Goal: Task Accomplishment & Management: Complete application form

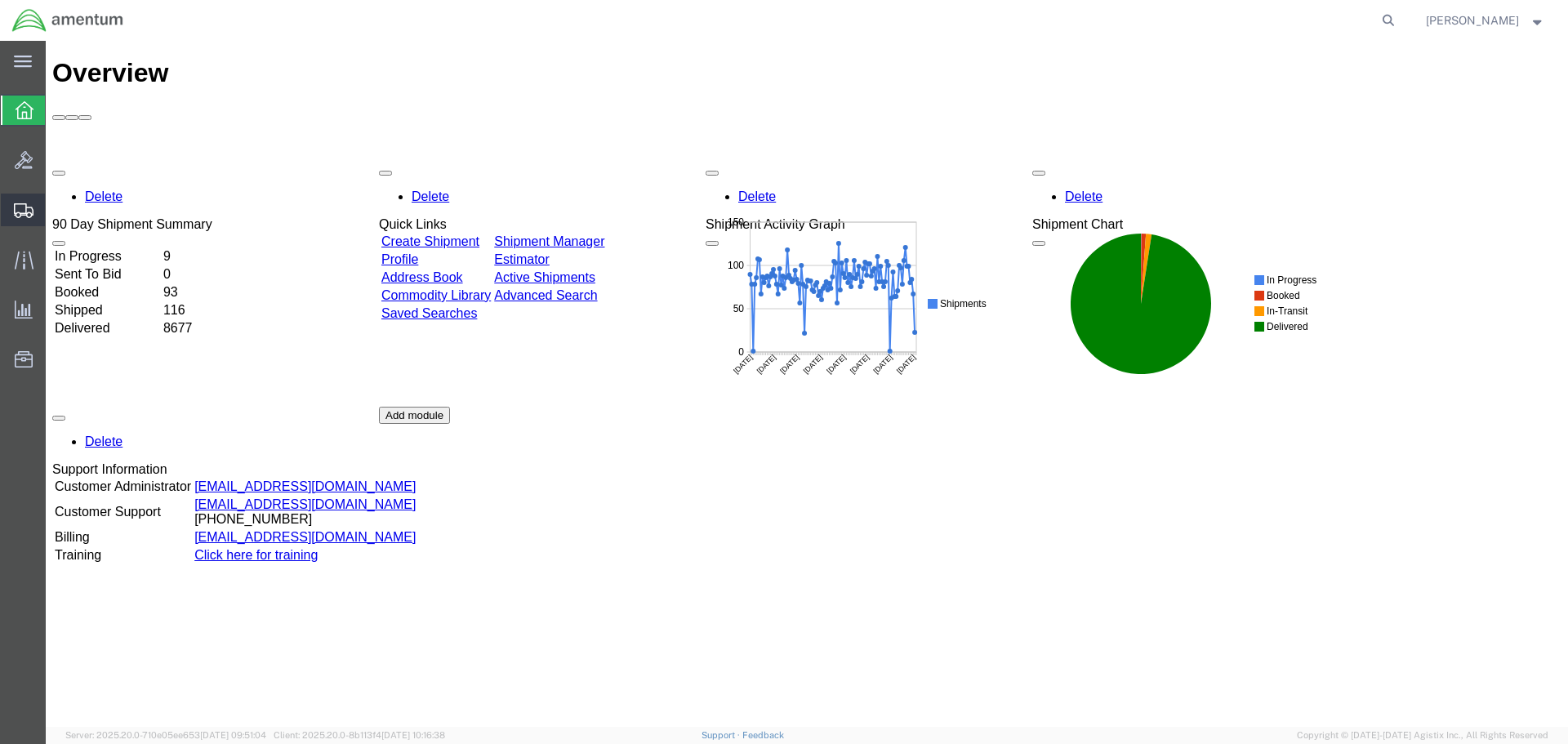
click at [0, 0] on span "Create Shipment" at bounding box center [0, 0] width 0 height 0
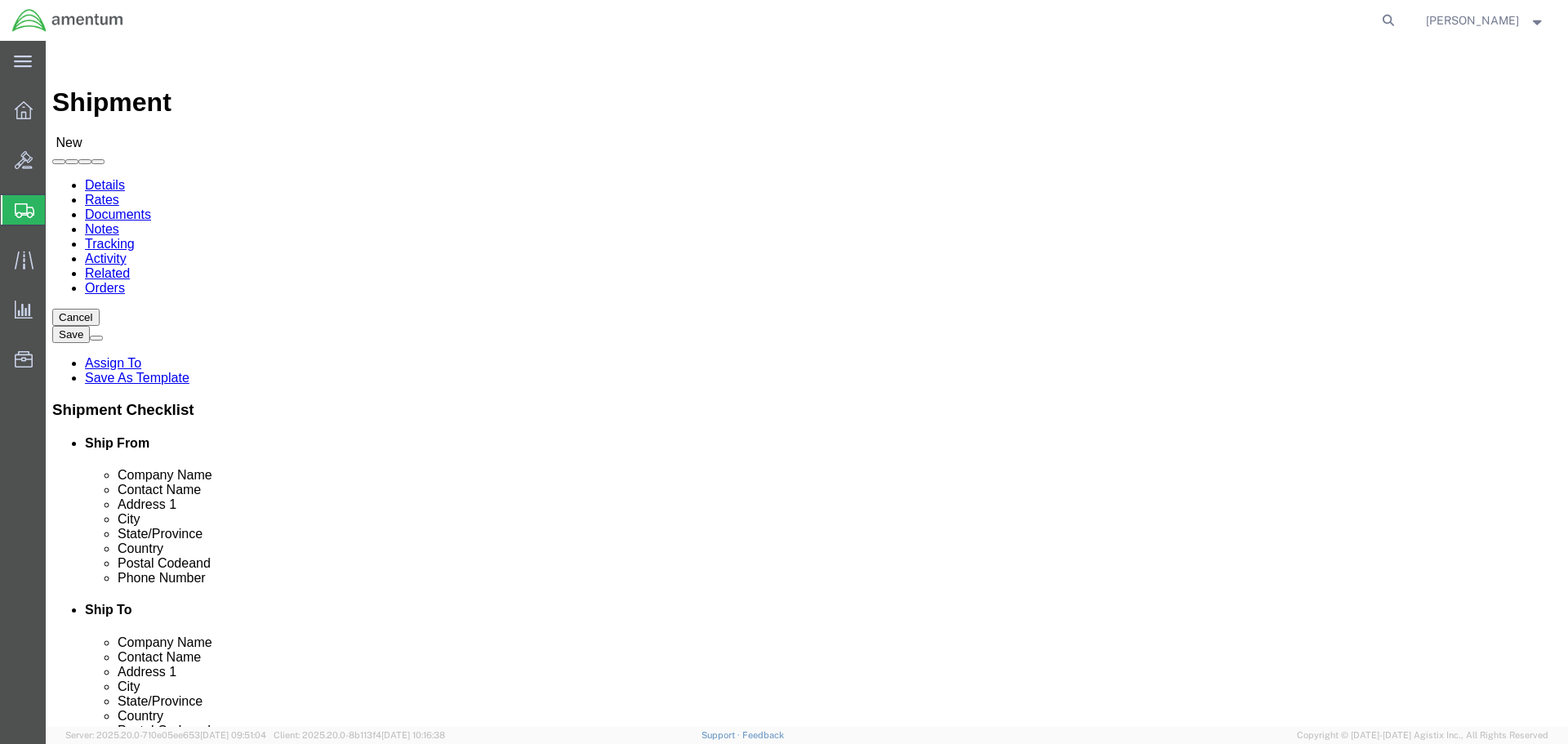
select select
type input "EFO"
select select "49831"
select select "[GEOGRAPHIC_DATA]"
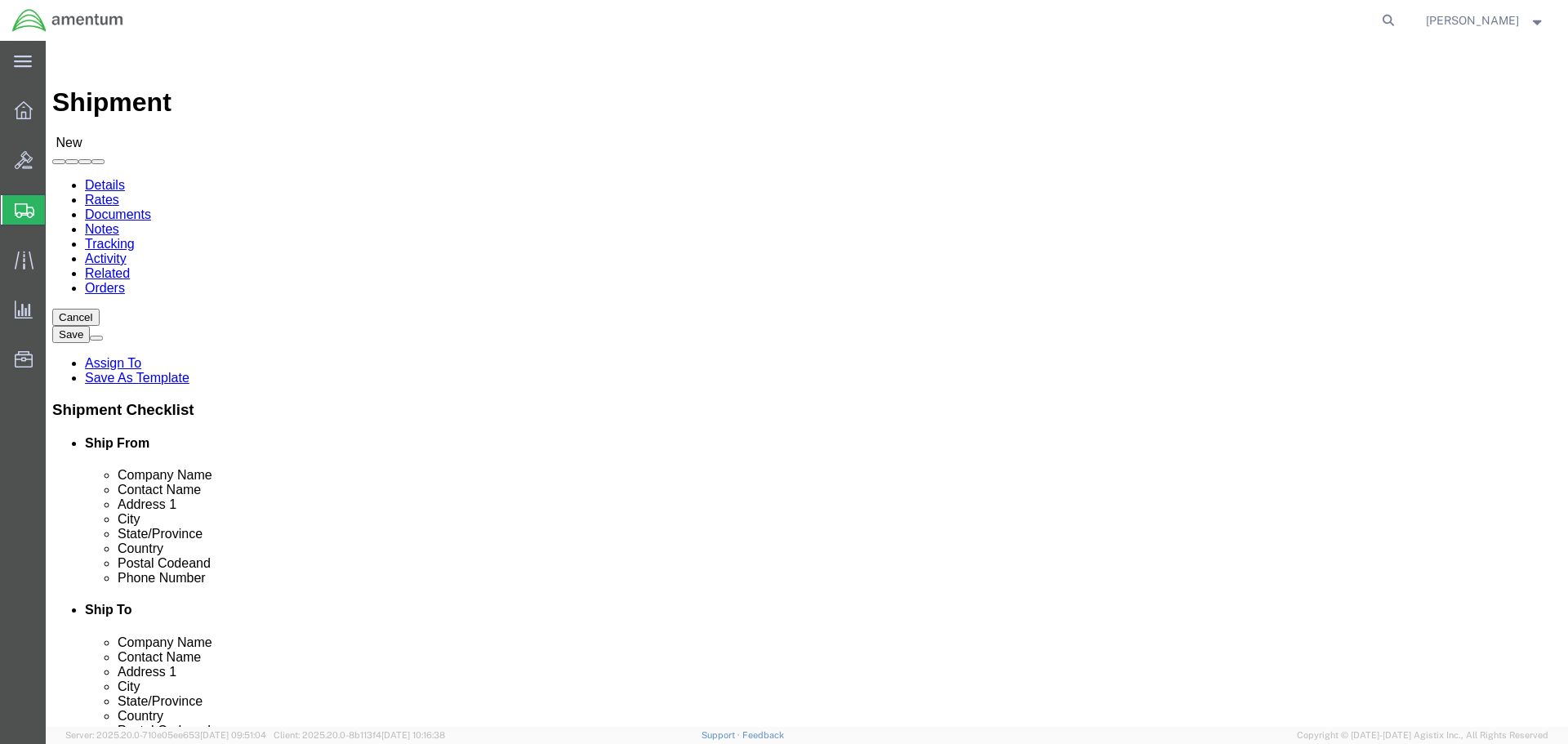
drag, startPoint x: 401, startPoint y: 596, endPoint x: 96, endPoint y: 600, distance: 305.0
click div "Location [GEOGRAPHIC_DATA], [GEOGRAPHIC_DATA] My Profile Location [PHONE_NUMBER…"
paste input "[PERSON_NAME].[PERSON_NAME]@associates."
type input "[PERSON_NAME][EMAIL_ADDRESS][PERSON_NAME][DOMAIN_NAME]"
click input "text"
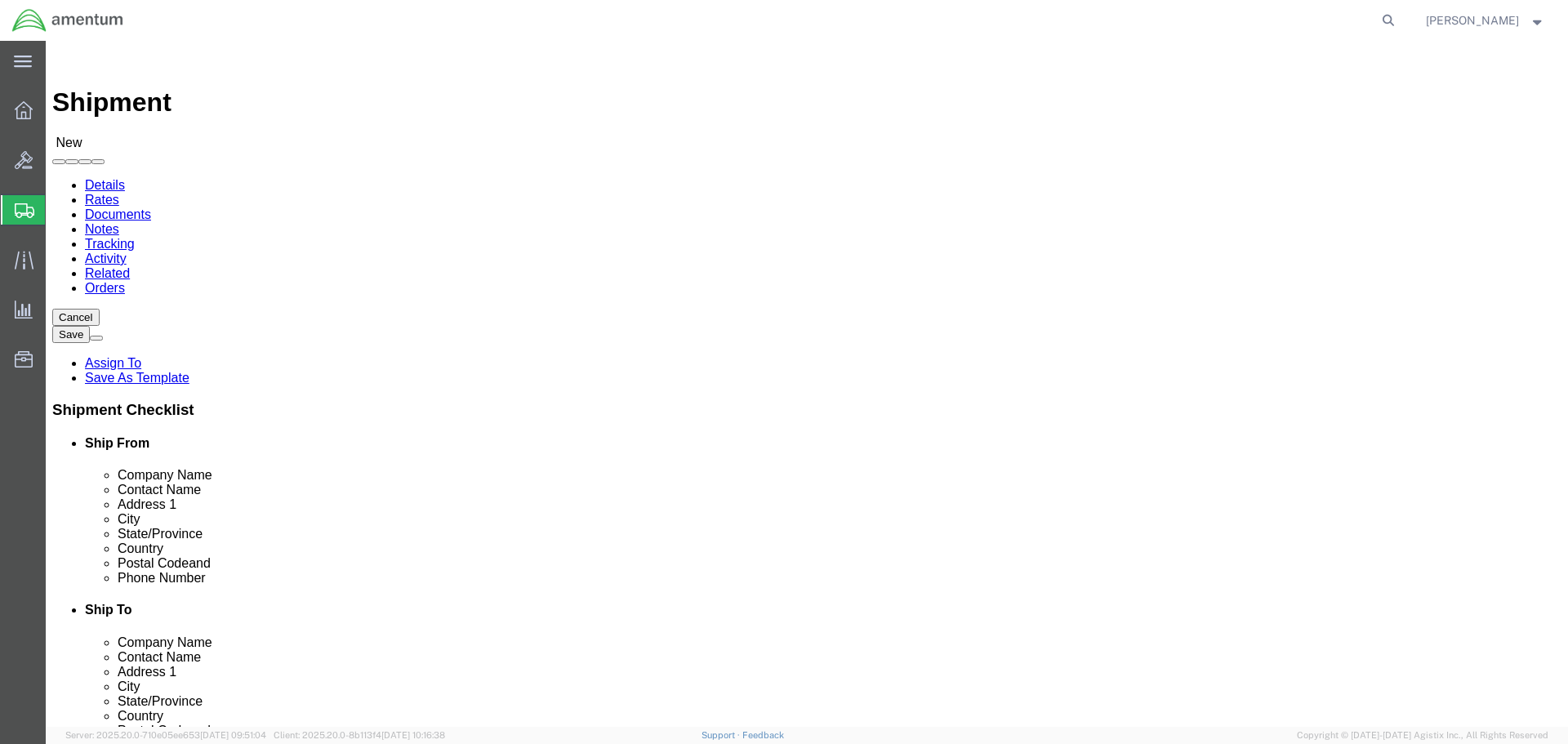
type input "BROADCAST MICROWAVE"
click p "- BROADCAST MICROWAVE SERVICES LLC - ([PERSON_NAME] CBP0019679) [STREET_ADDRESS…"
select select "CA"
type input "BROADCAST MICROWAVE SERVICES LLC"
click input "text"
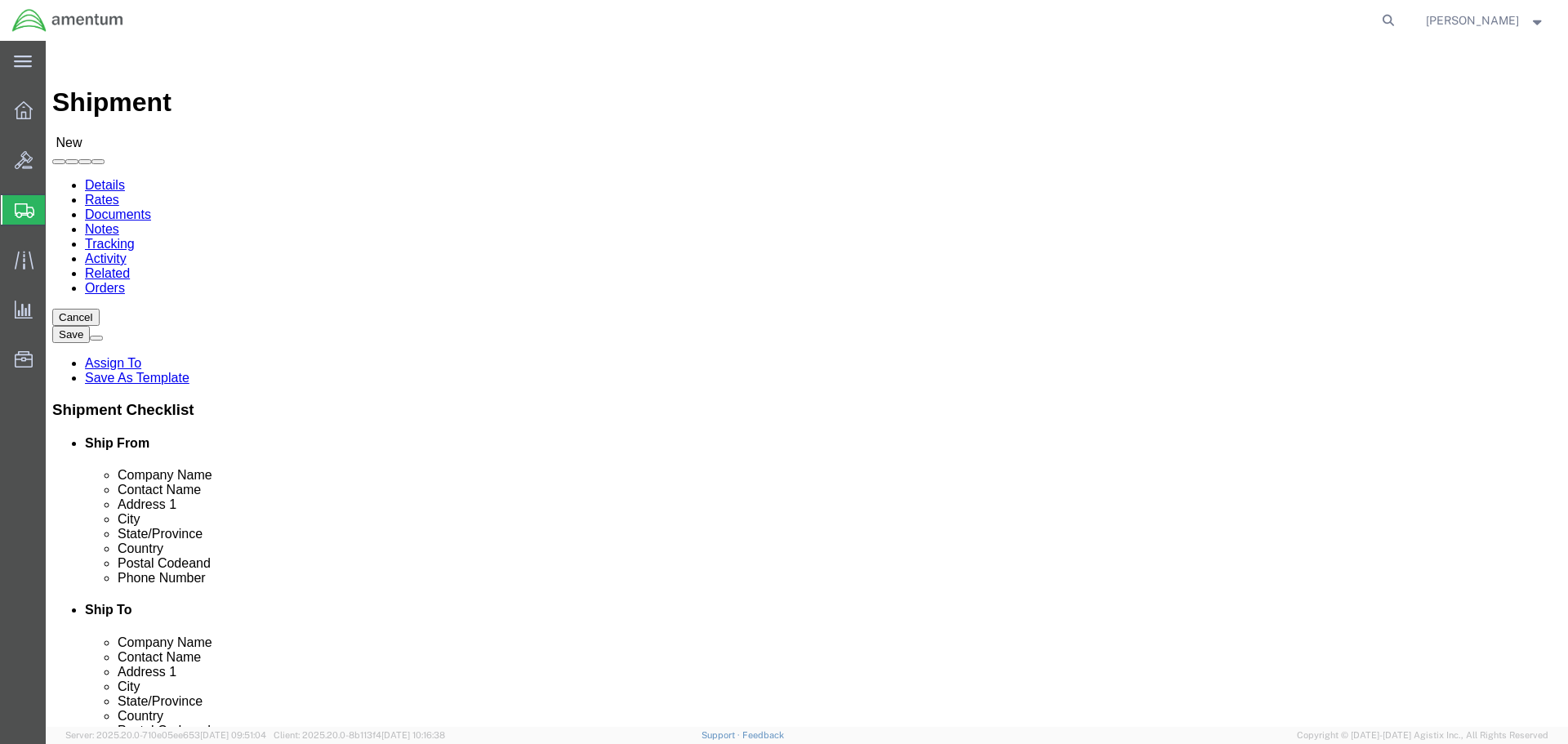
type input "D"
drag, startPoint x: 964, startPoint y: 347, endPoint x: 784, endPoint y: 349, distance: 180.0
click div "Location My Profile Location [PHONE_NUMBER] [PHONE_NUMBER] [PHONE_NUMBER] [PHON…"
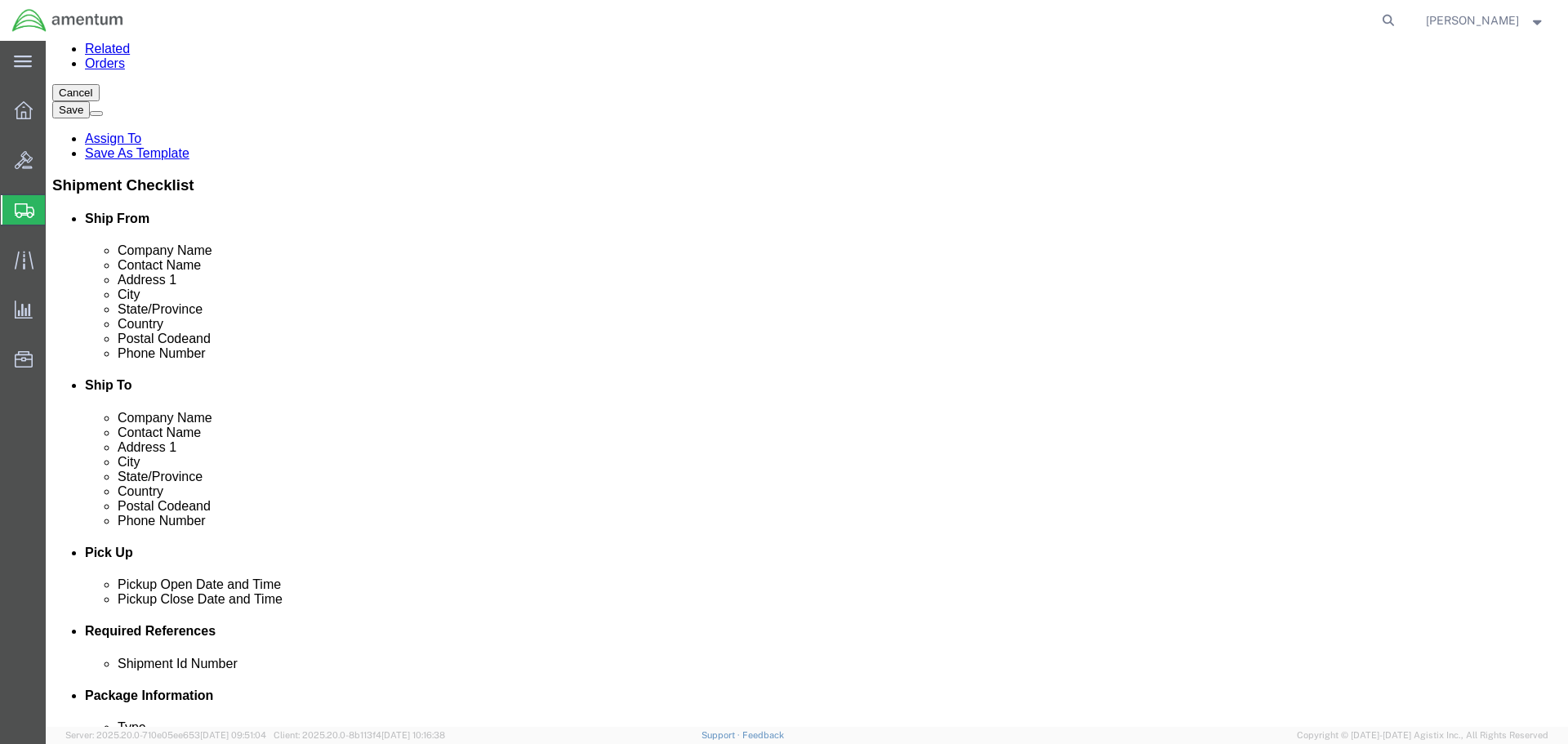
scroll to position [571, 0]
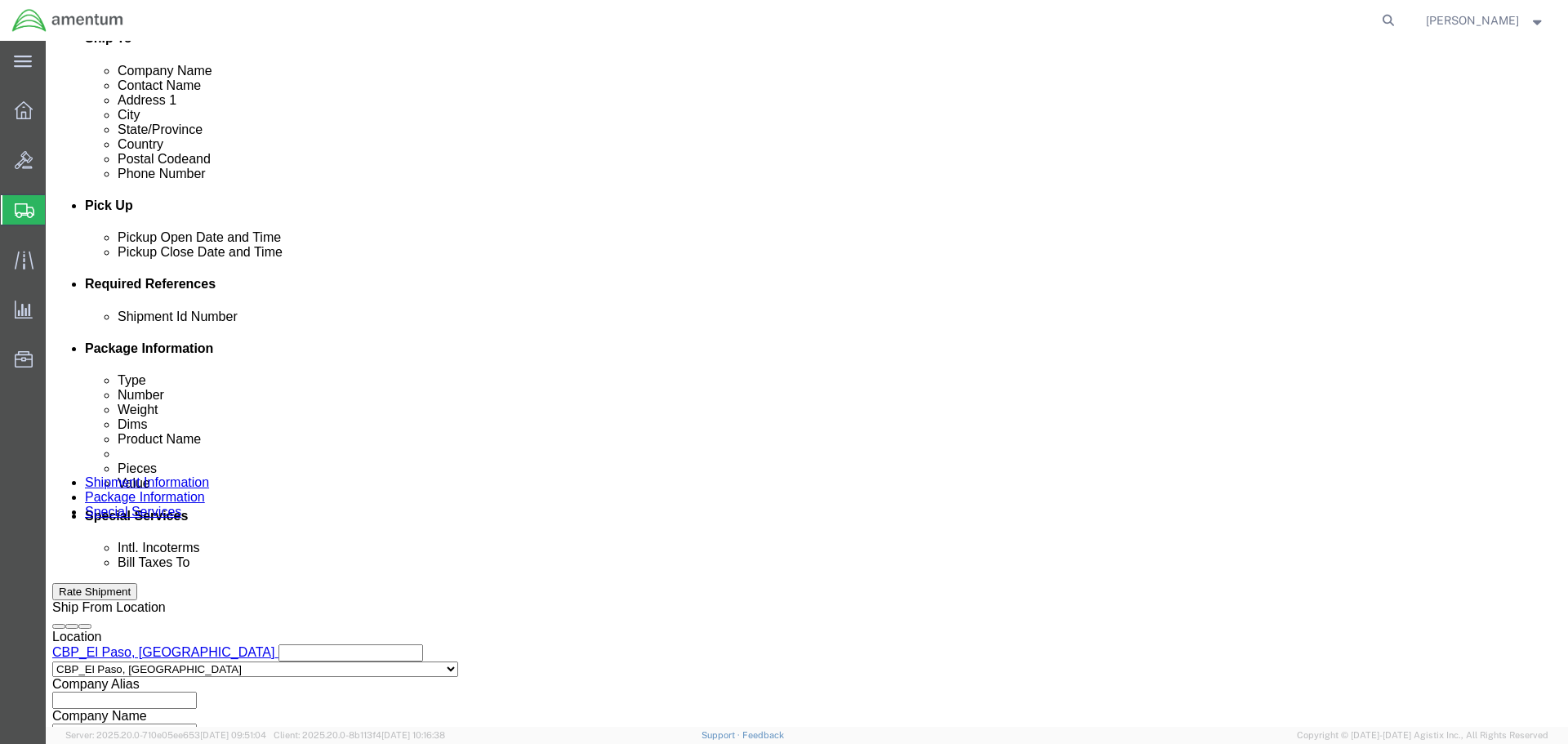
type input "CBP0044688"
click button "Add reference"
click input "text"
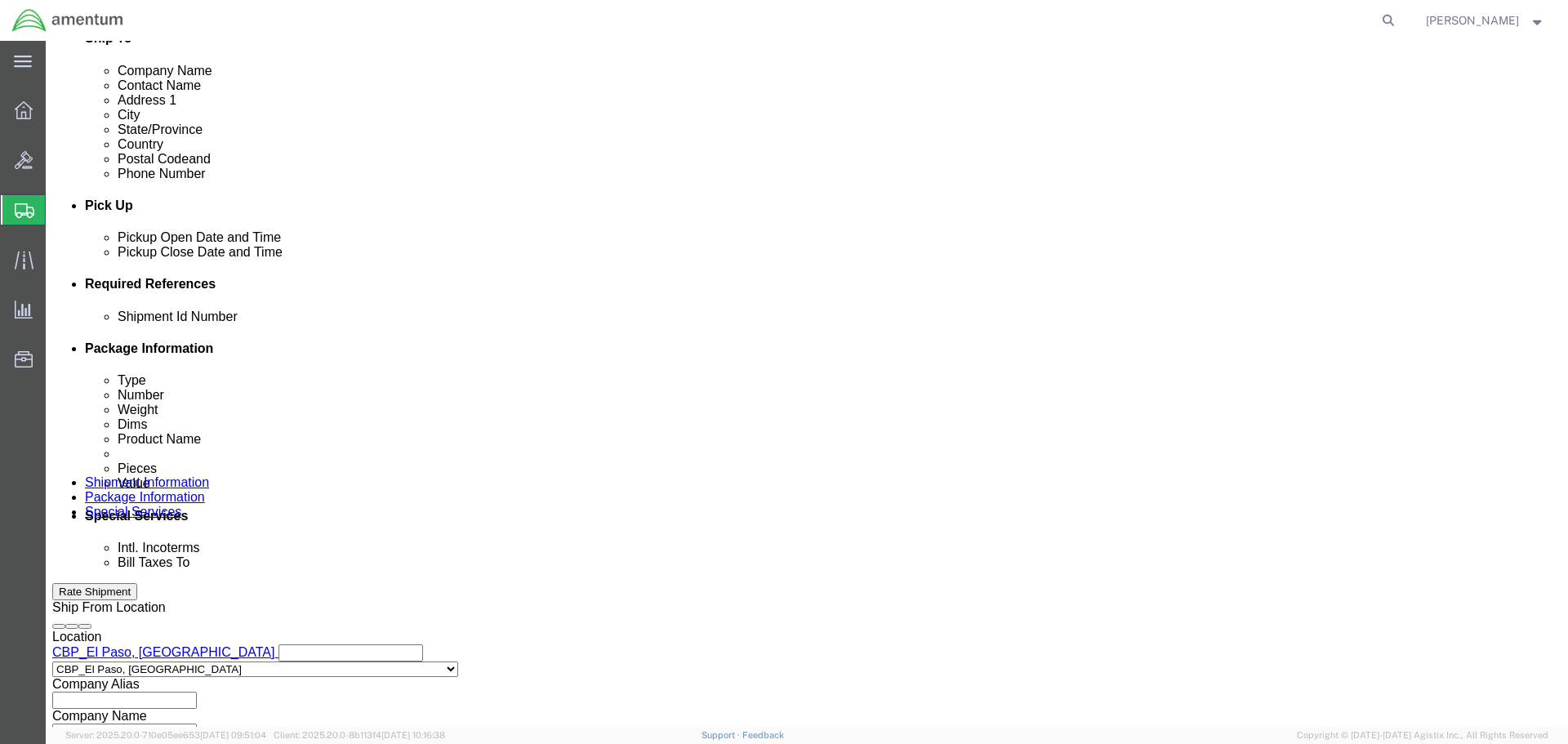
paste input "CBP0044688"
type input "CBP0044688"
select select "CUSTREF"
paste input "CBP0044688"
type input "CBP0044688"
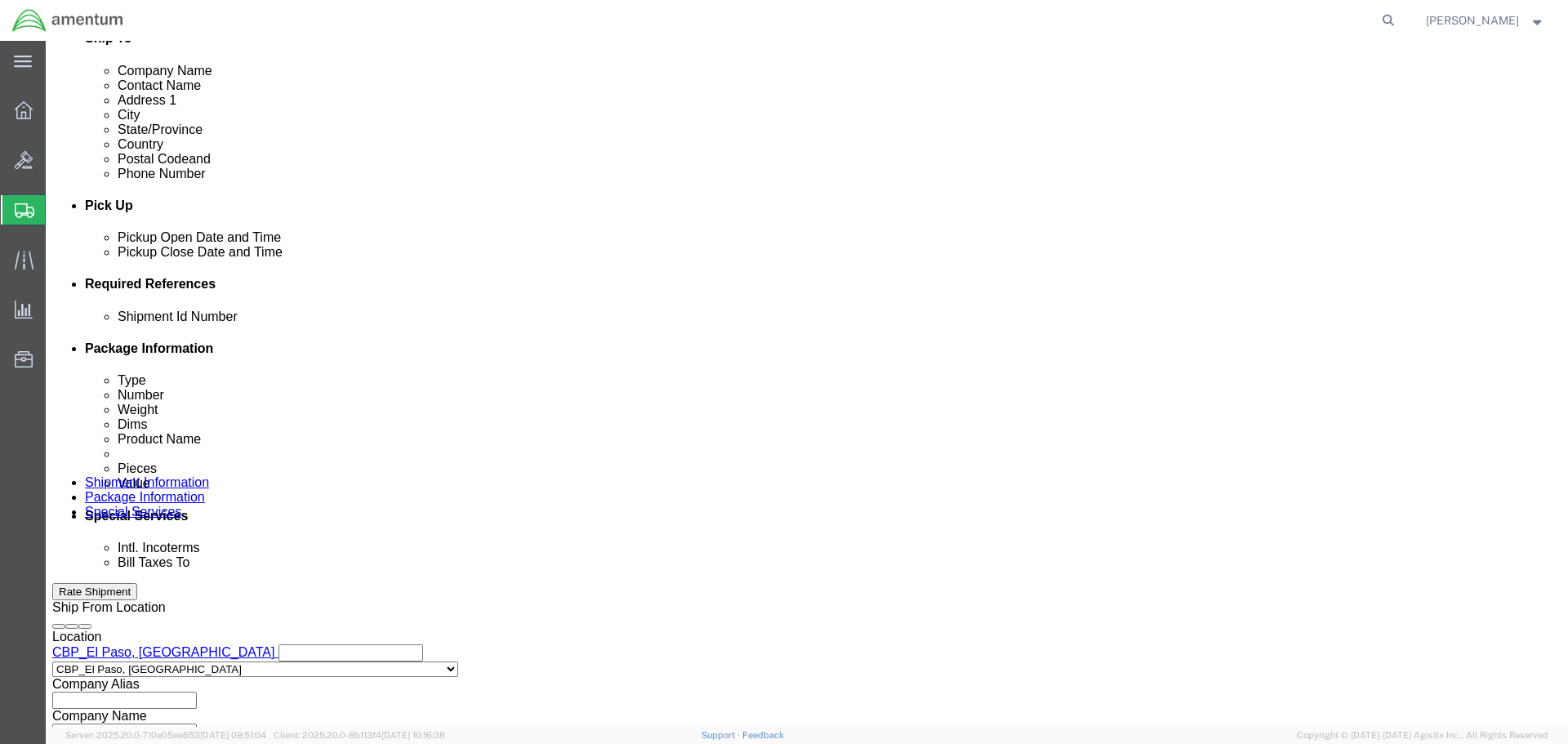
select select "DEPT"
type input "CBP"
select select "PROJNUM"
type input "6118.03.03.2219.000.NLS.0000"
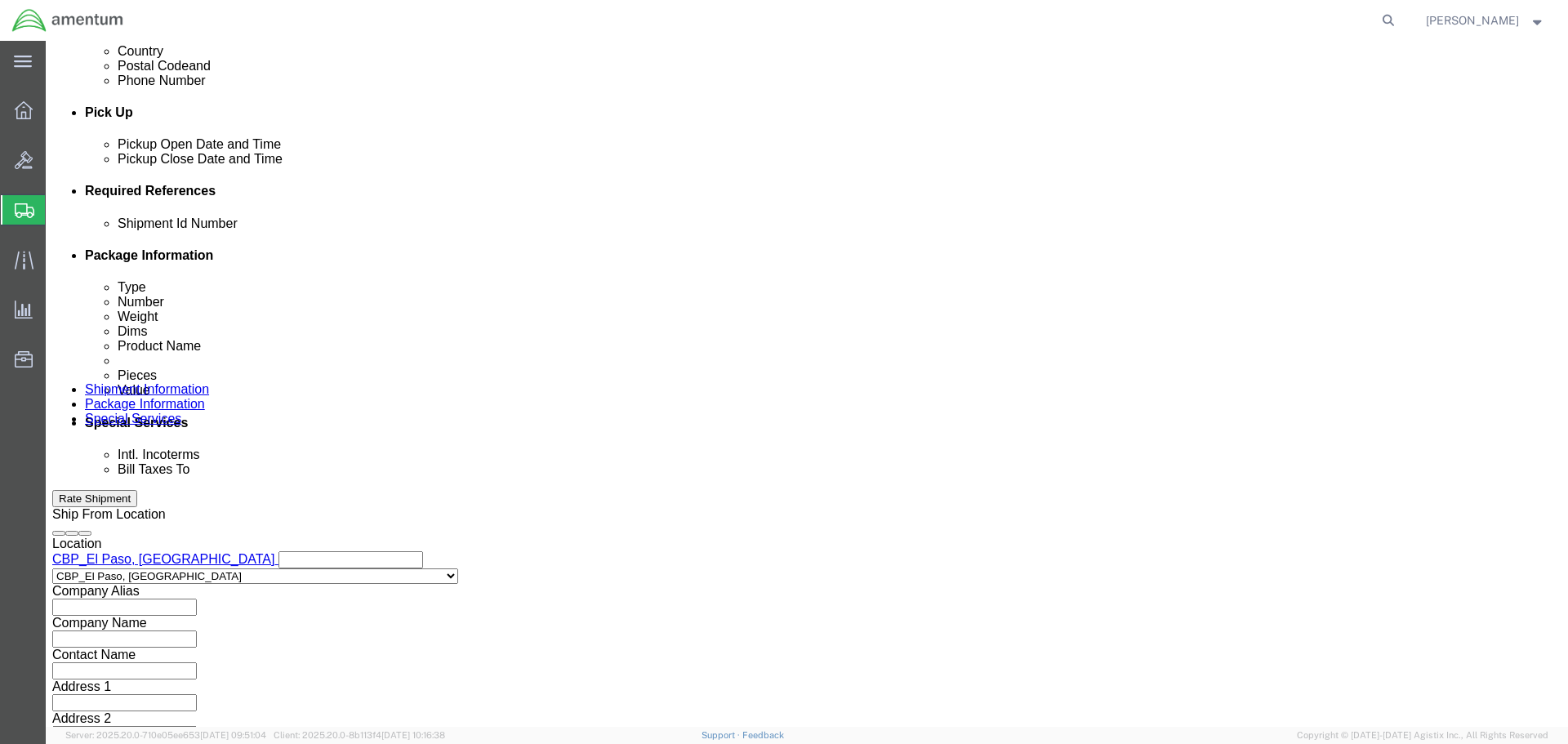
scroll to position [748, 0]
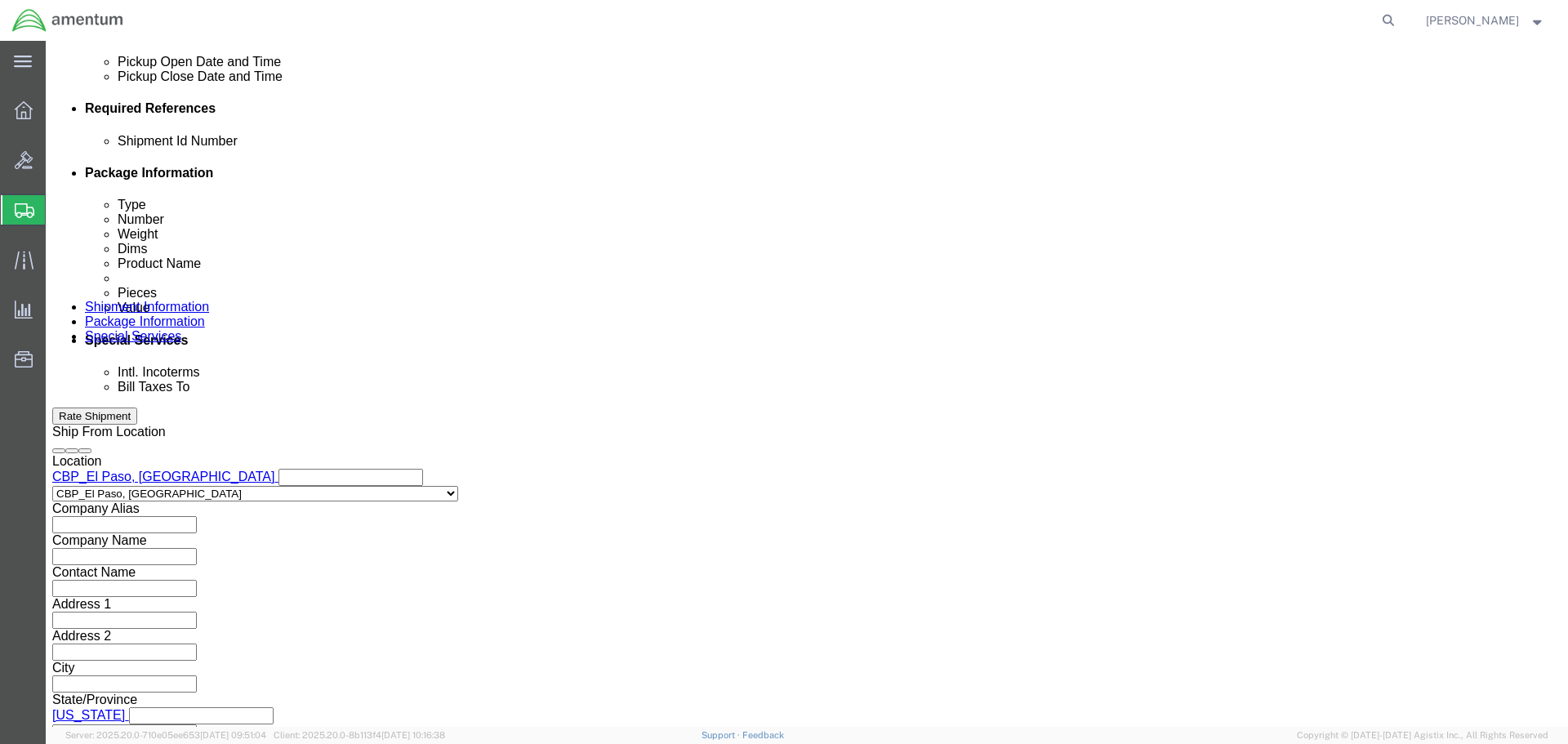
drag, startPoint x: 1151, startPoint y: 615, endPoint x: 1124, endPoint y: 615, distance: 27.0
click button "Continue"
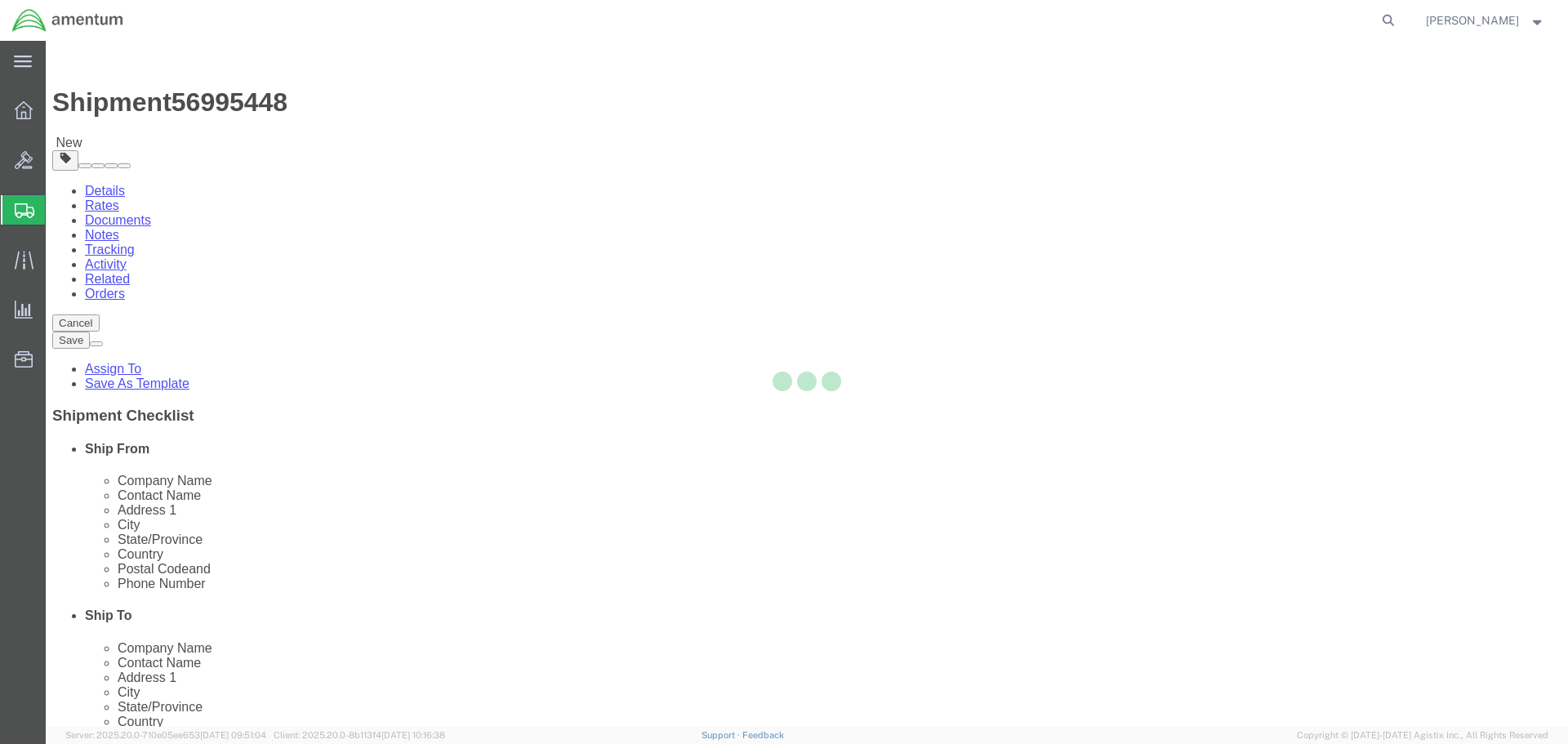
select select "CBOX"
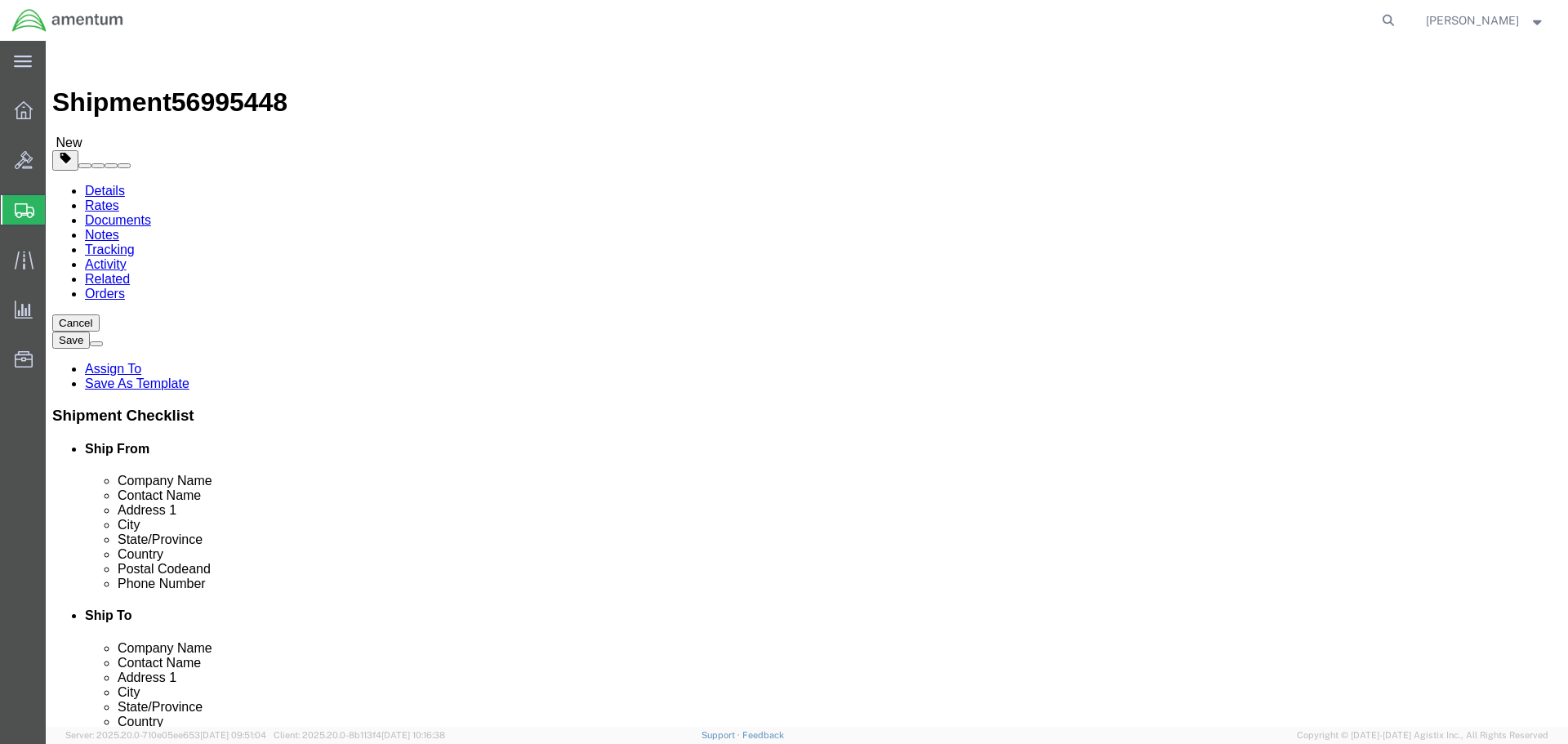
click input "1"
type input "12"
type input "8"
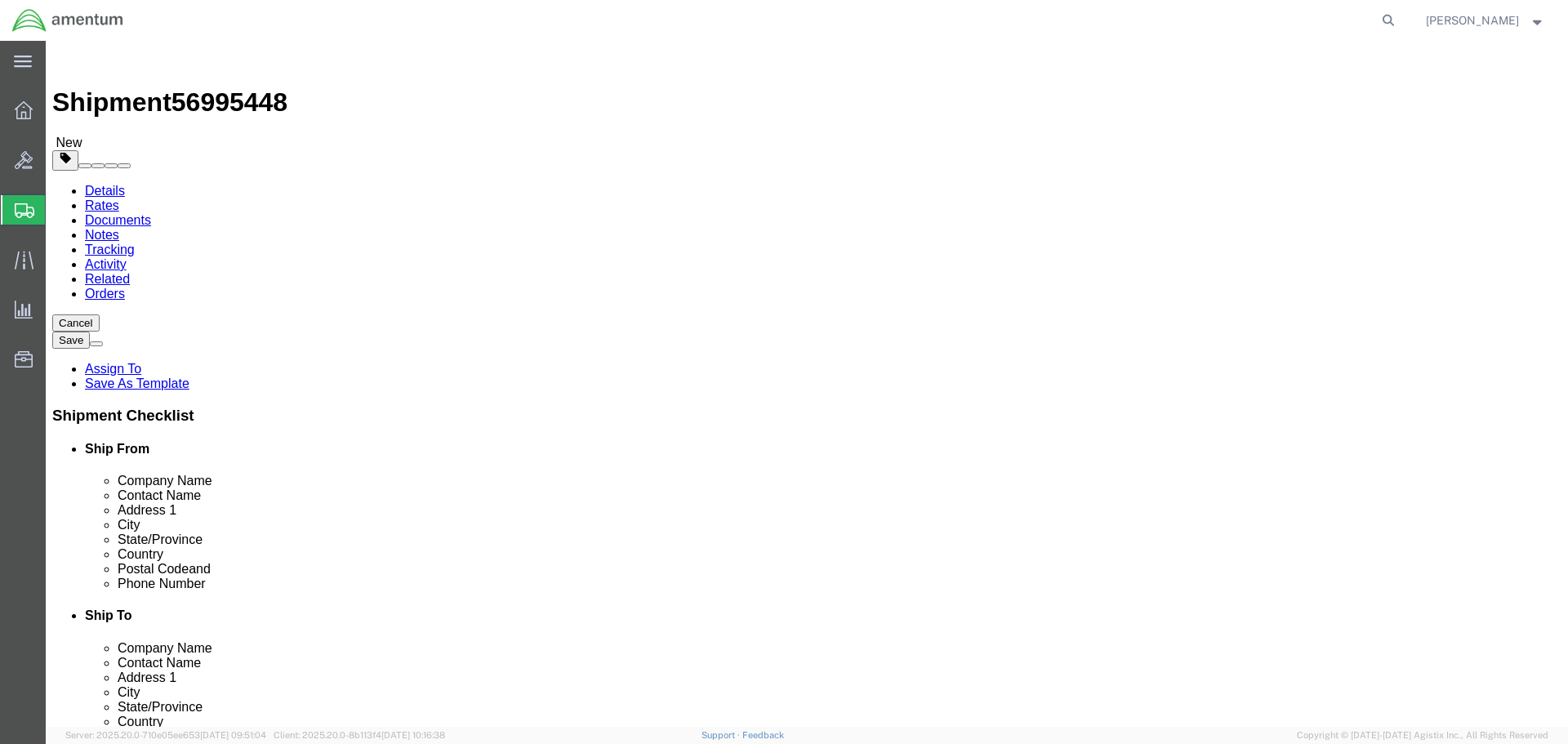
click link "Add Content"
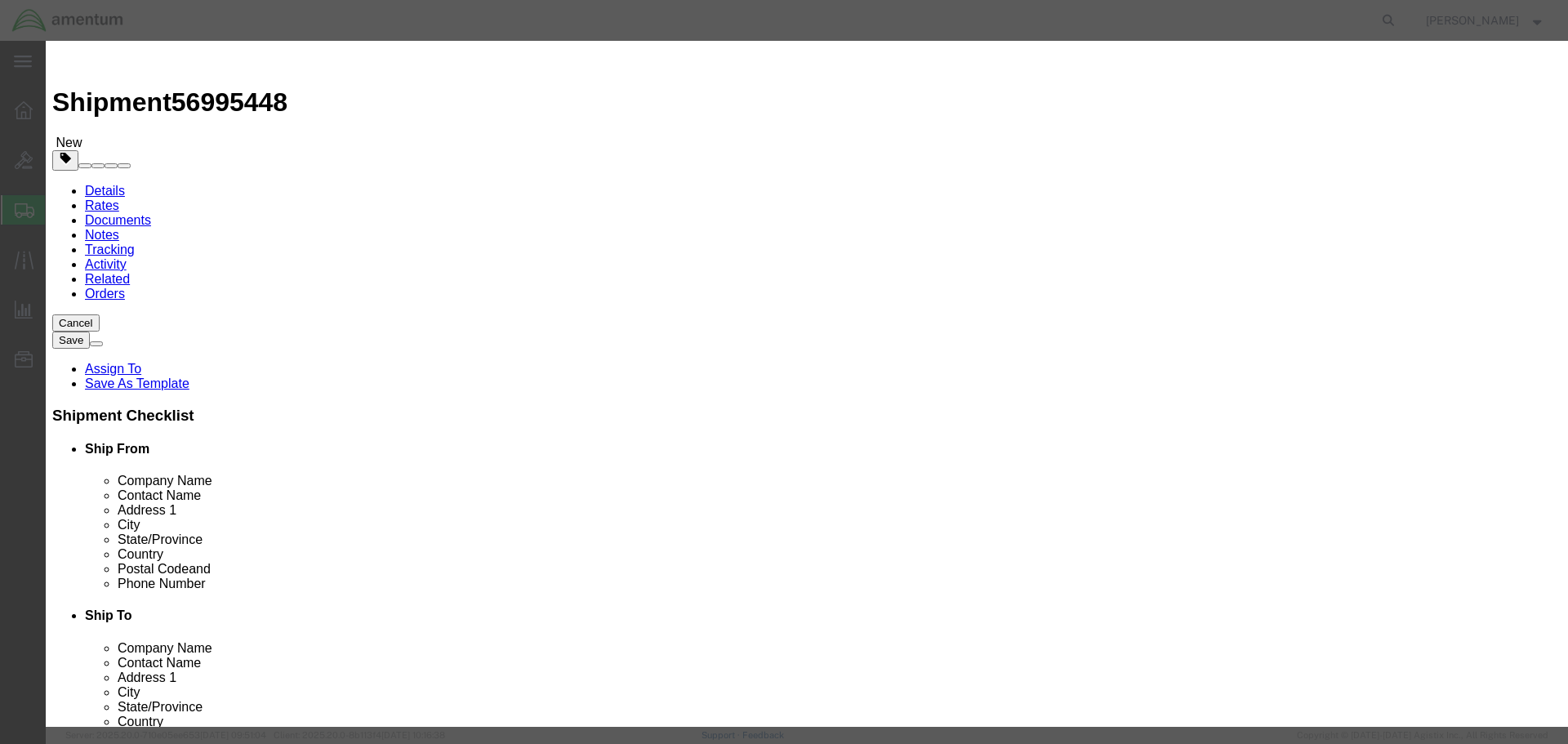
click input "text"
type input "800169304"
click input "text"
type input "ANTENNA ACTUATOR"
type input "1"
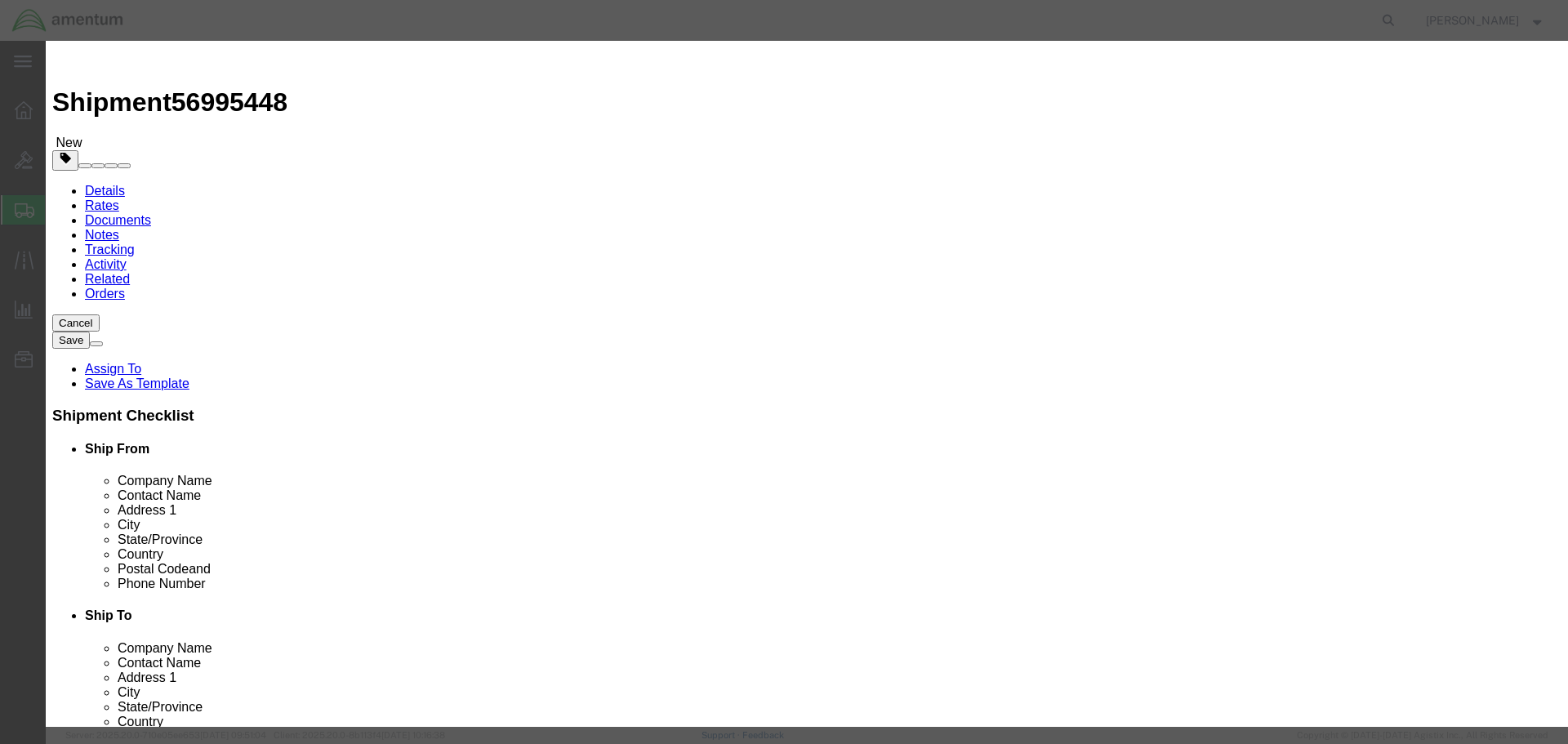
type input "2000"
select select "USD"
click button "Save & Close"
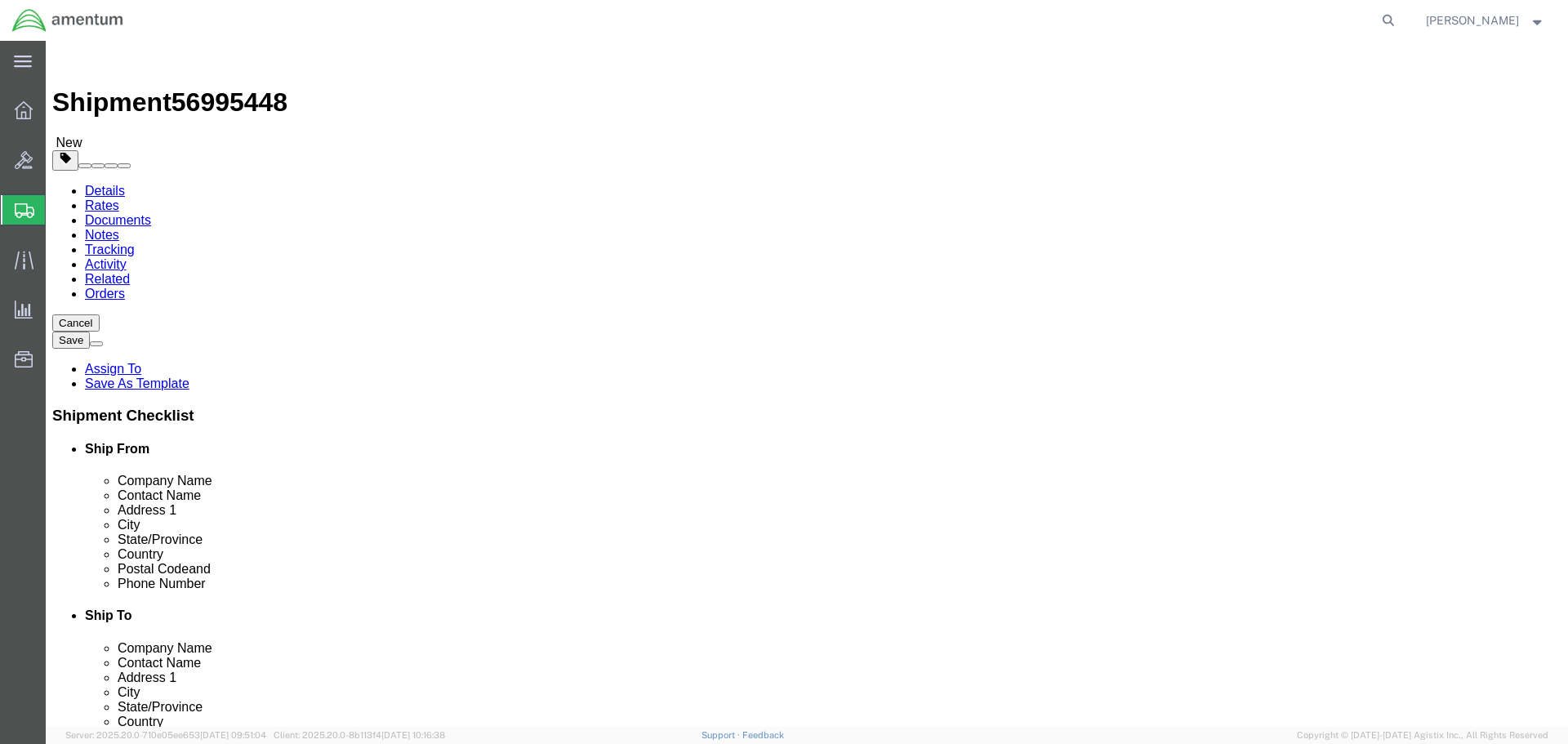
click button "Rate Shipment"
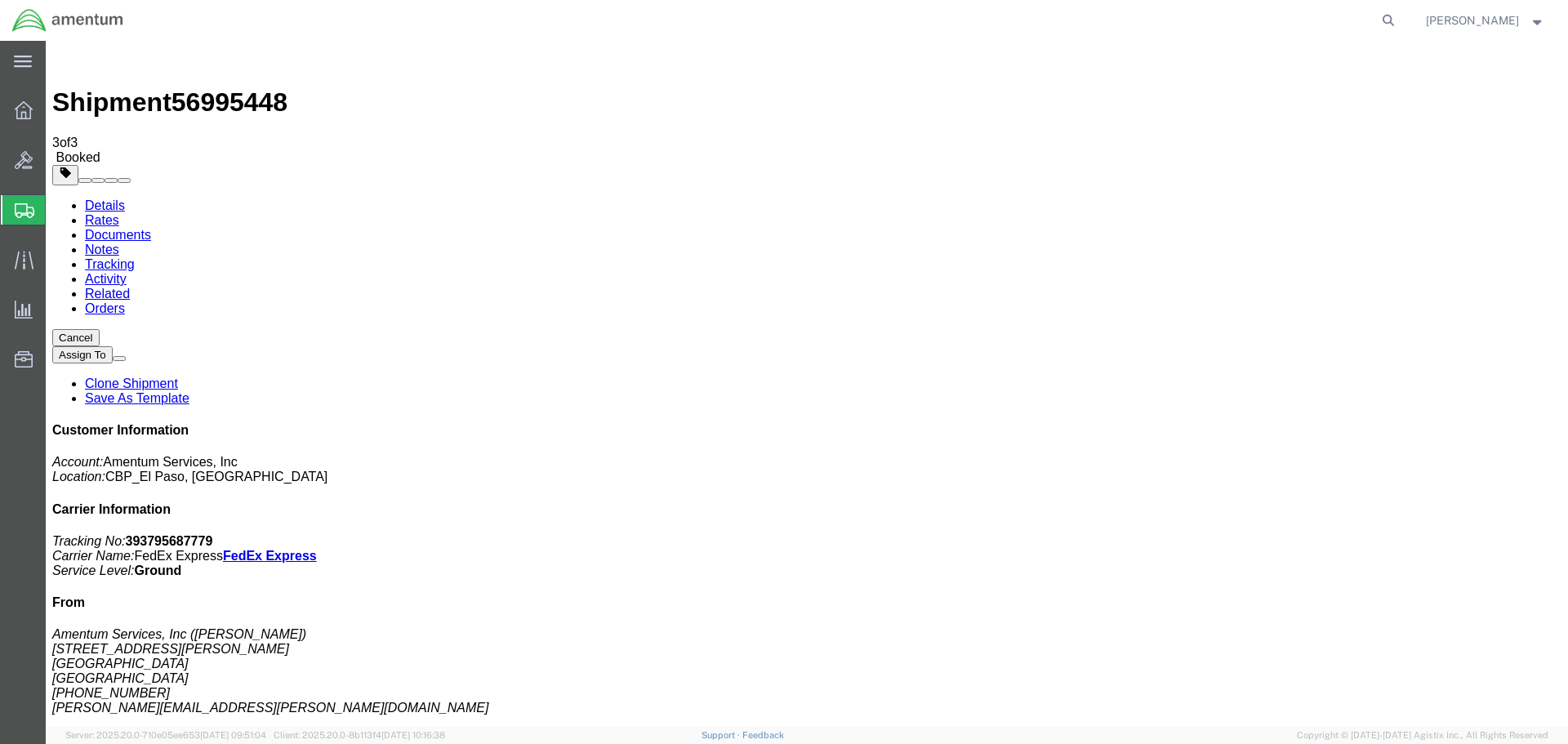
drag, startPoint x: 197, startPoint y: 286, endPoint x: 261, endPoint y: 398, distance: 129.0
click at [178, 377] on link "Clone Shipment" at bounding box center [131, 384] width 93 height 14
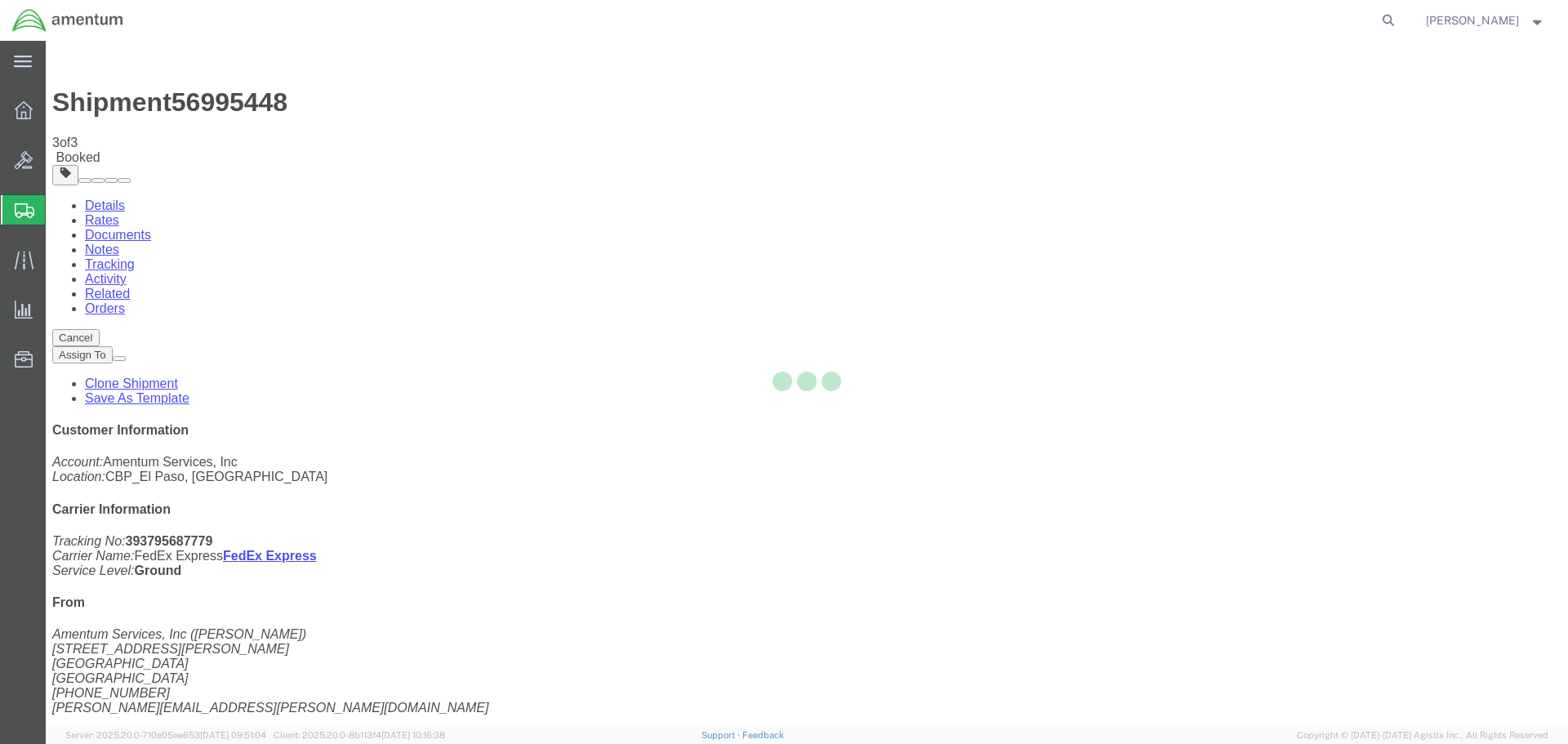
select select "49831"
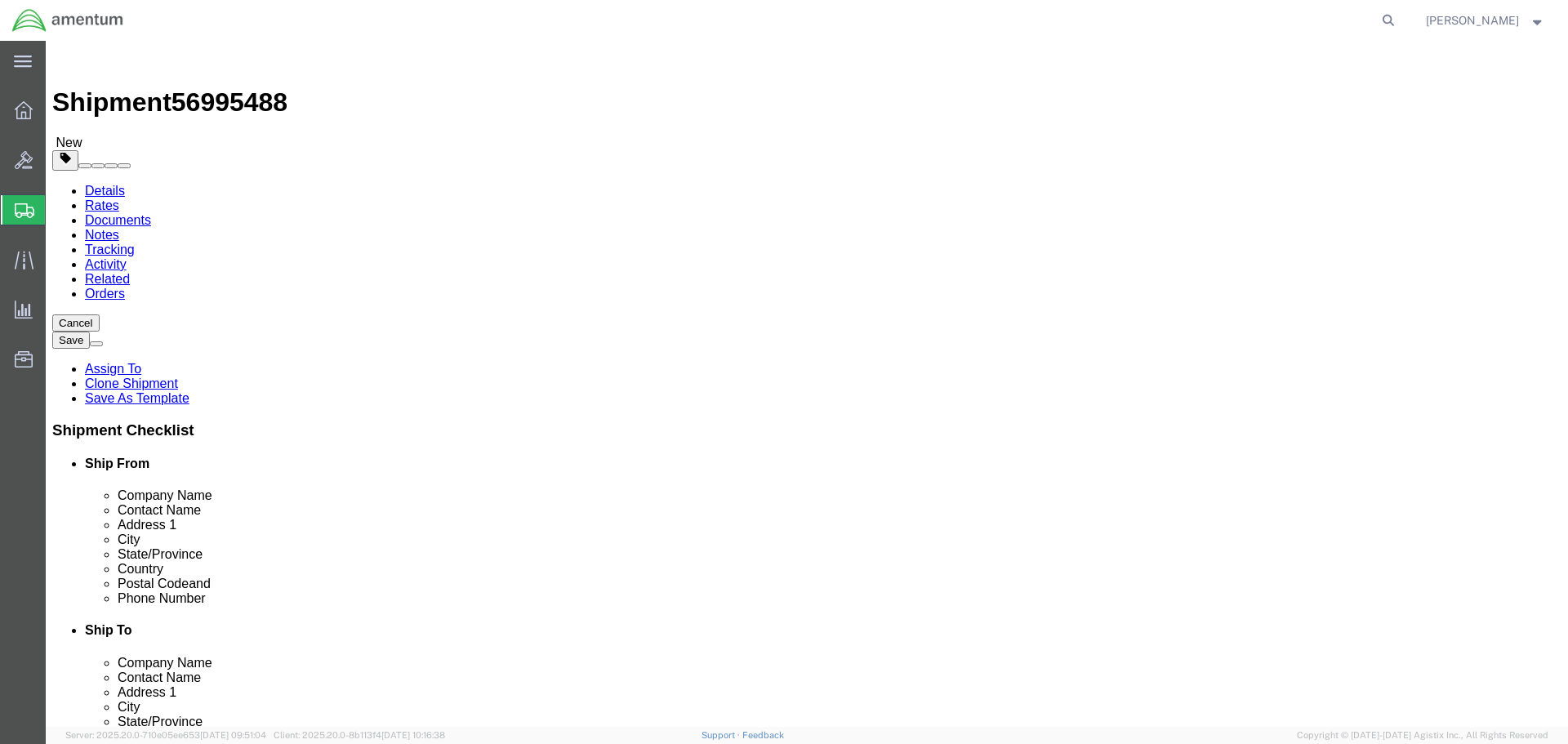
click input "CBP0044688"
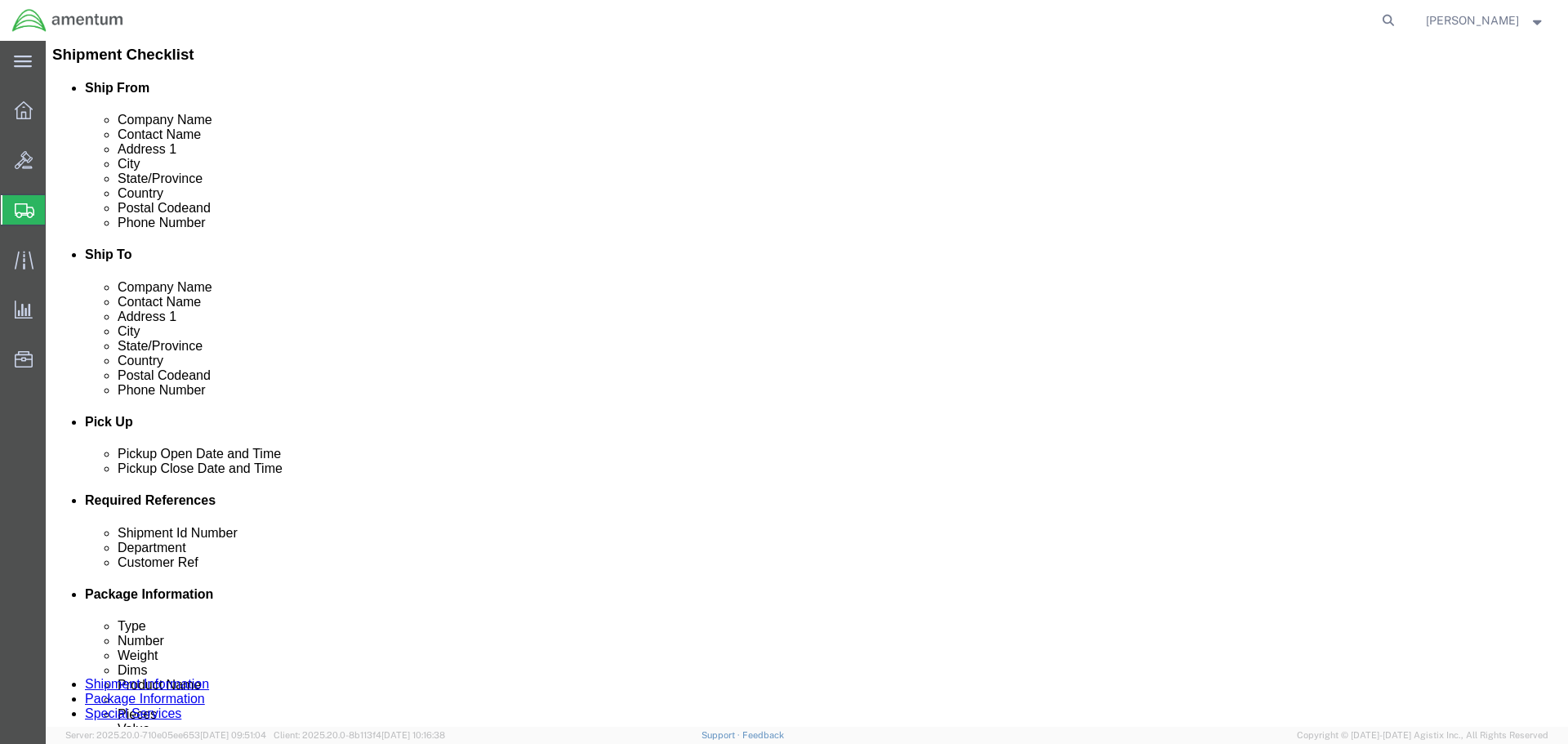
scroll to position [653, 0]
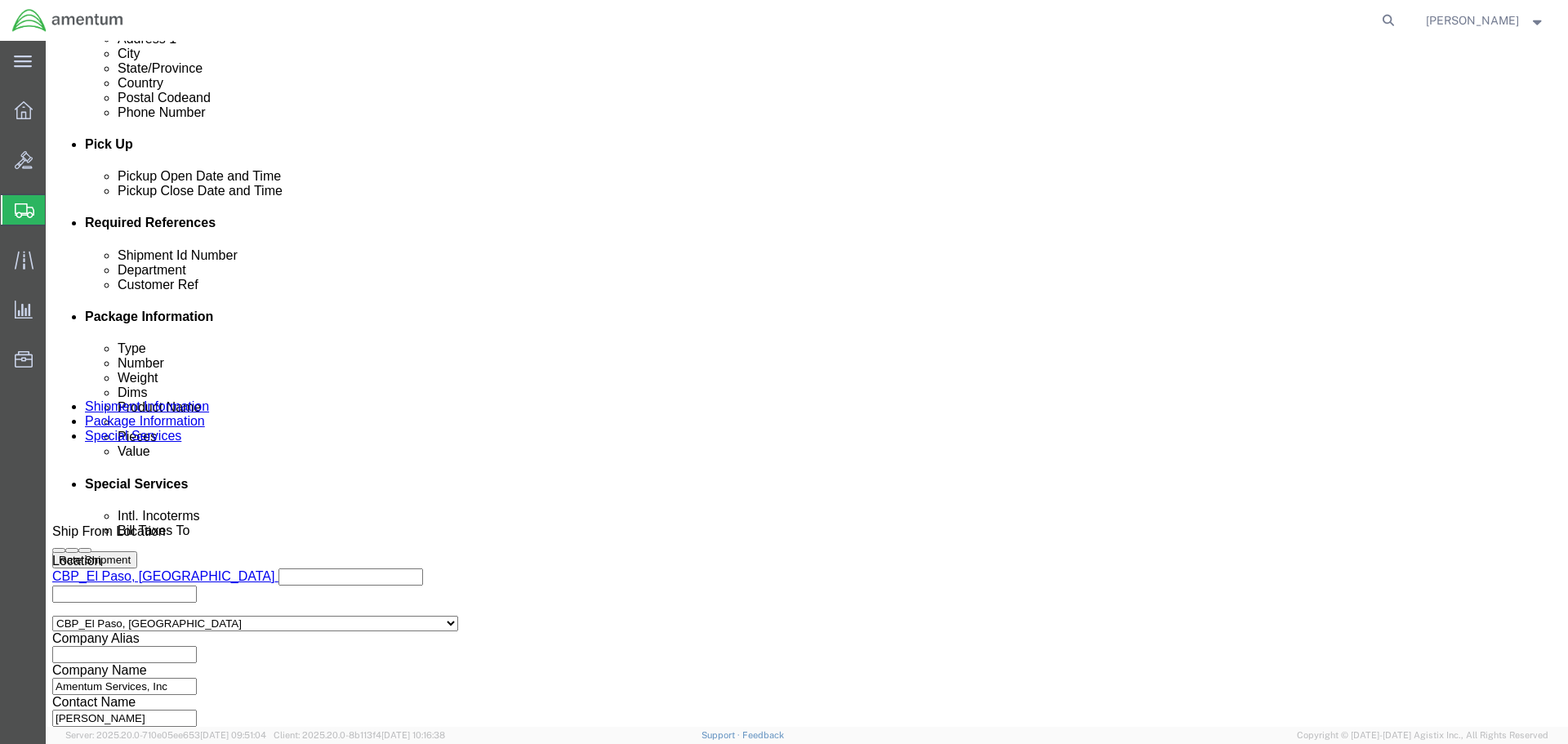
type input "CBP0044685"
click input "CBP0044688"
type input "CBP0044685"
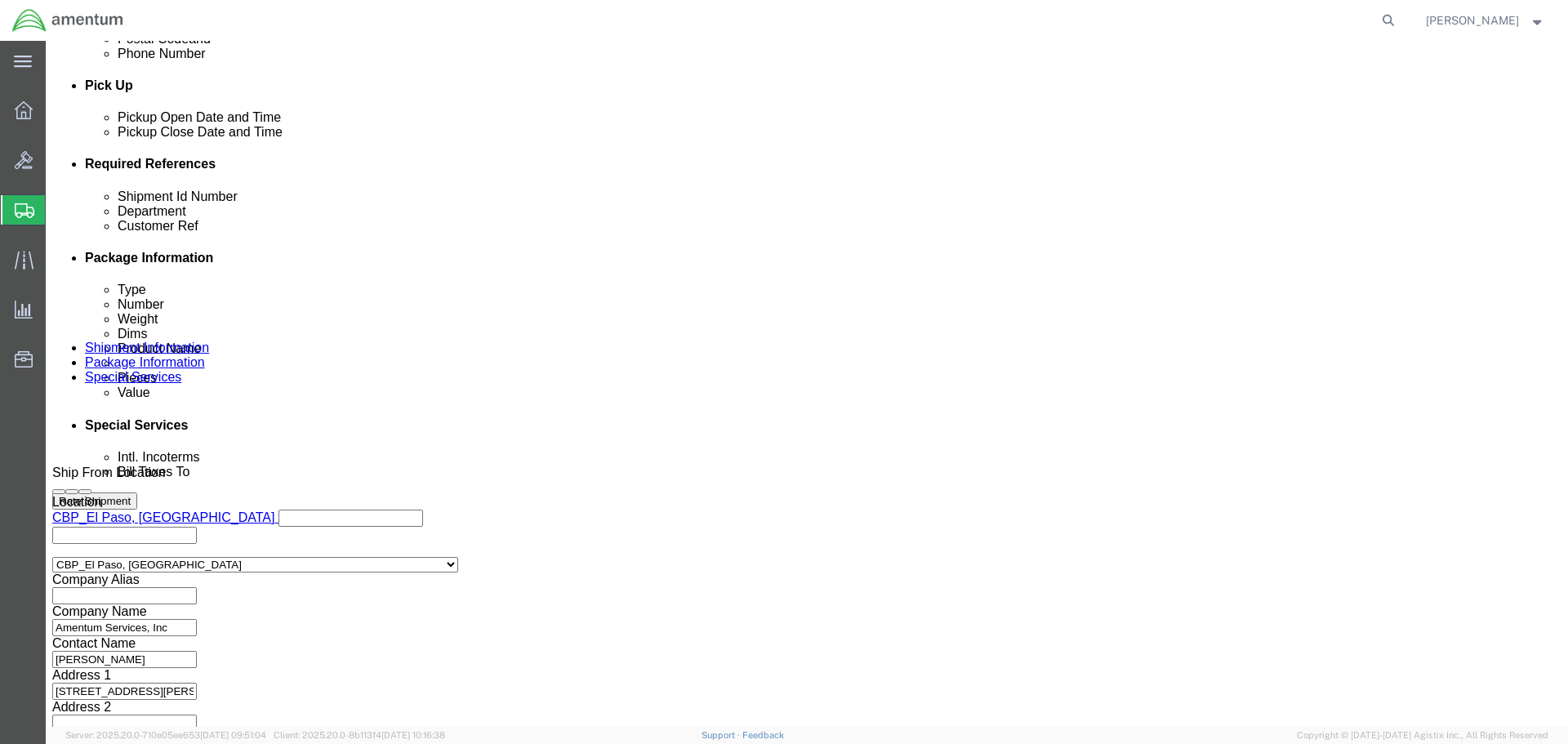
scroll to position [748, 0]
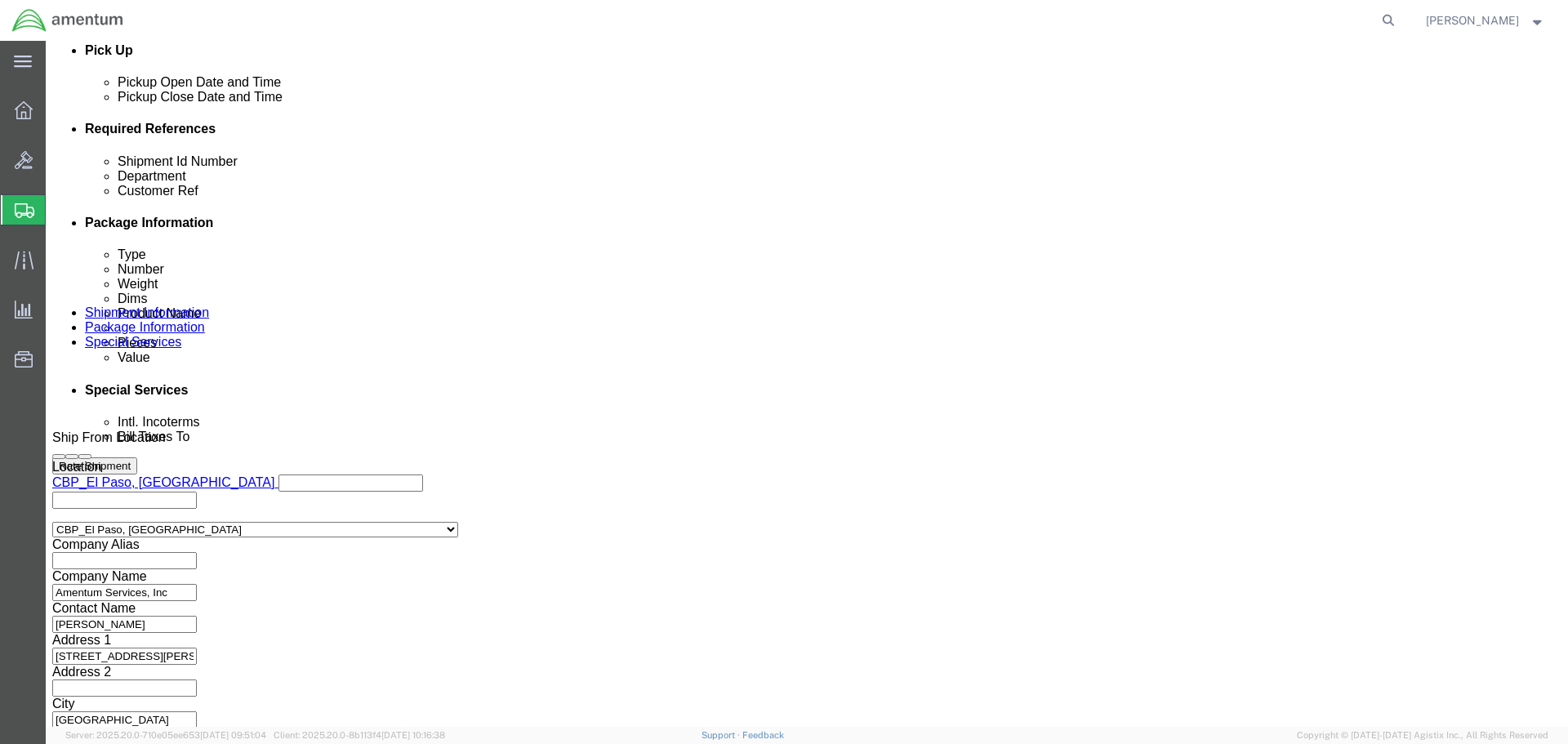
type input "CBP0044685"
click button "Continue"
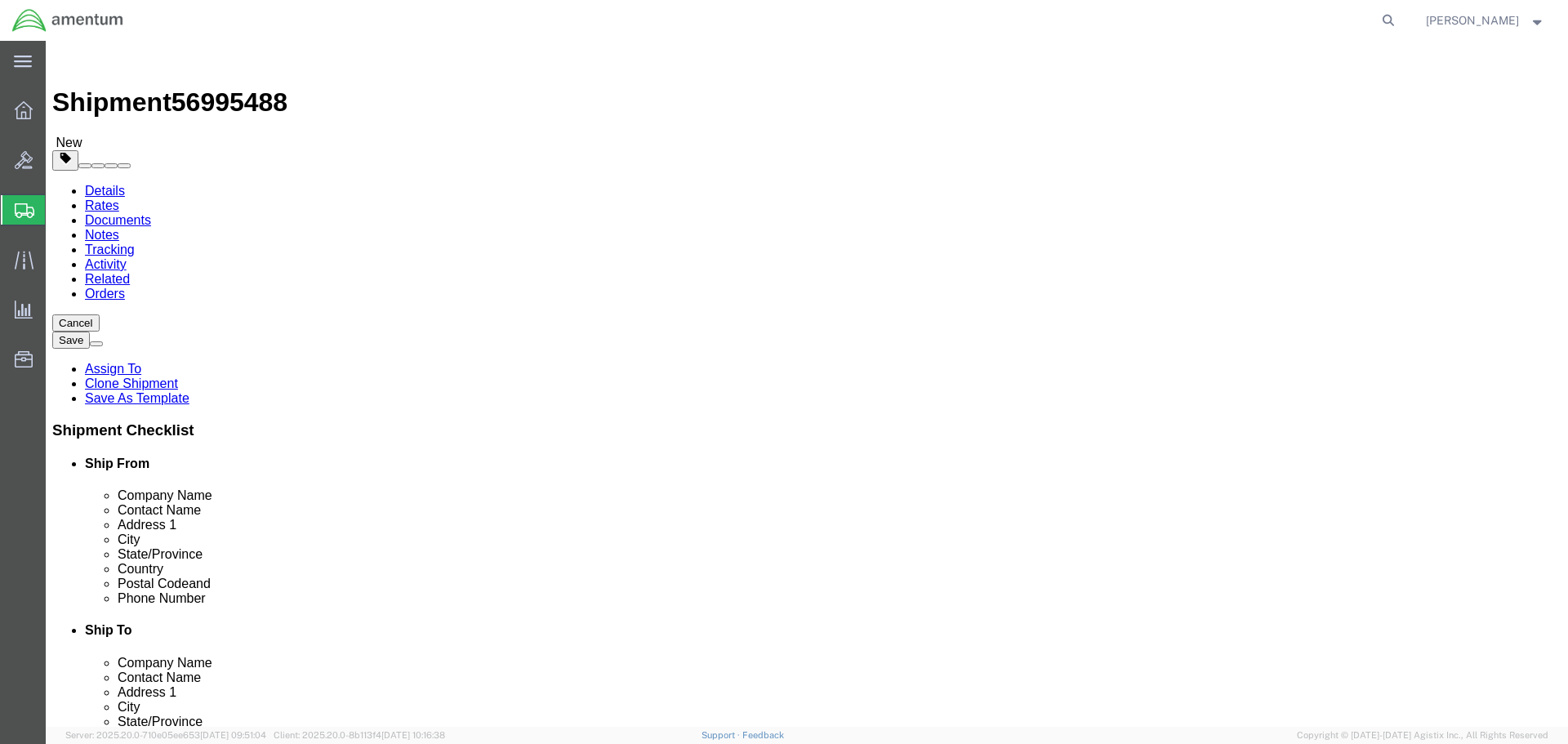
click input "1"
type input "12"
type input "8"
click button "Rate Shipment"
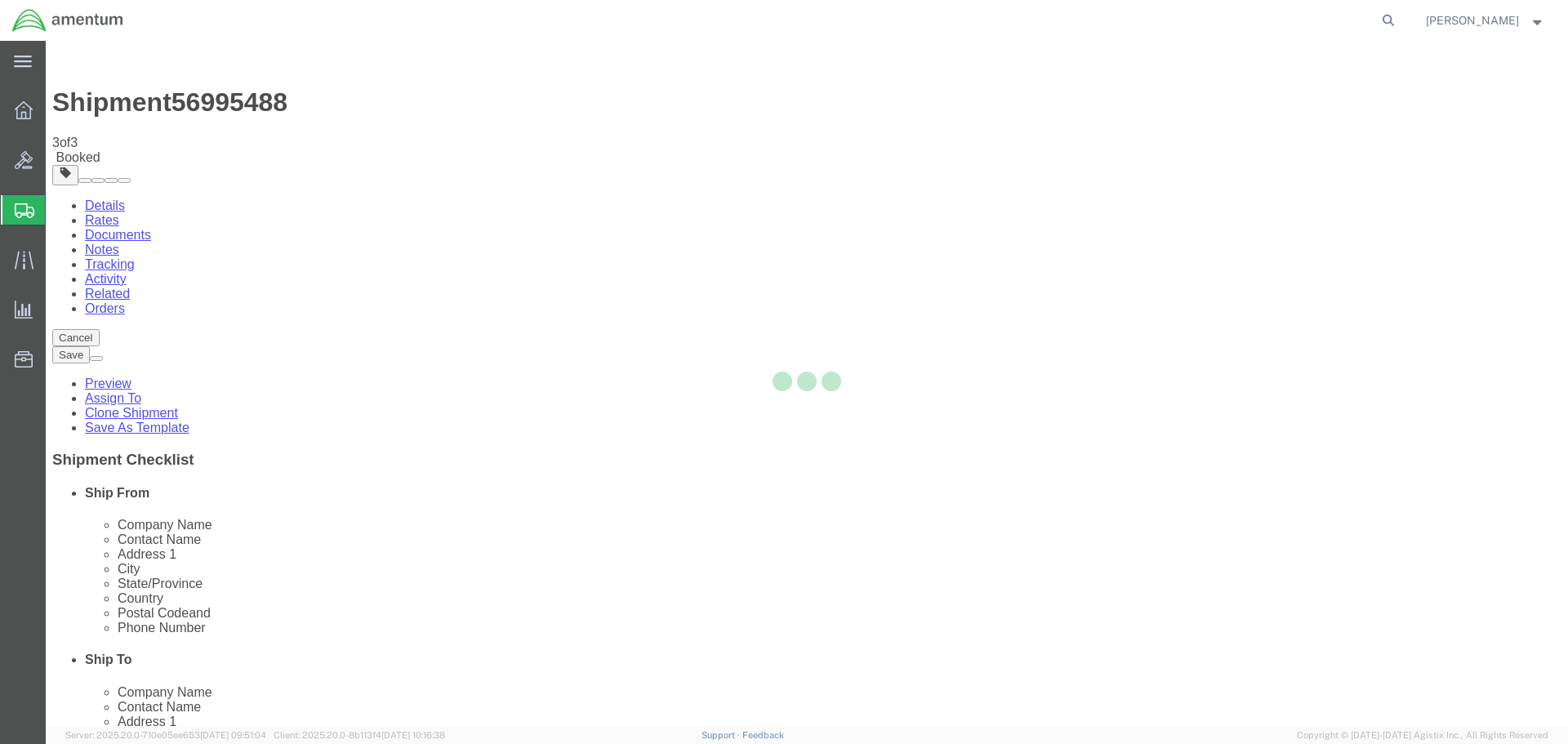
click at [194, 289] on div at bounding box center [806, 383] width 1522 height 686
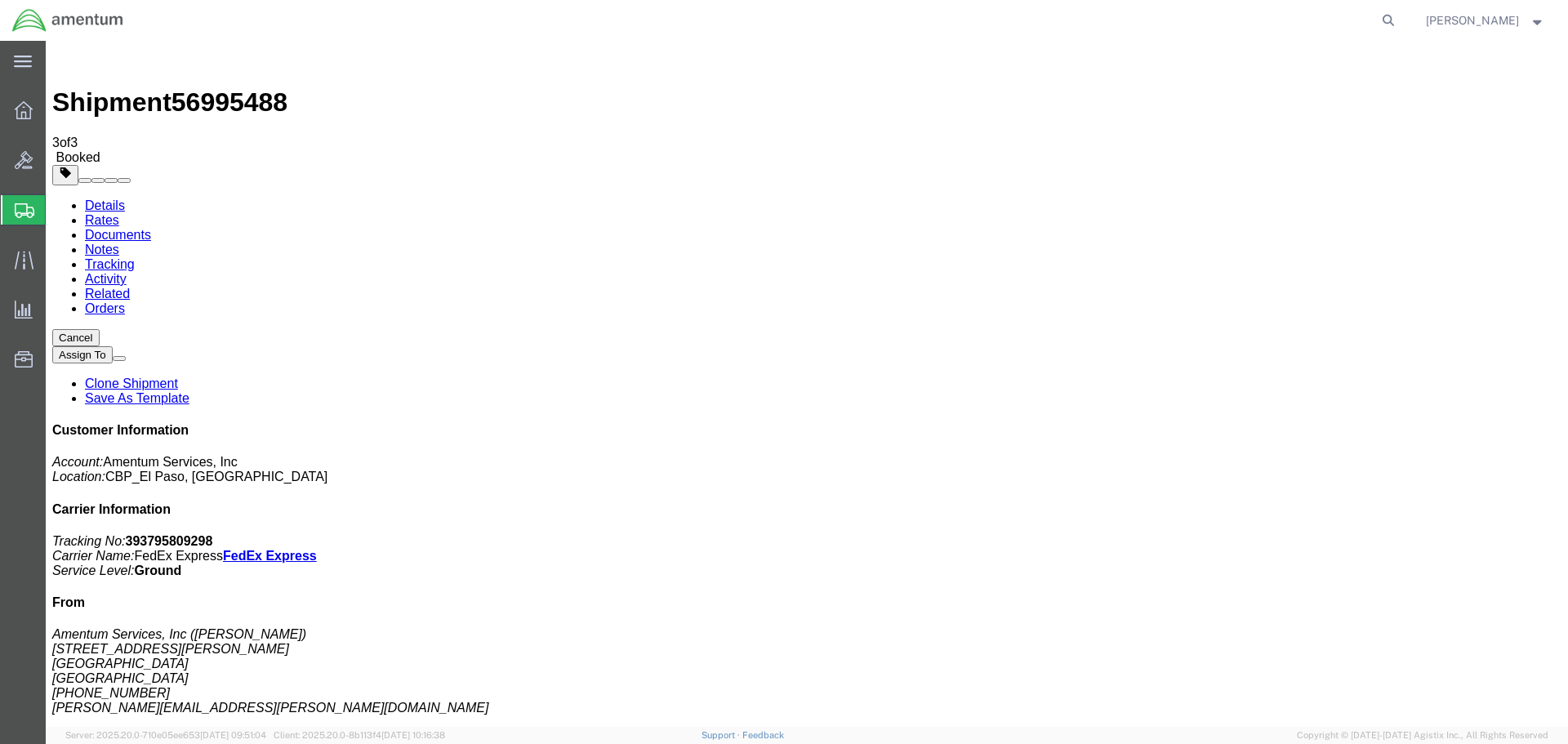
drag, startPoint x: 239, startPoint y: 330, endPoint x: 225, endPoint y: 369, distance: 41.4
click at [99, 329] on button "Cancel" at bounding box center [76, 337] width 48 height 17
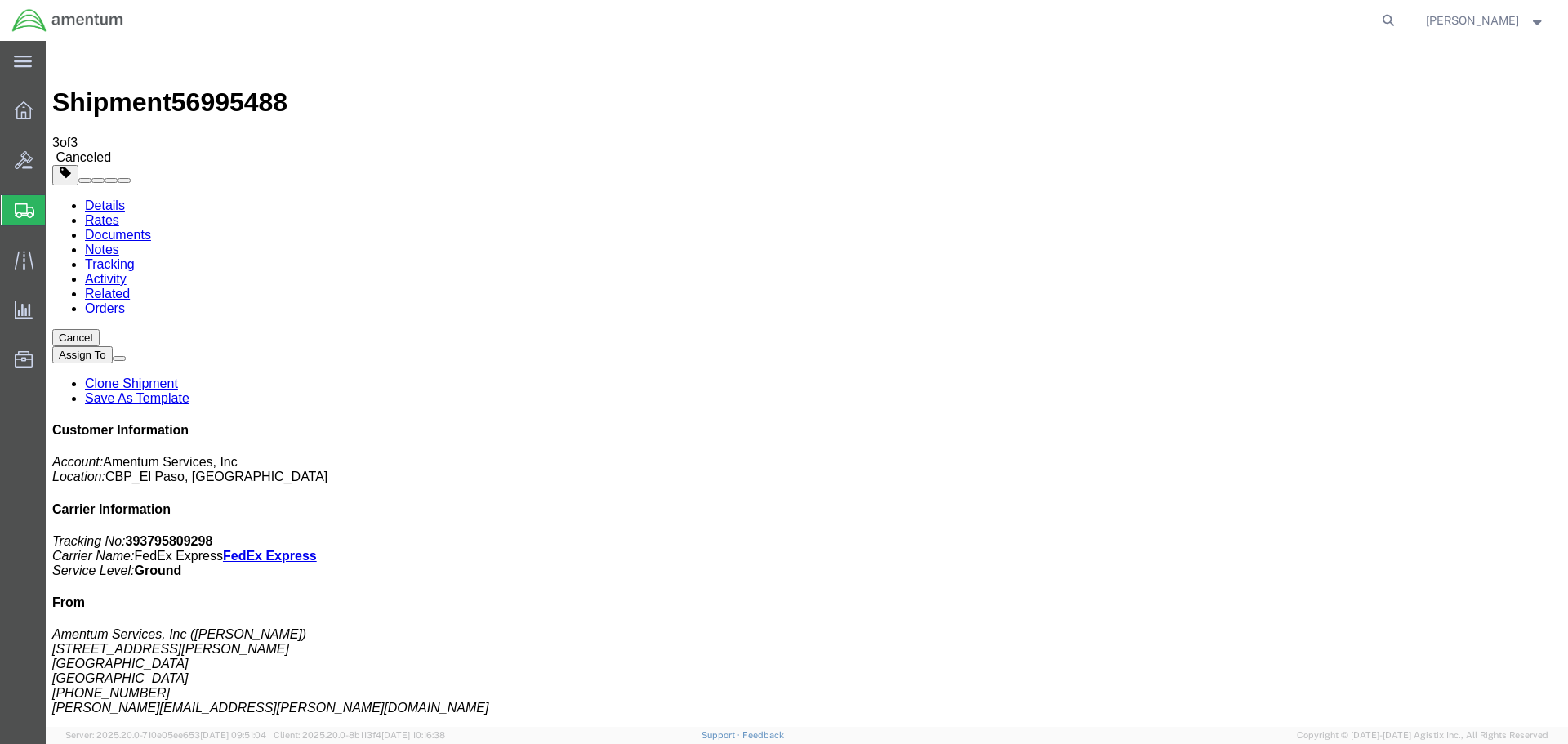
click div
click at [1380, 20] on icon at bounding box center [1388, 20] width 23 height 23
click at [1267, 26] on input "search" at bounding box center [1129, 20] width 497 height 40
type input "56995448"
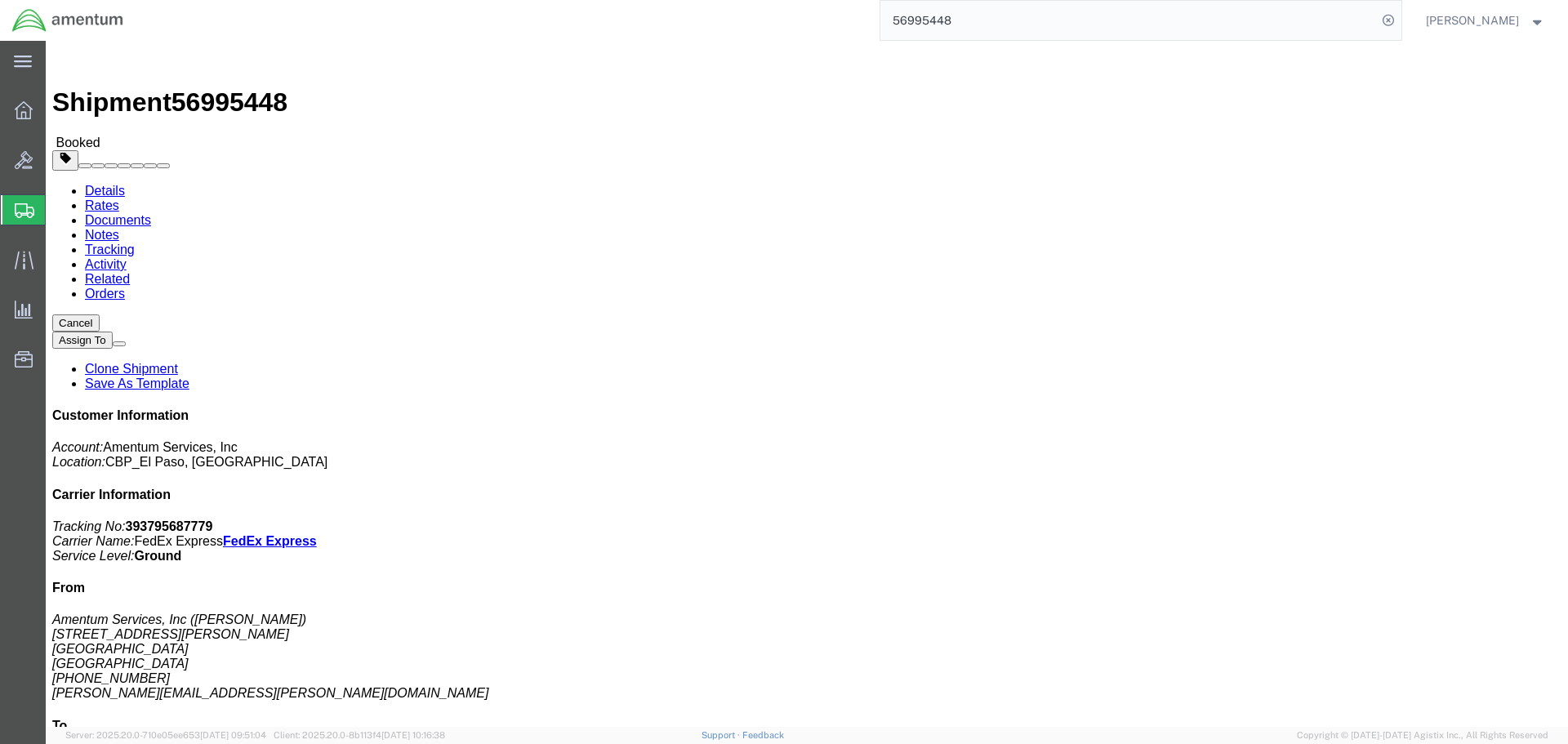
click button "Cancel"
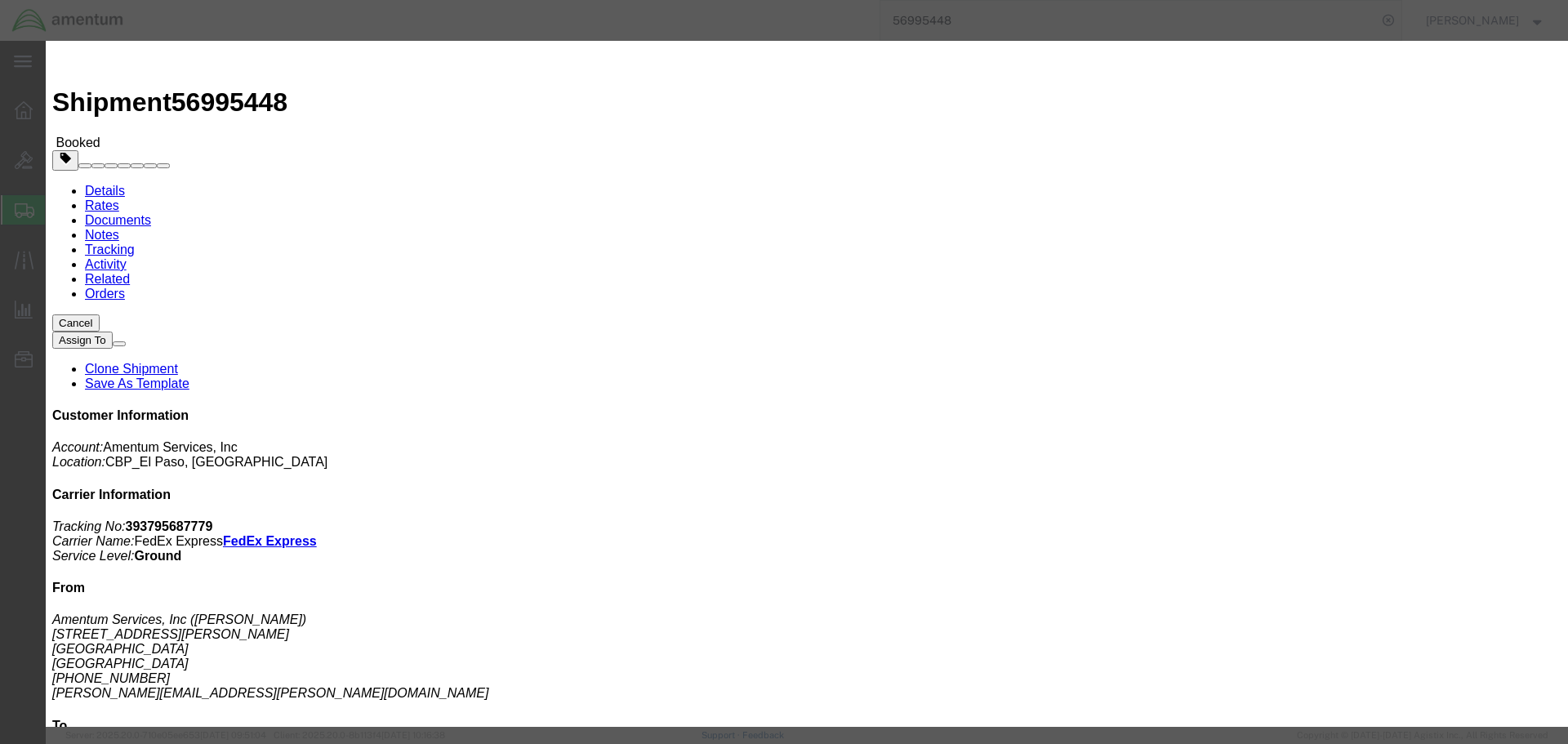
click button "Yes"
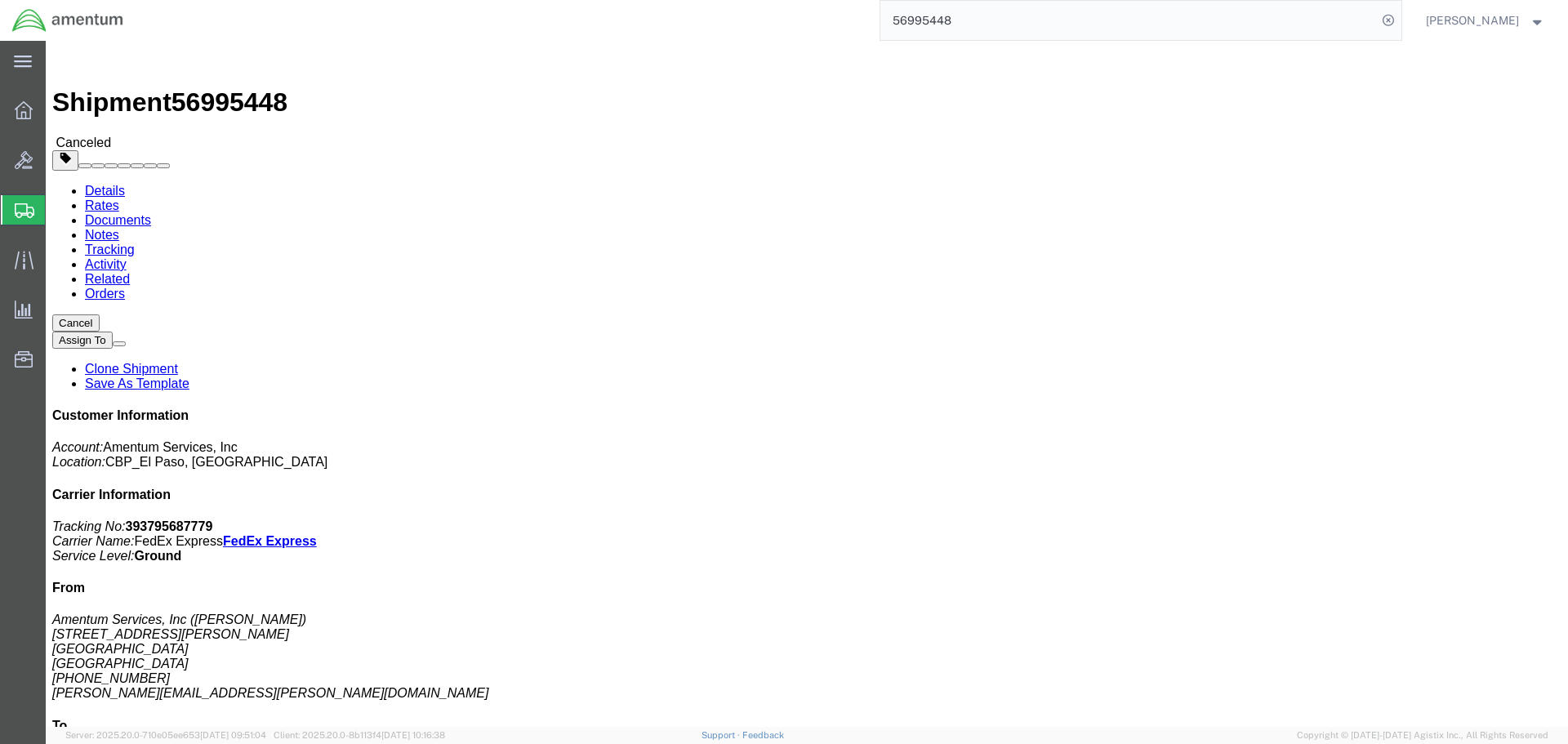
drag, startPoint x: 1502, startPoint y: 35, endPoint x: 1480, endPoint y: 43, distance: 23.4
click div
click link "Clone Shipment"
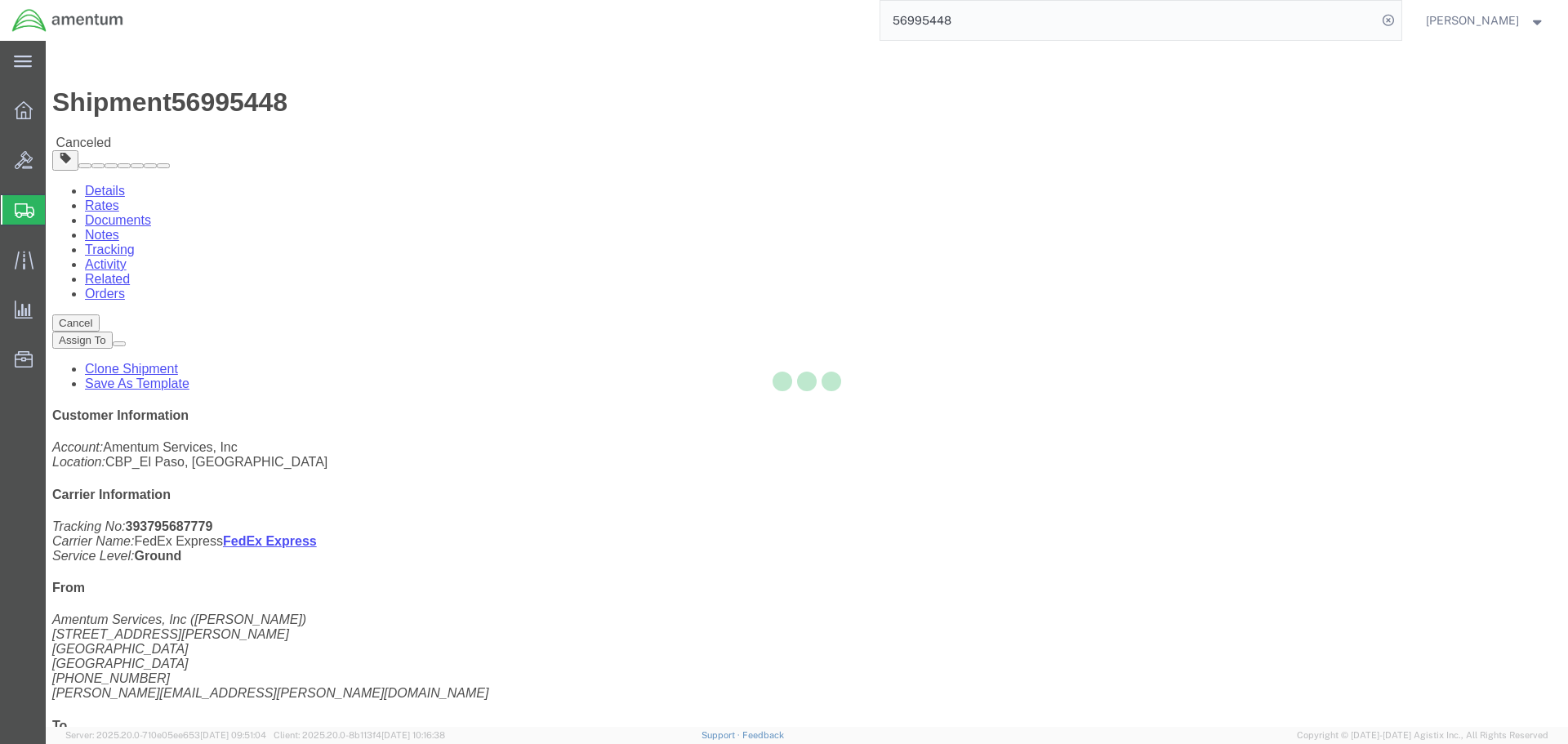
select select "49831"
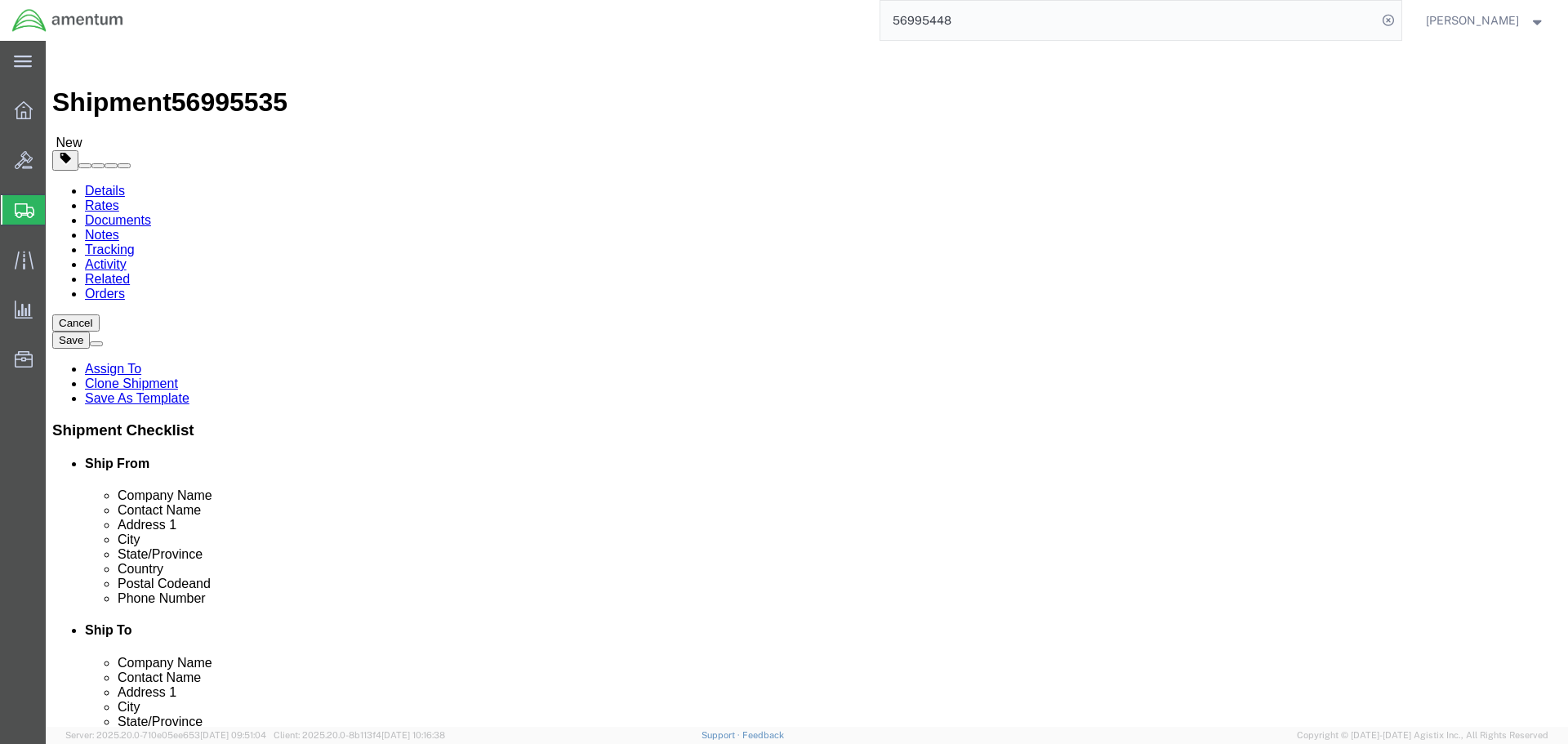
drag, startPoint x: 1064, startPoint y: 303, endPoint x: 1078, endPoint y: 298, distance: 14.9
click input "BROADCAST MICROWAVE SERVICES LLC"
type input "B"
type input "v"
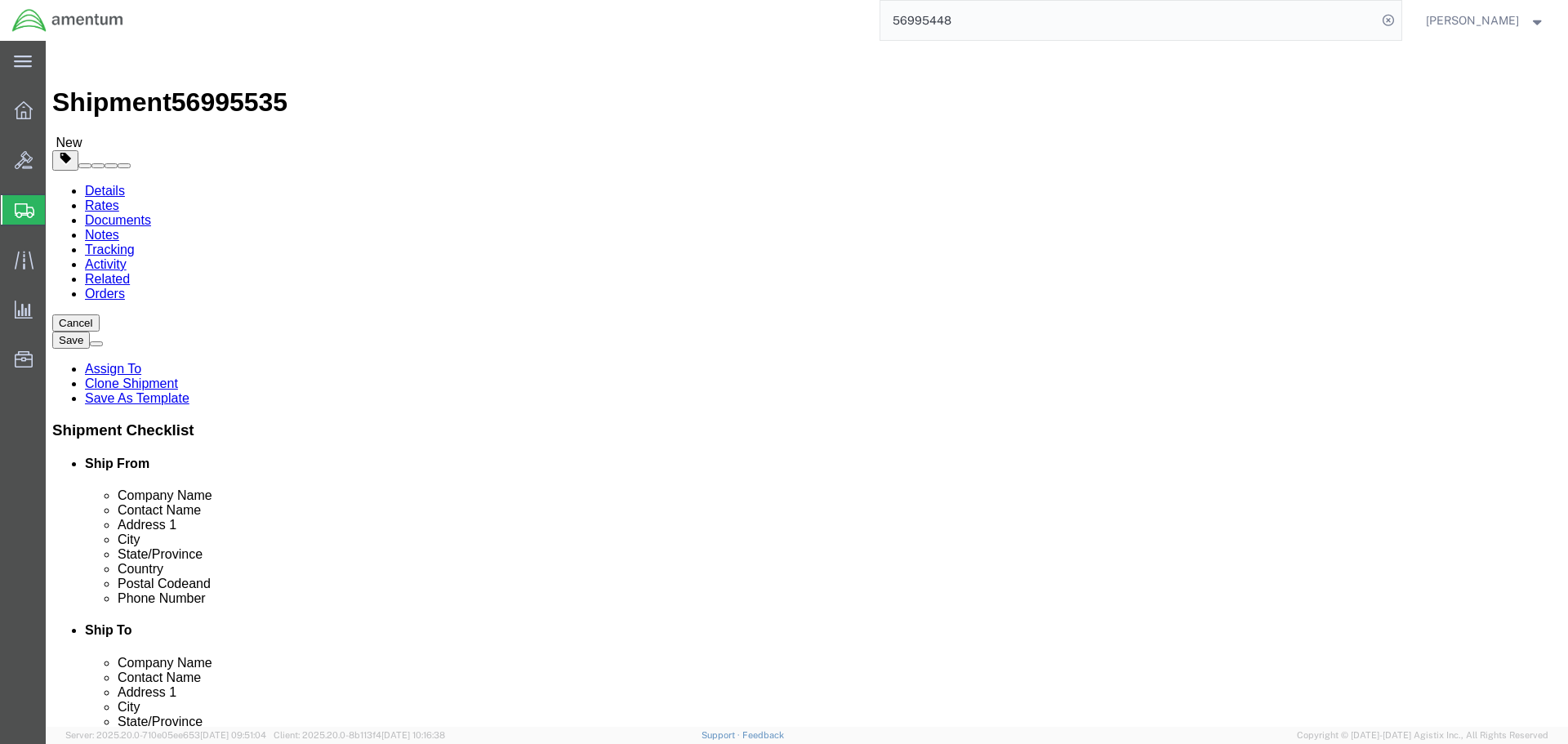
type input "VISLINK"
type input "[STREET_ADDRESS][PERSON_NAME]"
type input "SUITE 125"
type input "MT OLIVE"
type input "N"
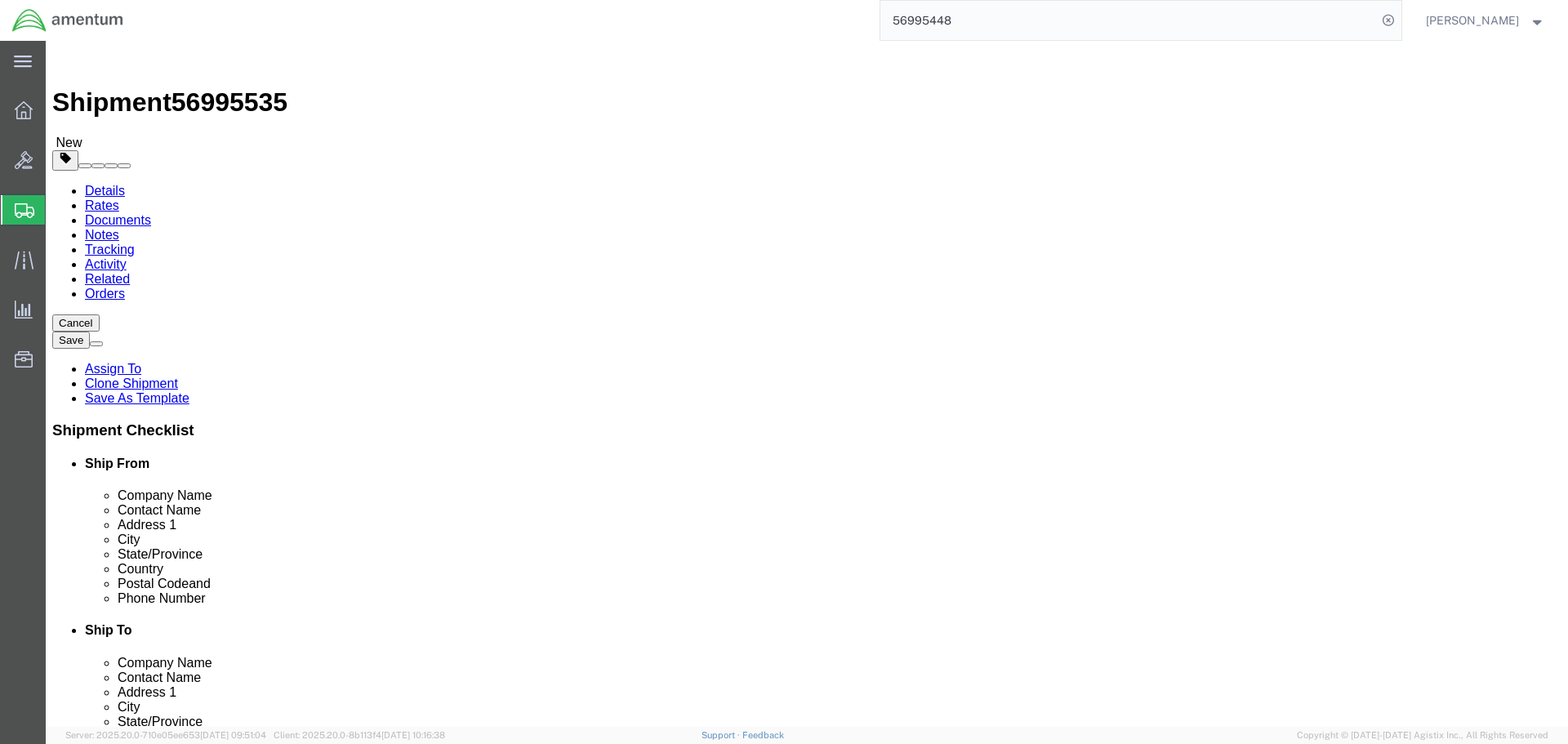
type input "N"
type input "NEW J"
select select "NJ"
click input "92064"
type input "9"
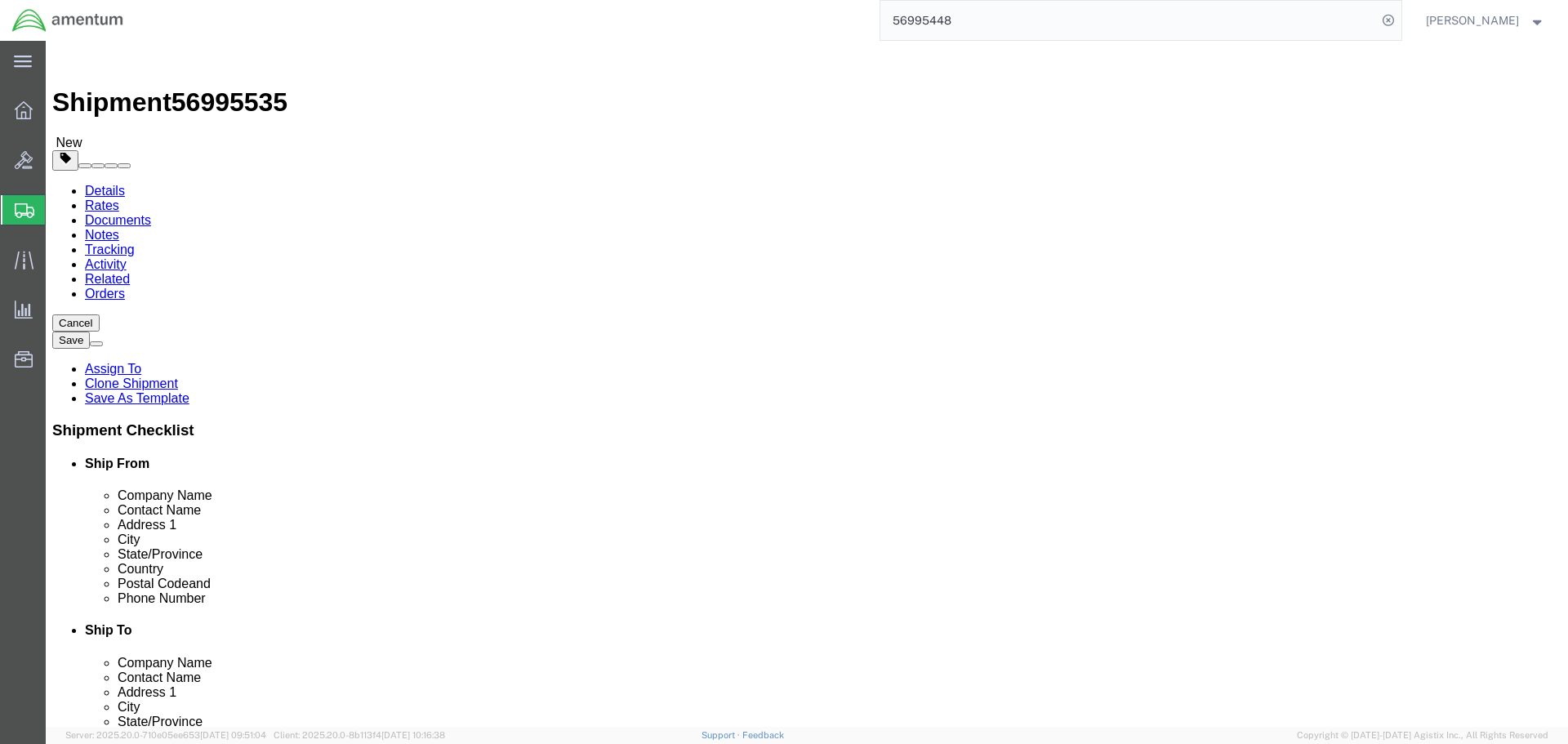
type input "07828"
click input "VISLINK"
type input "VISLINK LLC"
click span
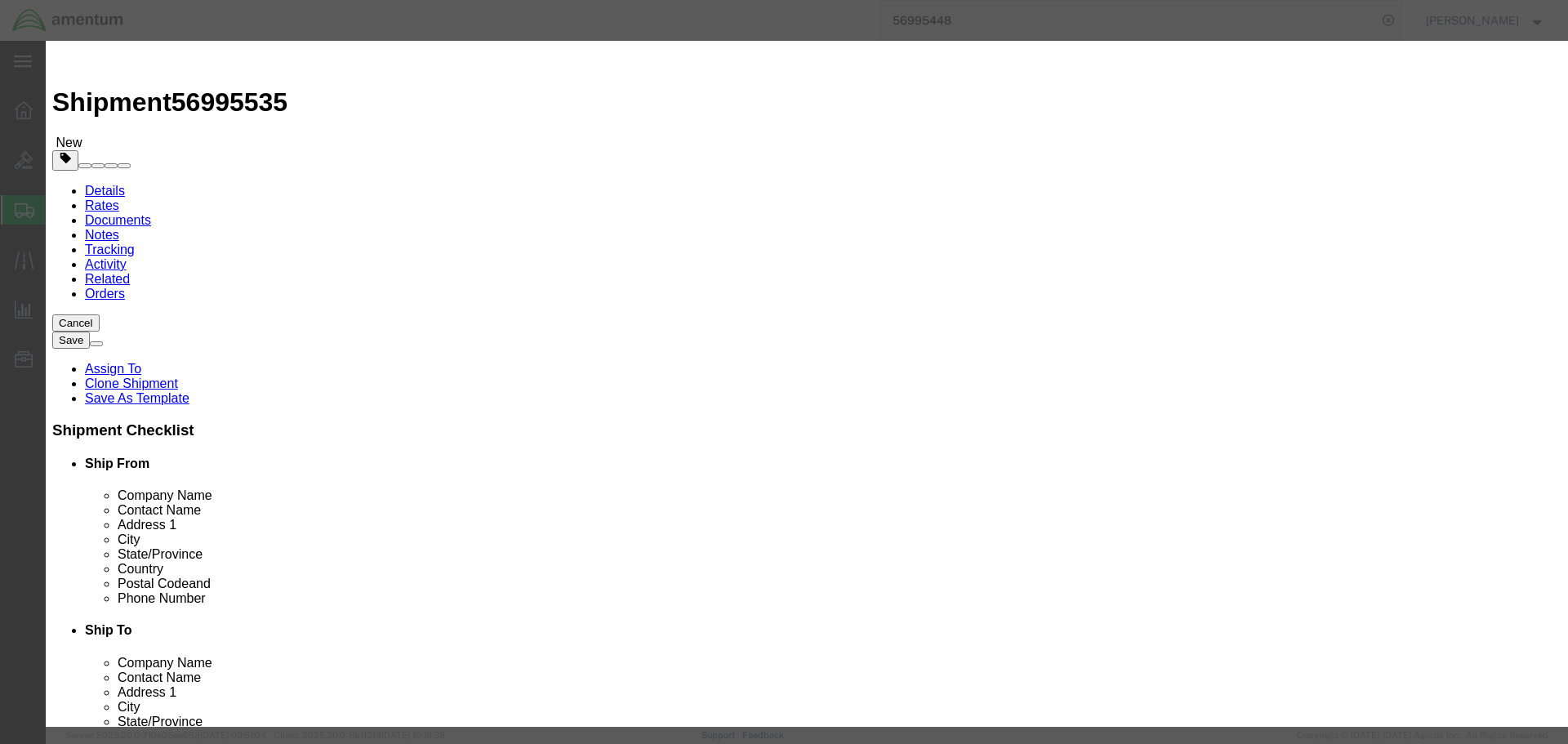
click input "checkbox"
checkbox input "true"
click button "Save"
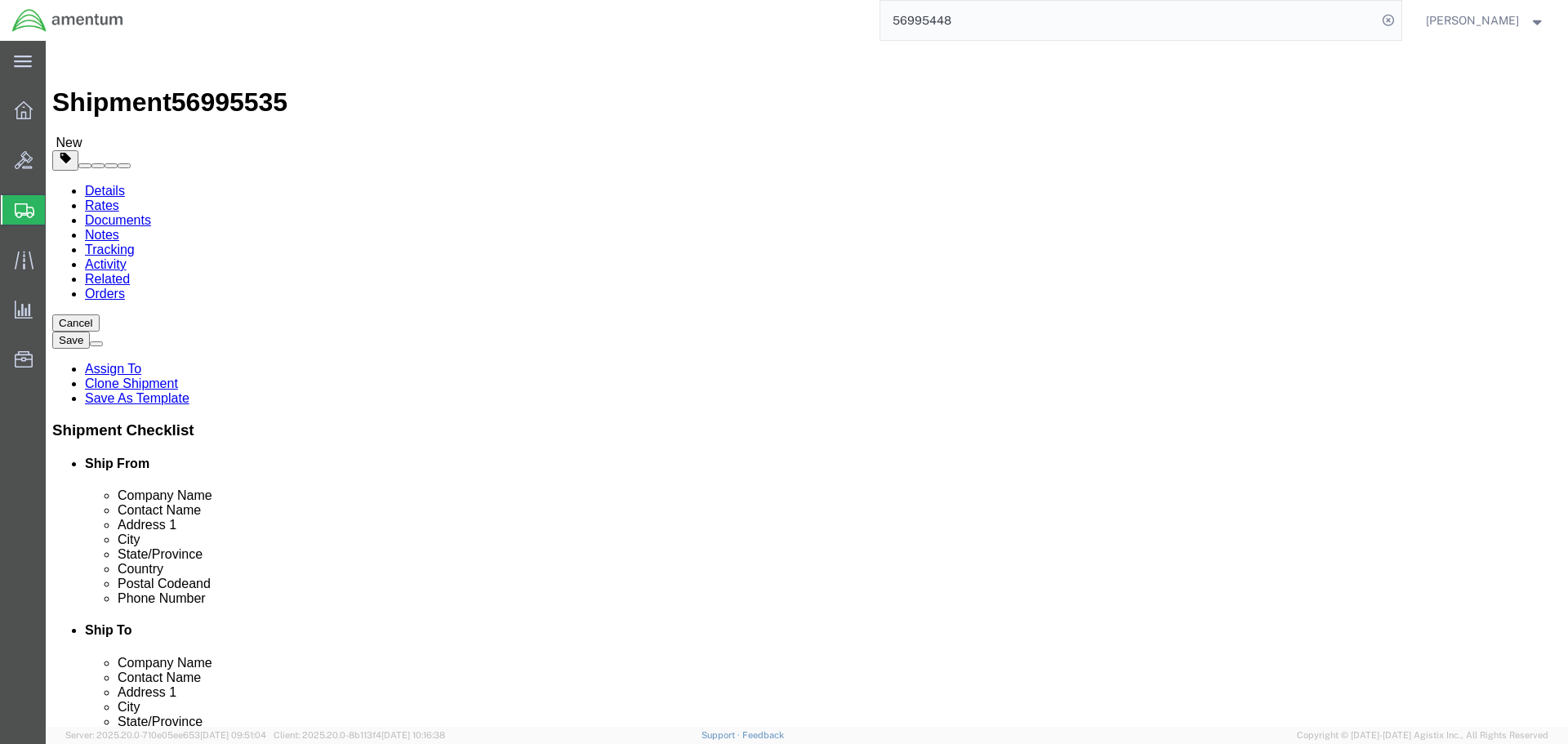
click div
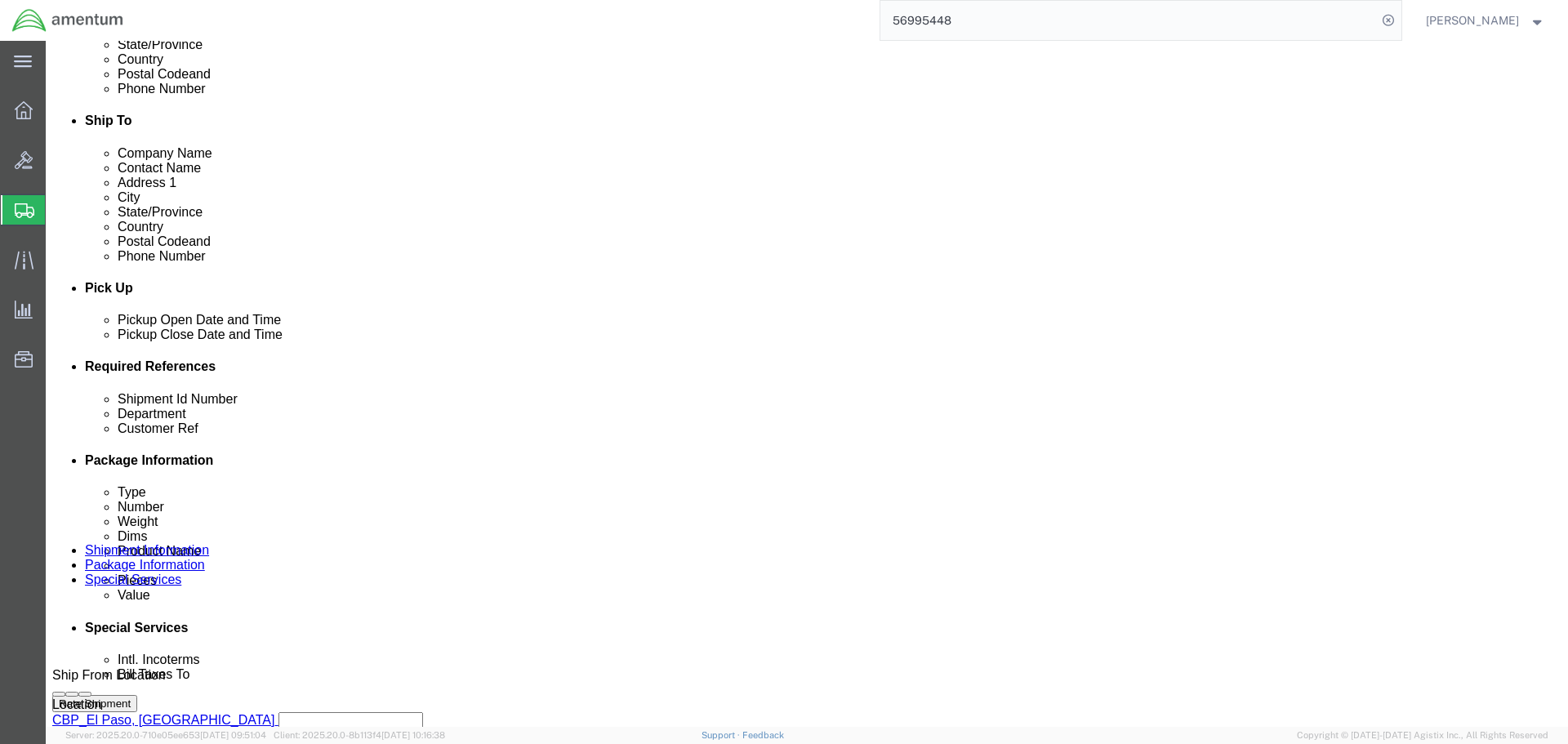
scroll to position [735, 0]
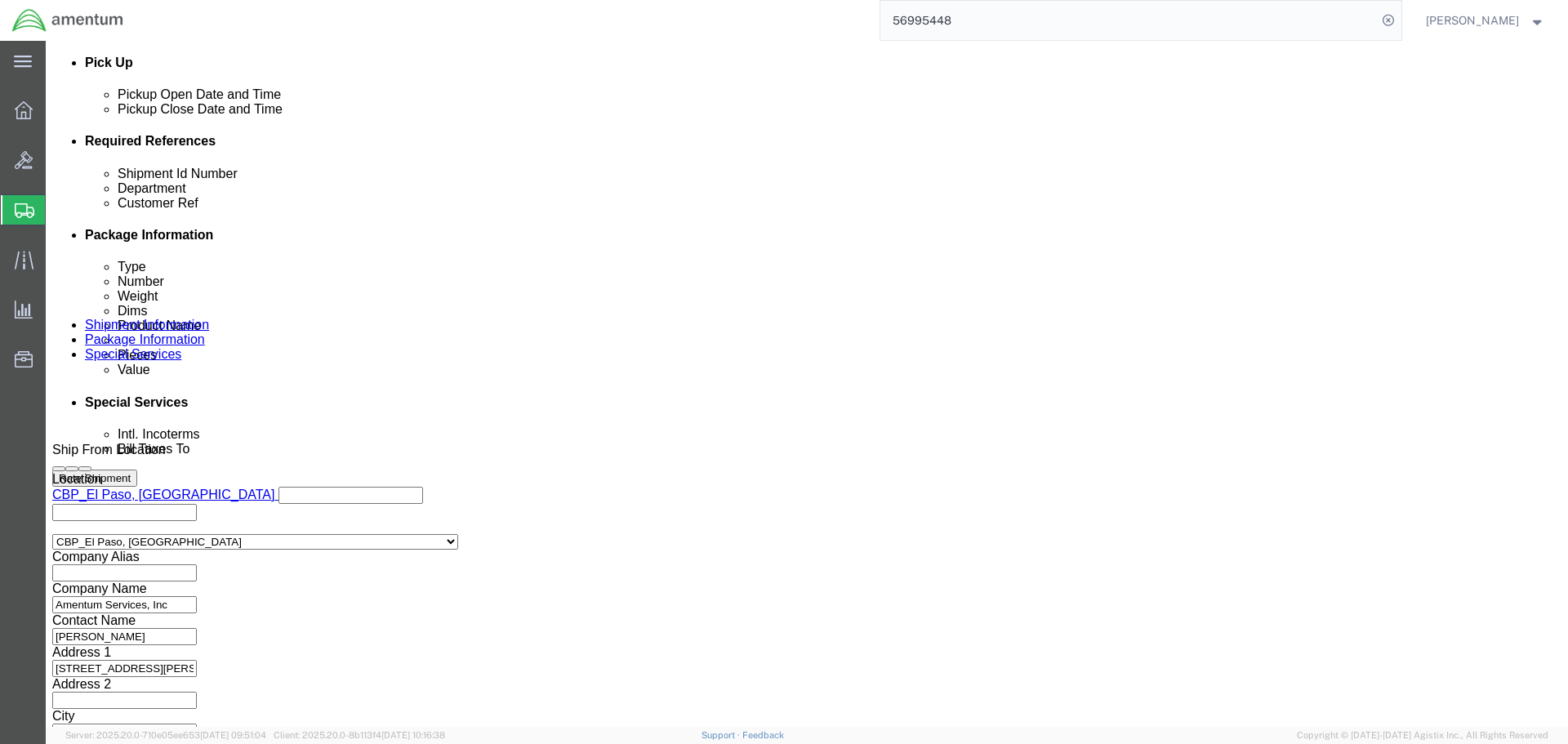
click button "Continue"
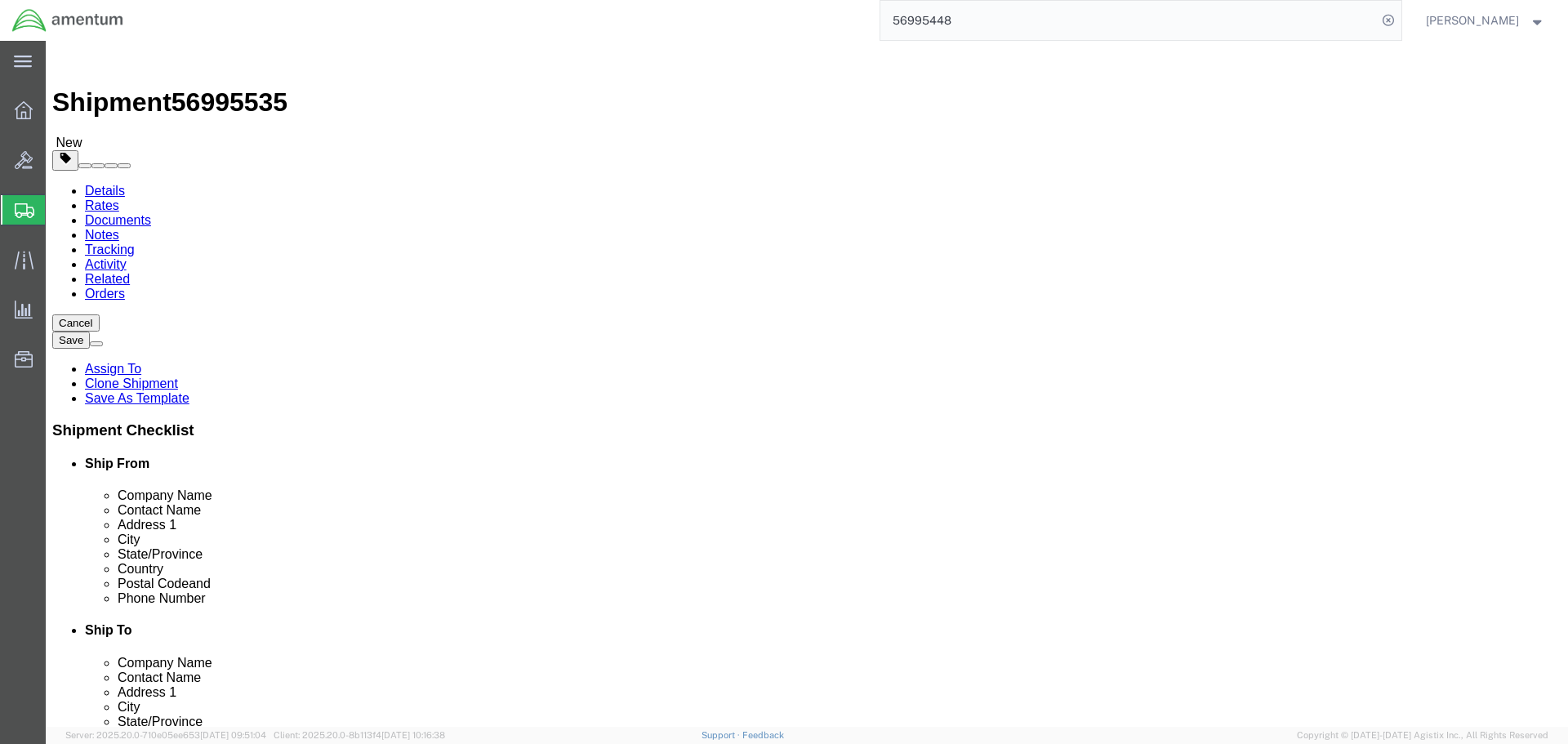
click button "Rate Shipment"
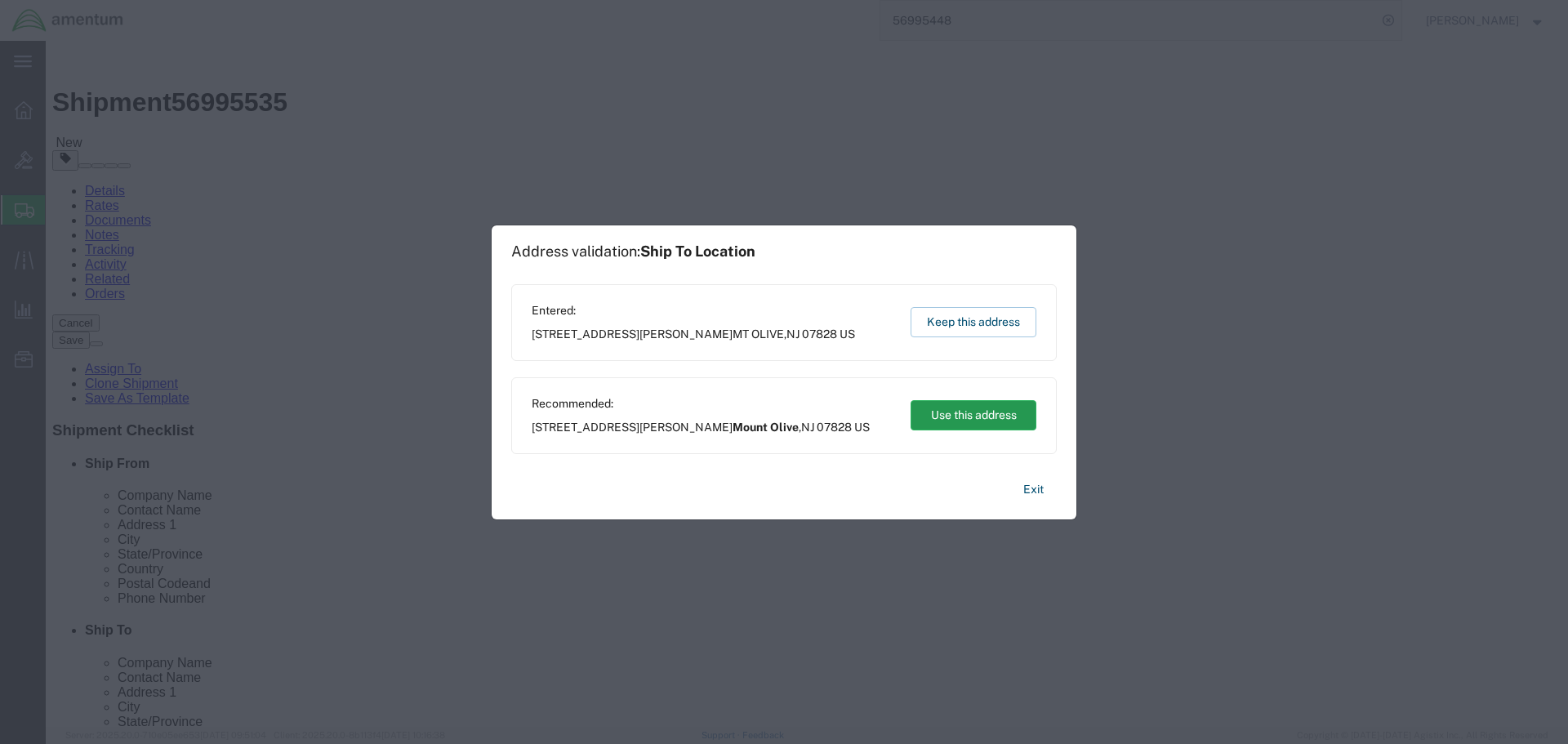
click at [944, 413] on button "Use this address" at bounding box center [973, 415] width 126 height 30
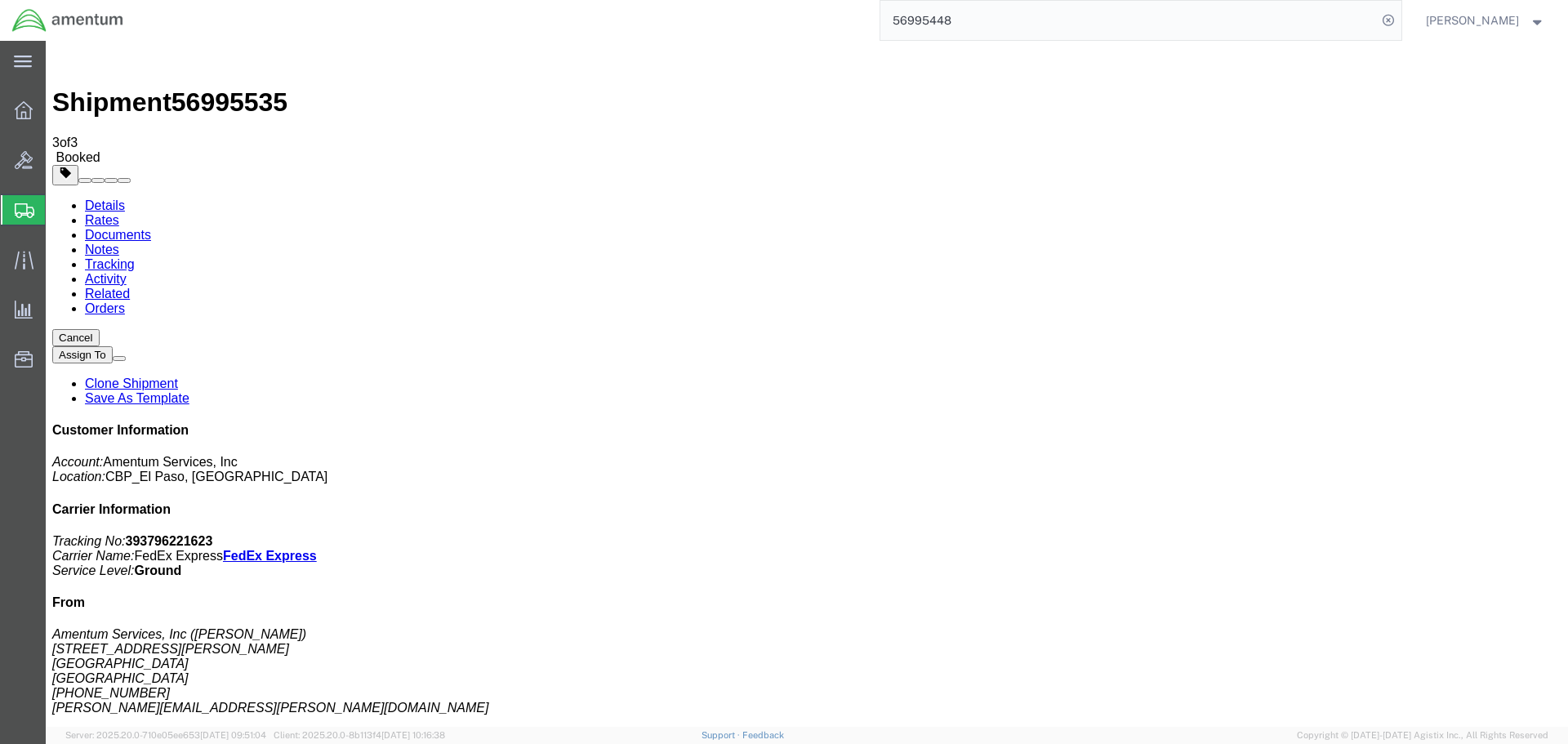
click at [178, 377] on link "Clone Shipment" at bounding box center [131, 384] width 93 height 14
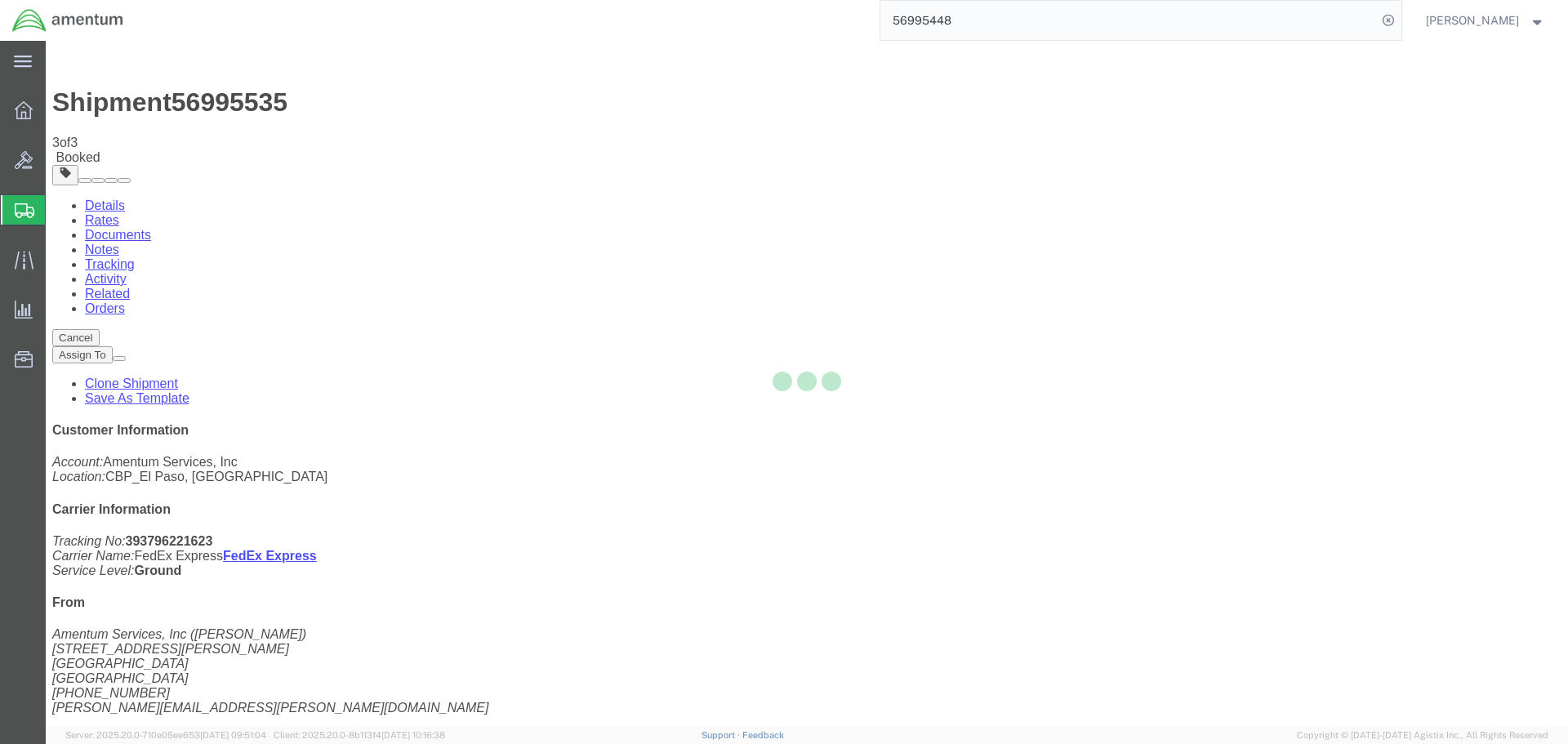
select select "49831"
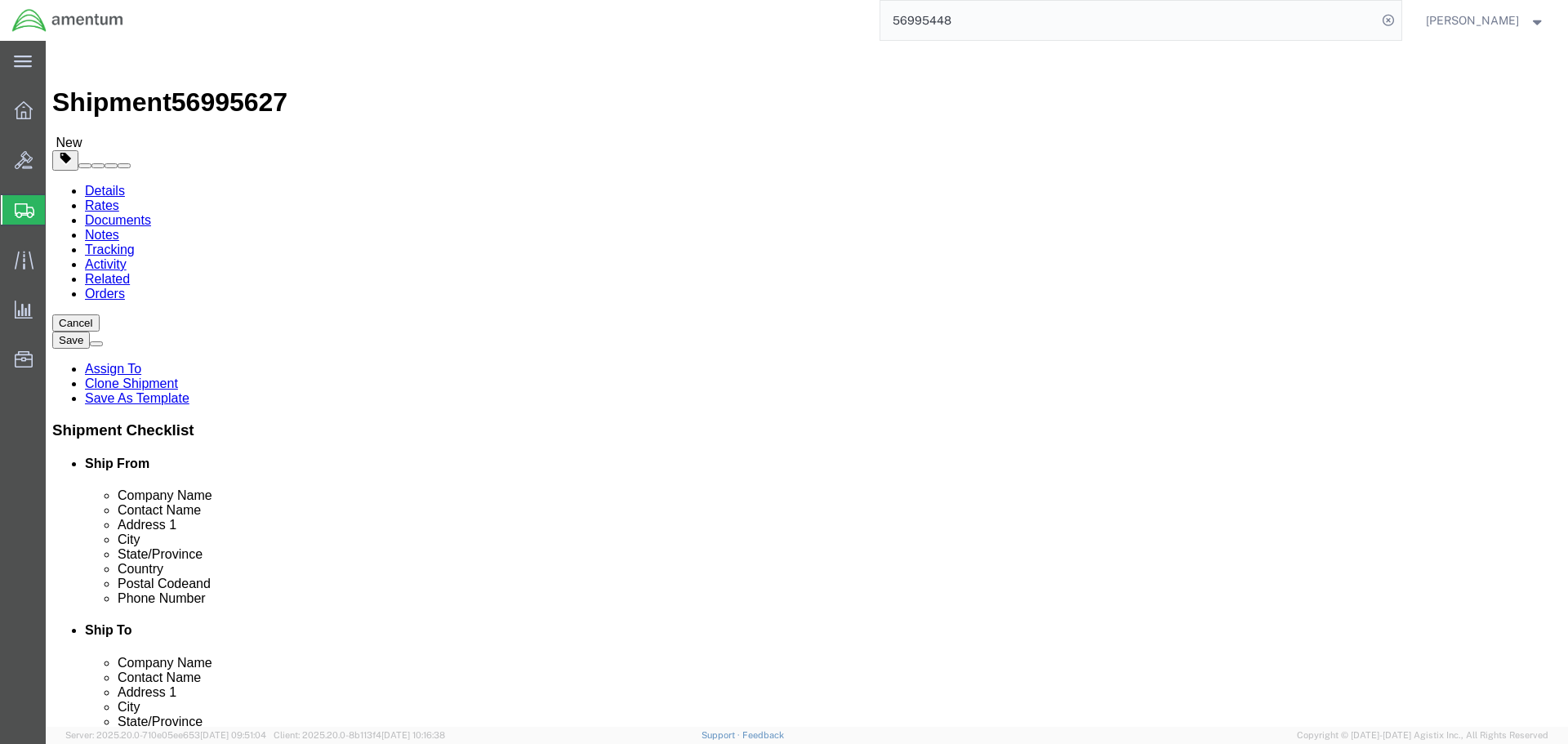
click input "CBP0044688"
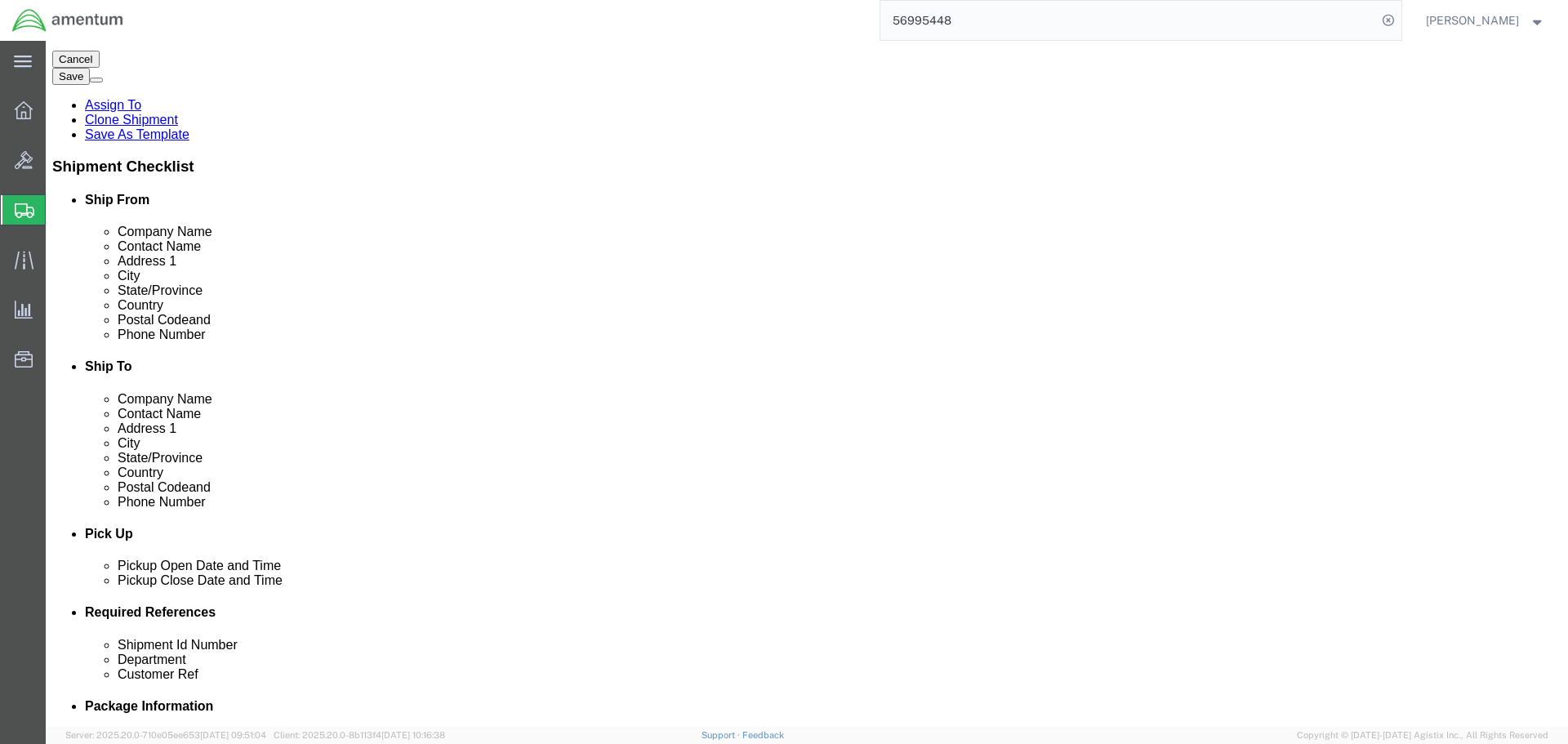
scroll to position [571, 0]
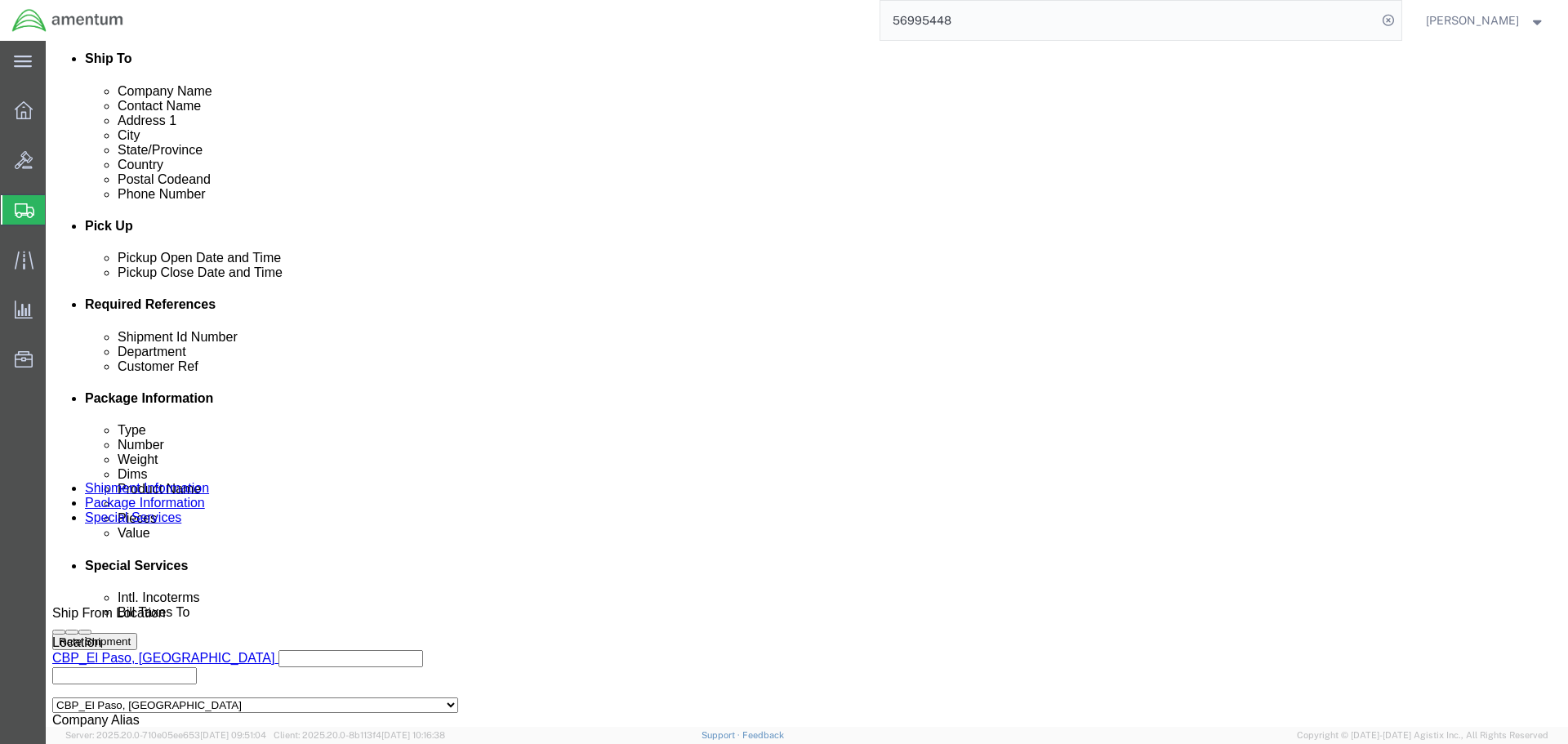
type input "CBP0044685"
click input "CBP0044688"
type input "CBP0044685"
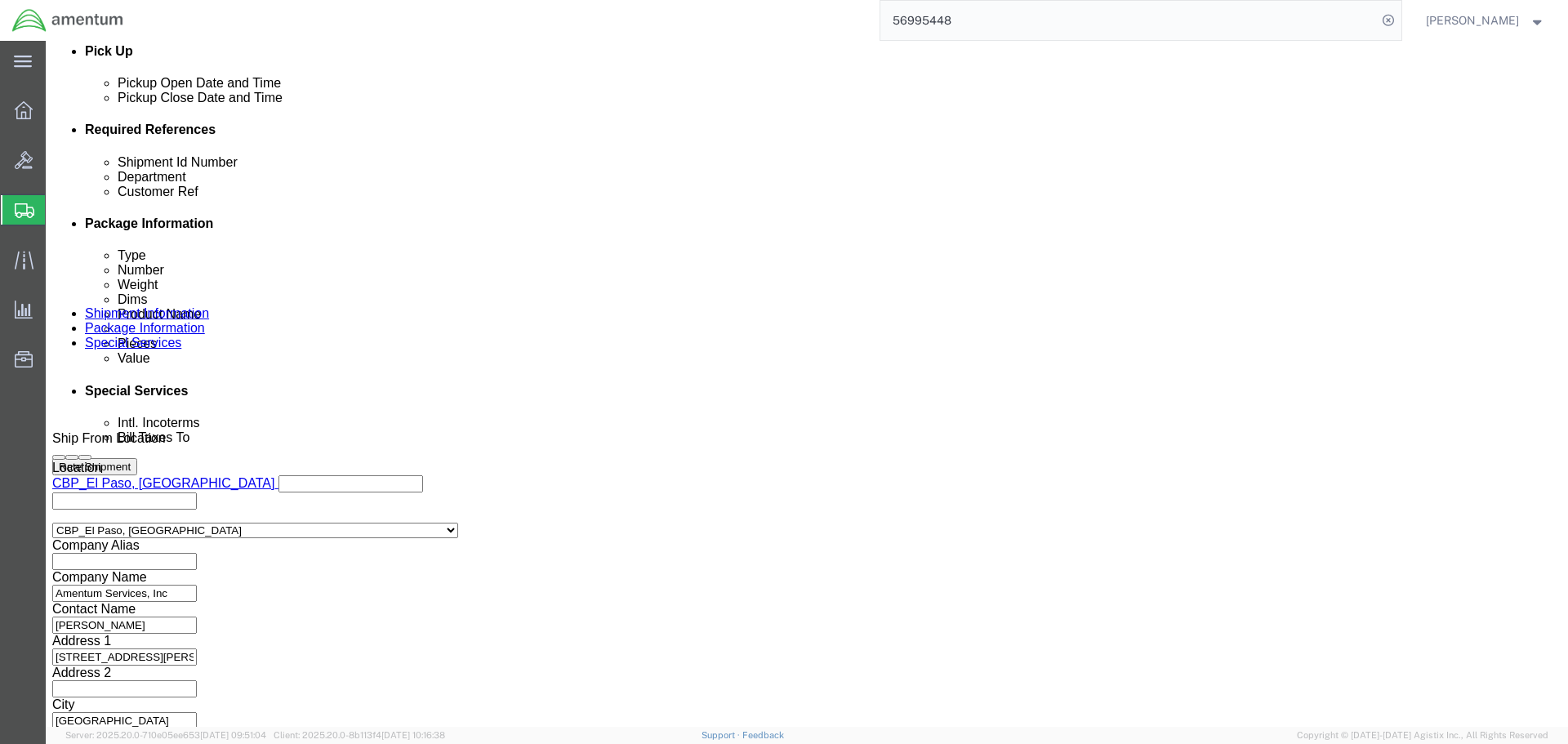
scroll to position [748, 0]
type input "CBP0044685"
click button "Continue"
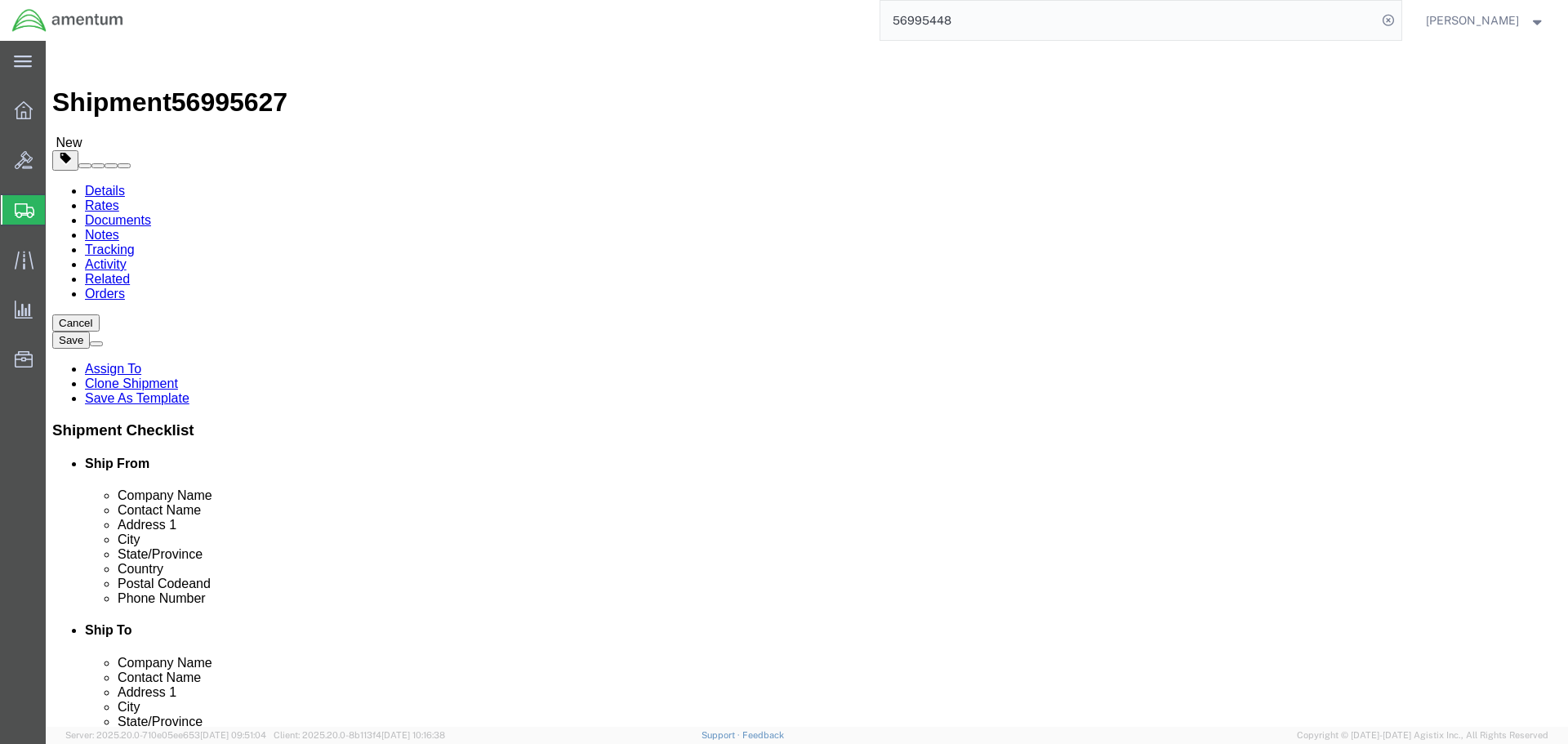
click input "12.00"
type input "8"
click button "Rate Shipment"
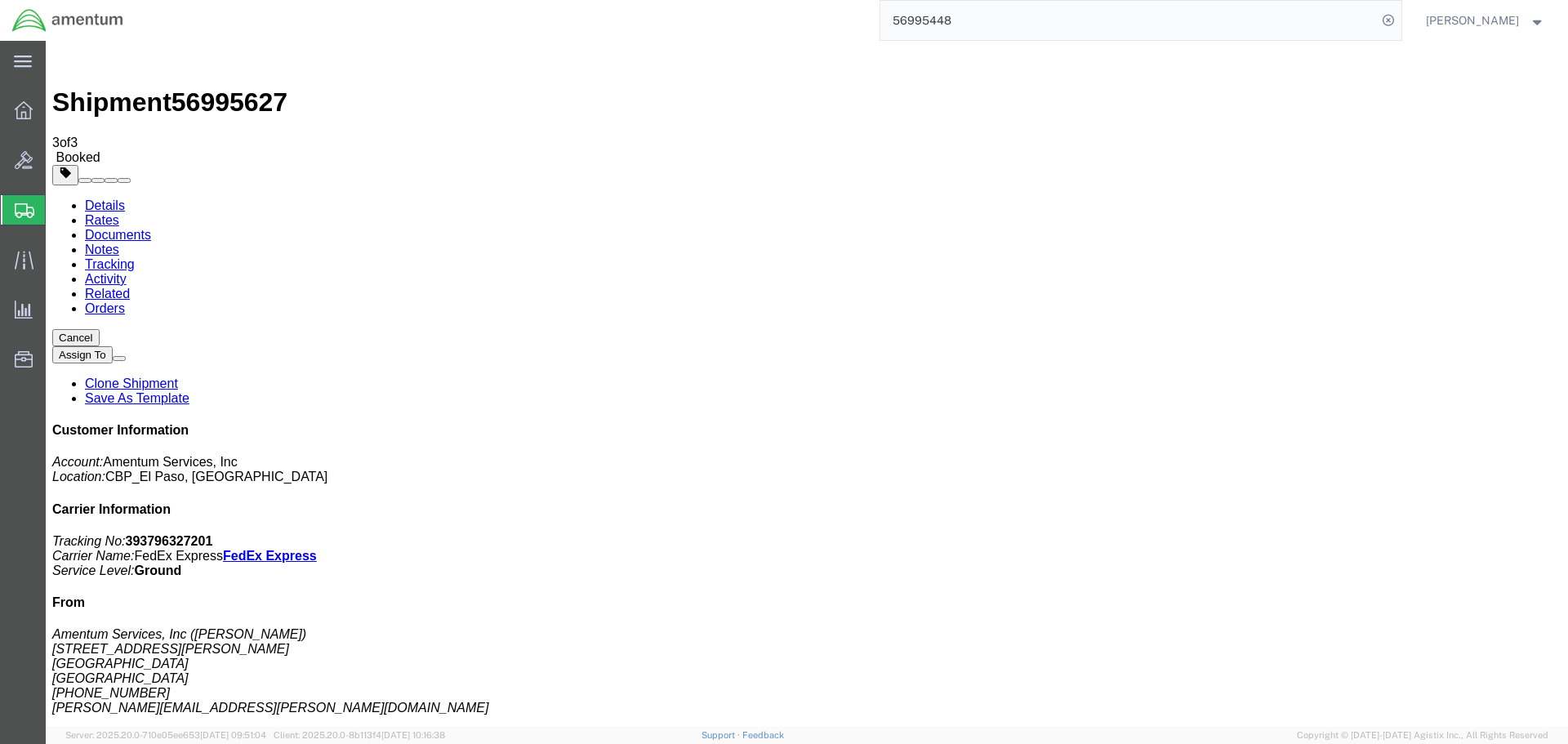
click at [178, 377] on link "Clone Shipment" at bounding box center [131, 384] width 93 height 14
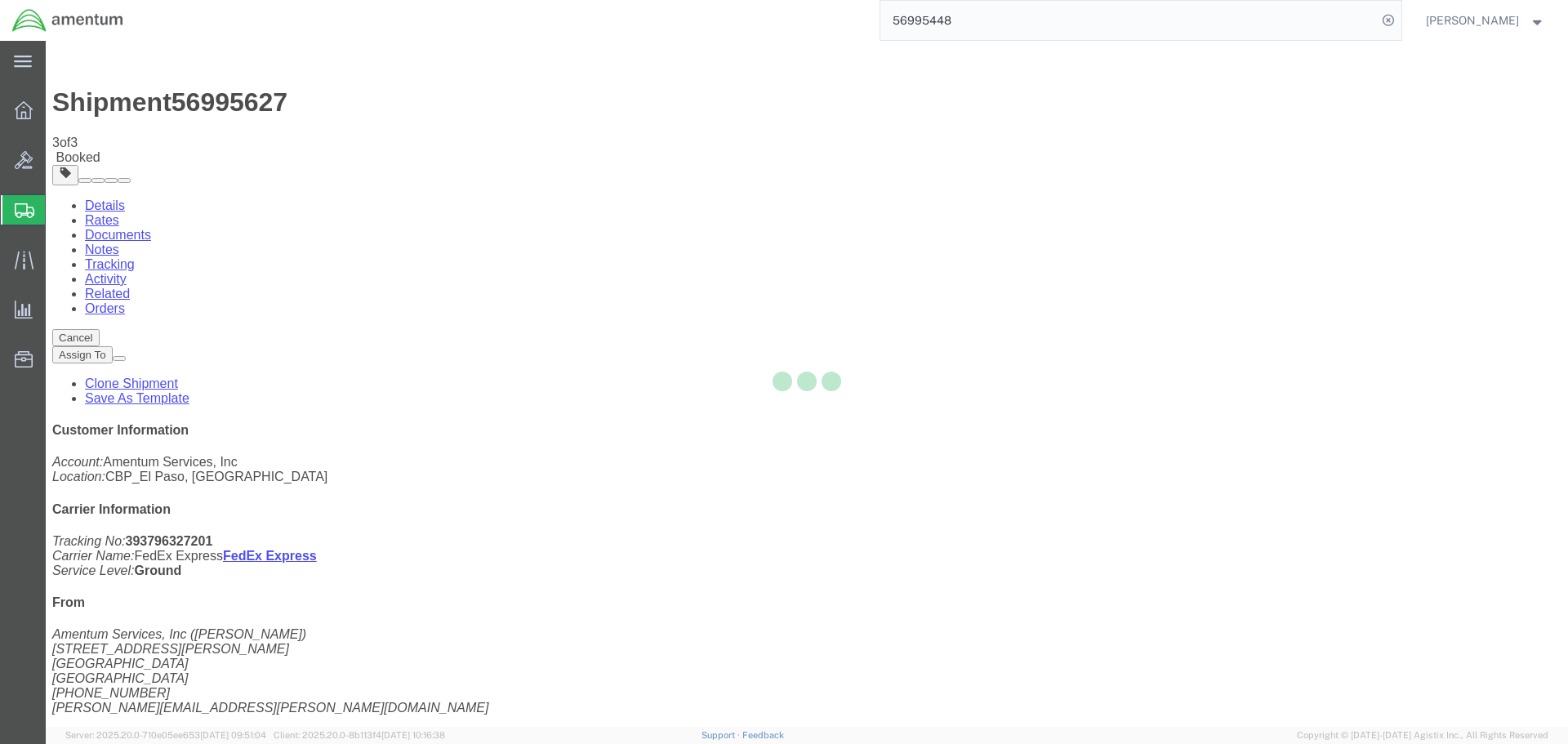
select select "49831"
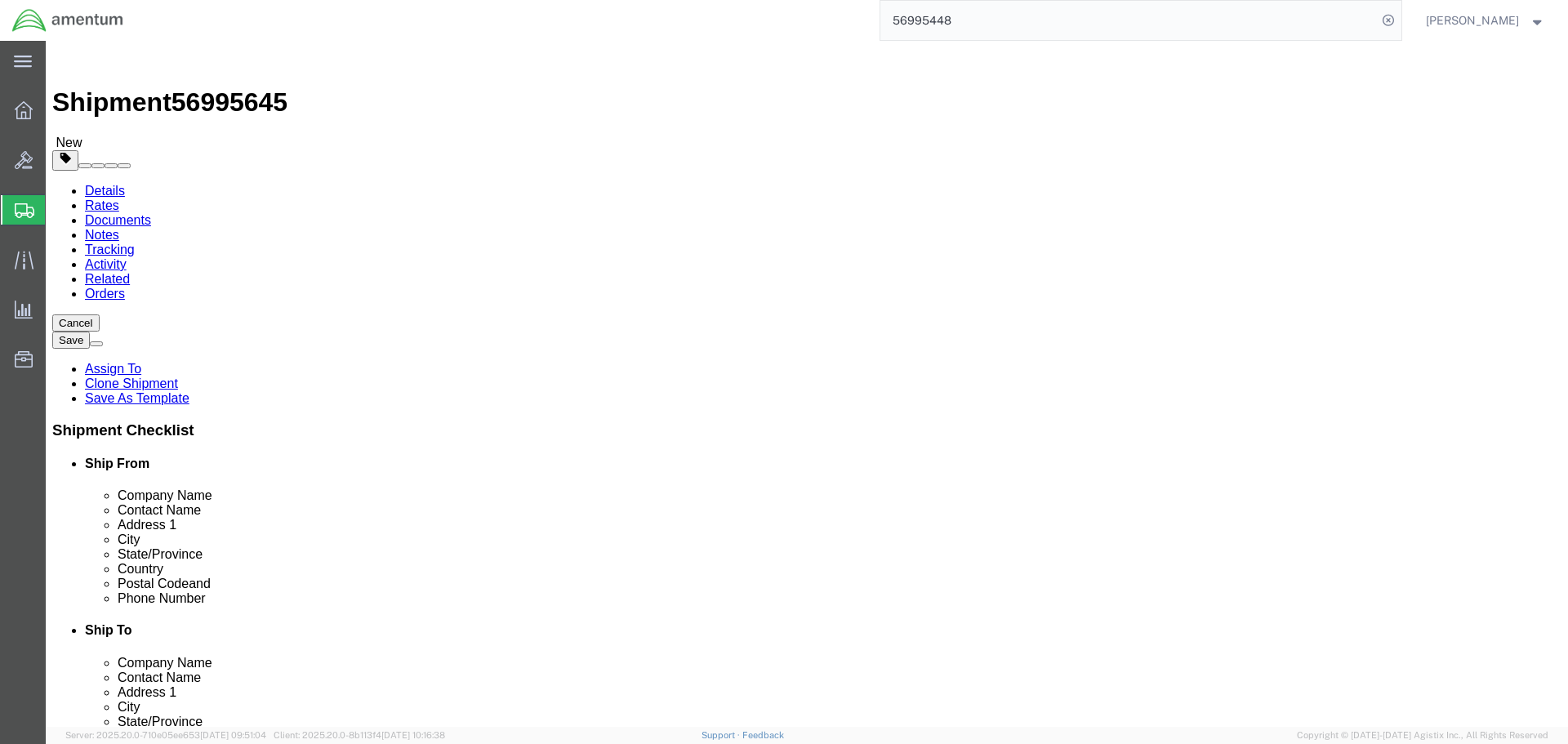
click input "CBP0044685"
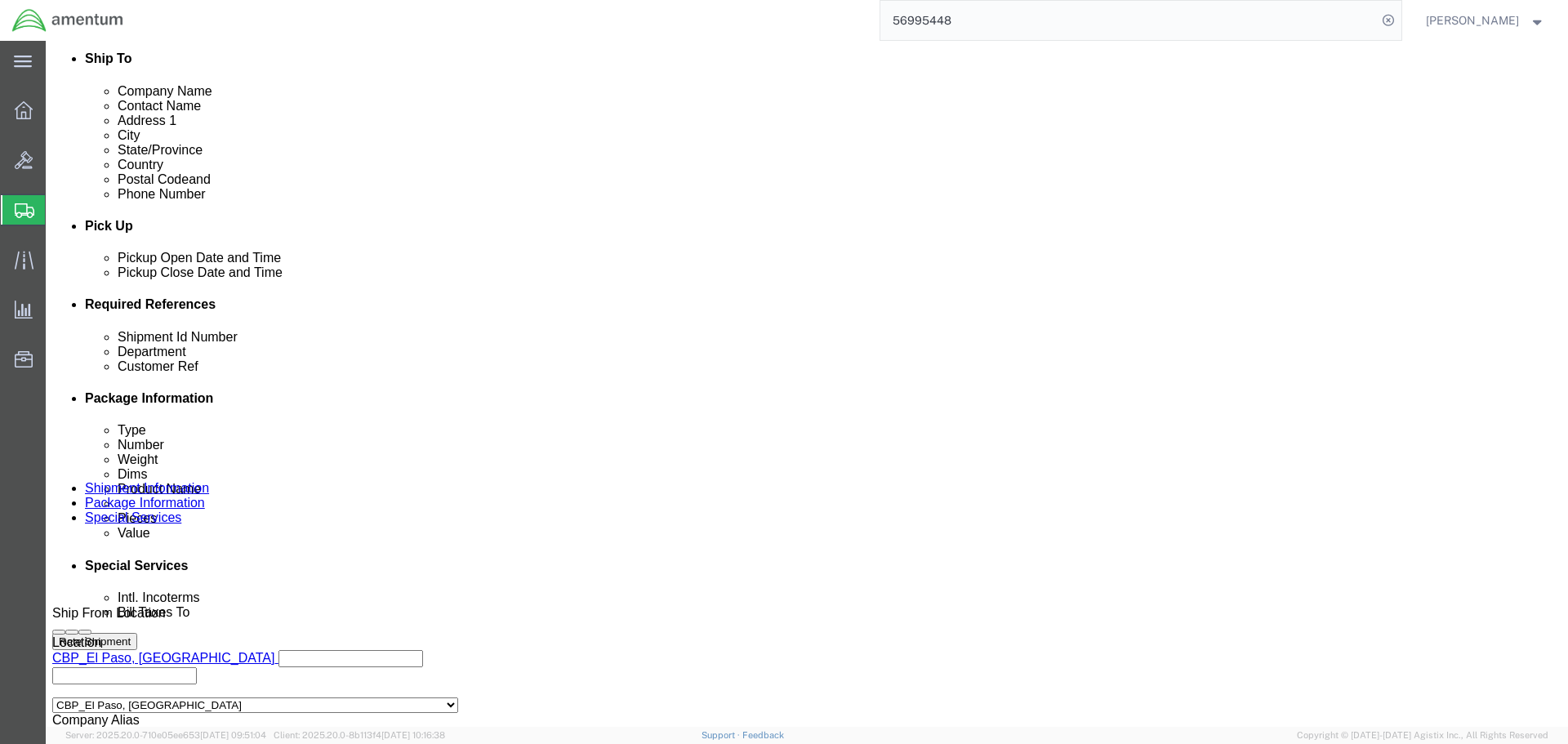
type input "CBP0044687"
click input "CBP0044685"
type input "CBP0044687"
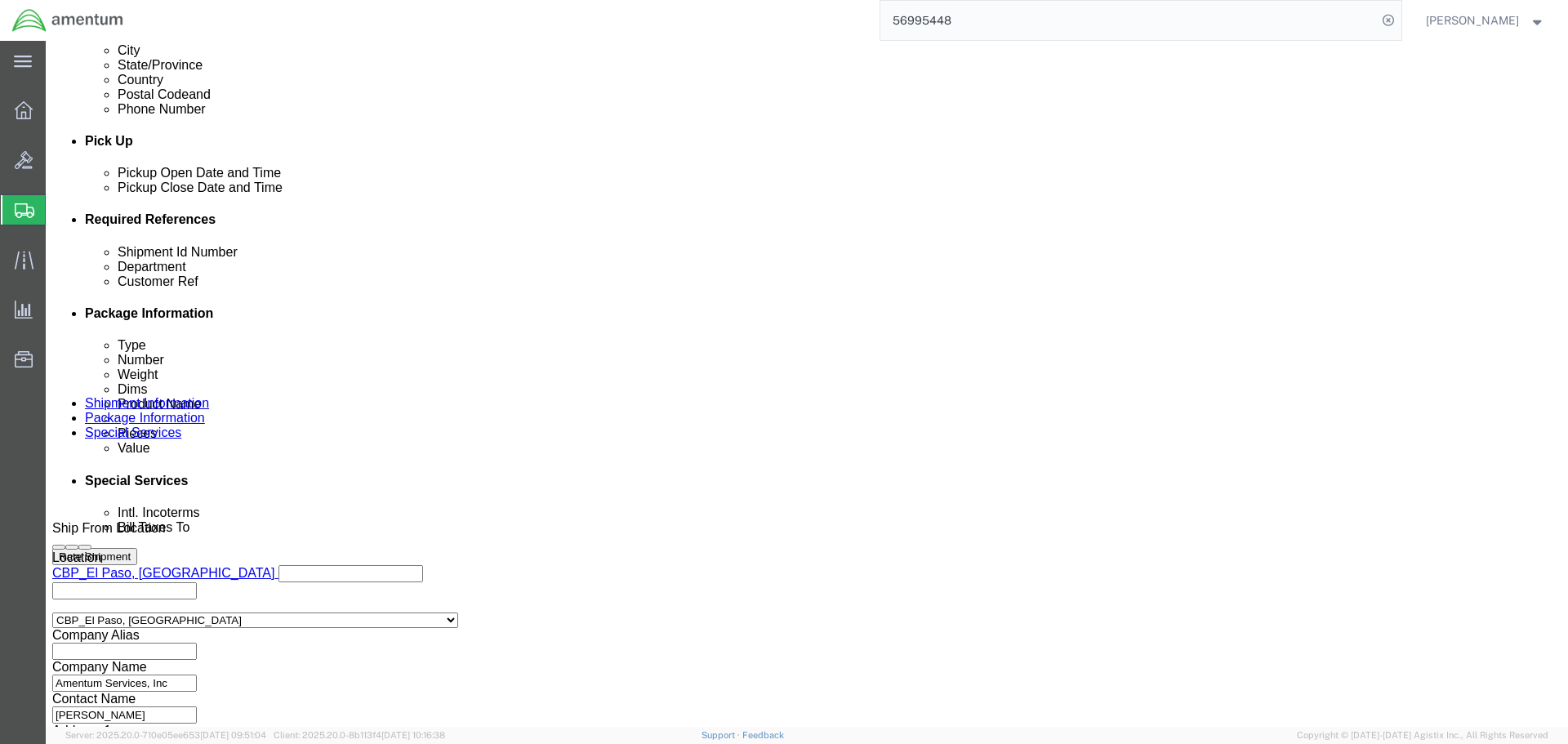
scroll to position [748, 0]
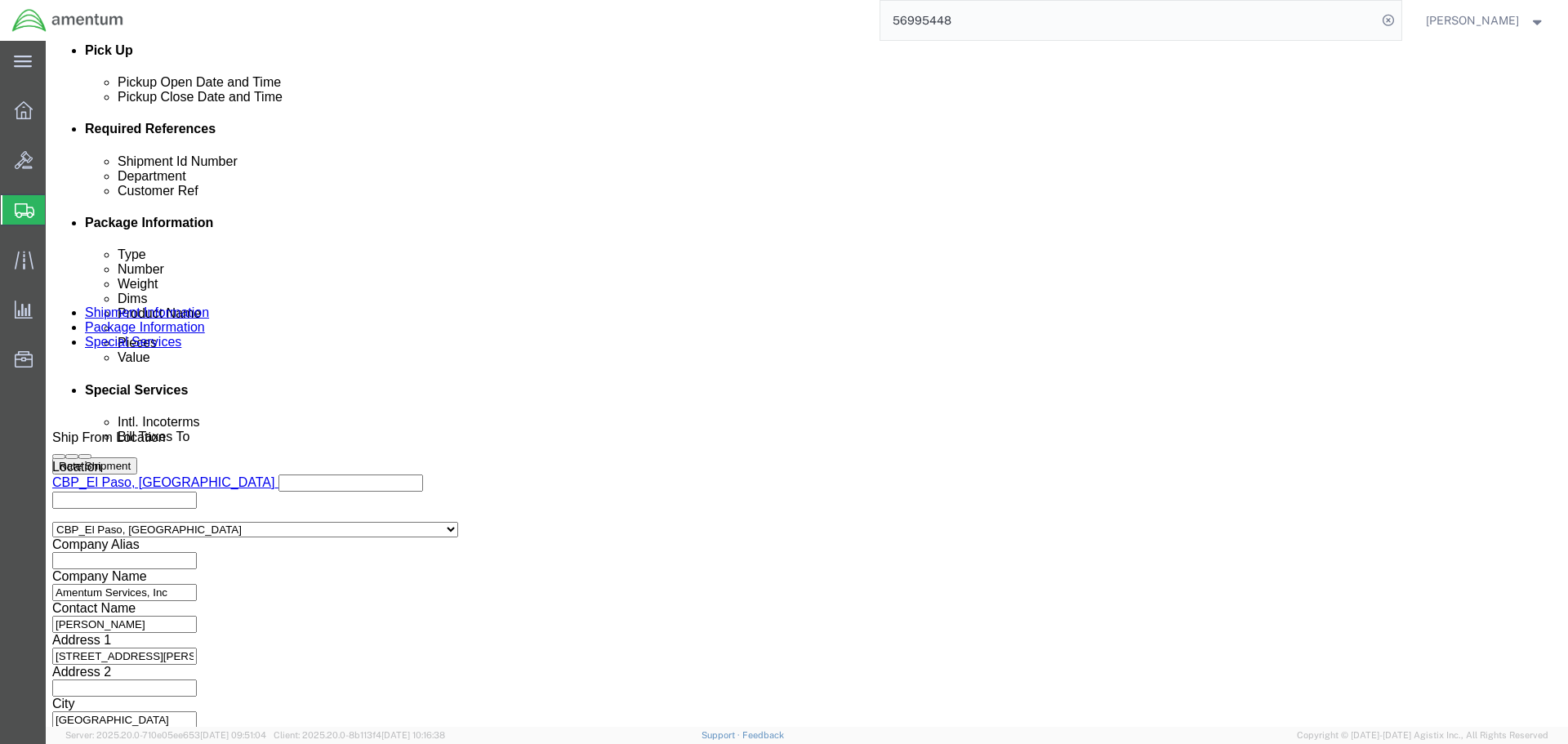
type input "CBP0044687"
click button "Continue"
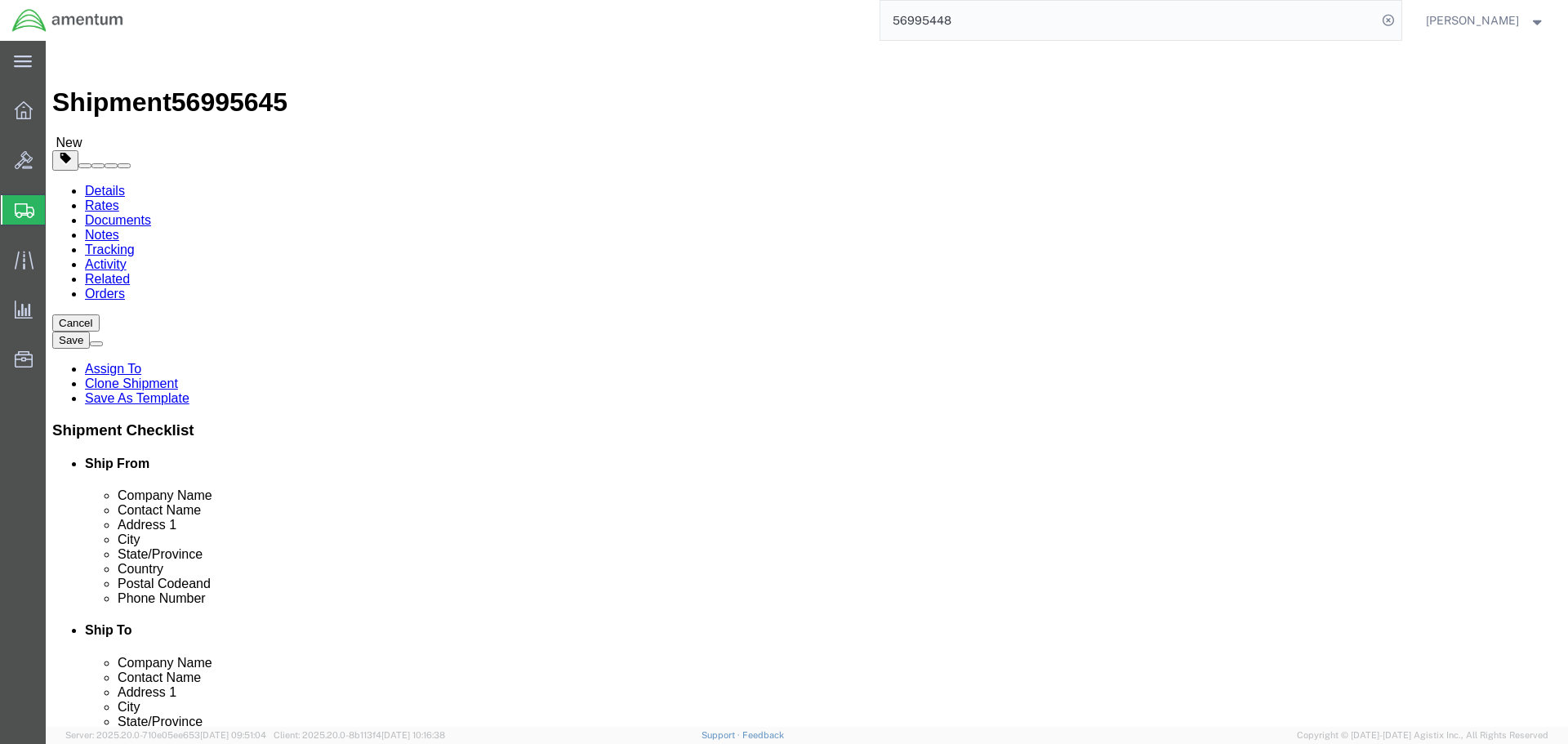
click input "1"
type input "12"
click button "Rate Shipment"
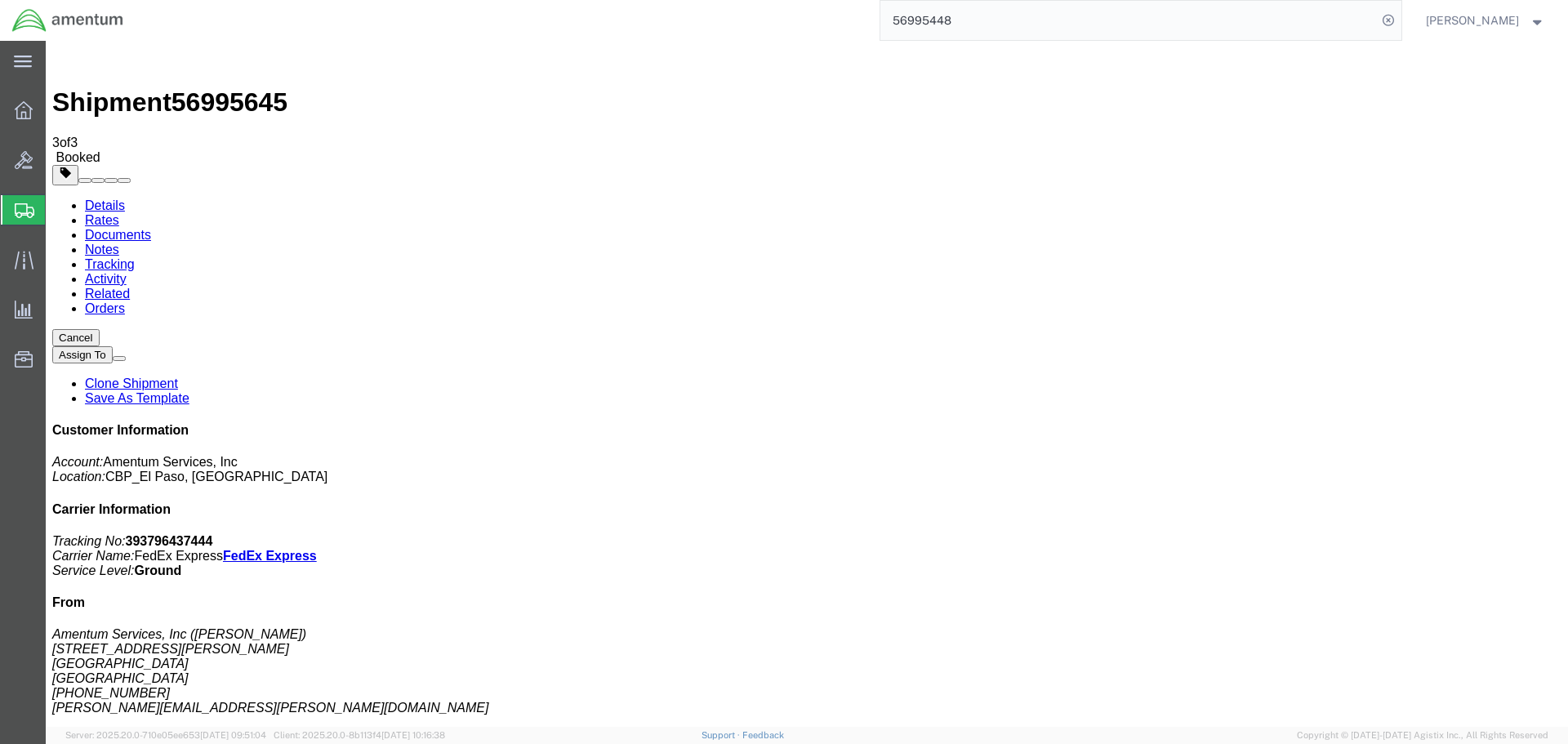
click at [178, 377] on link "Clone Shipment" at bounding box center [131, 384] width 93 height 14
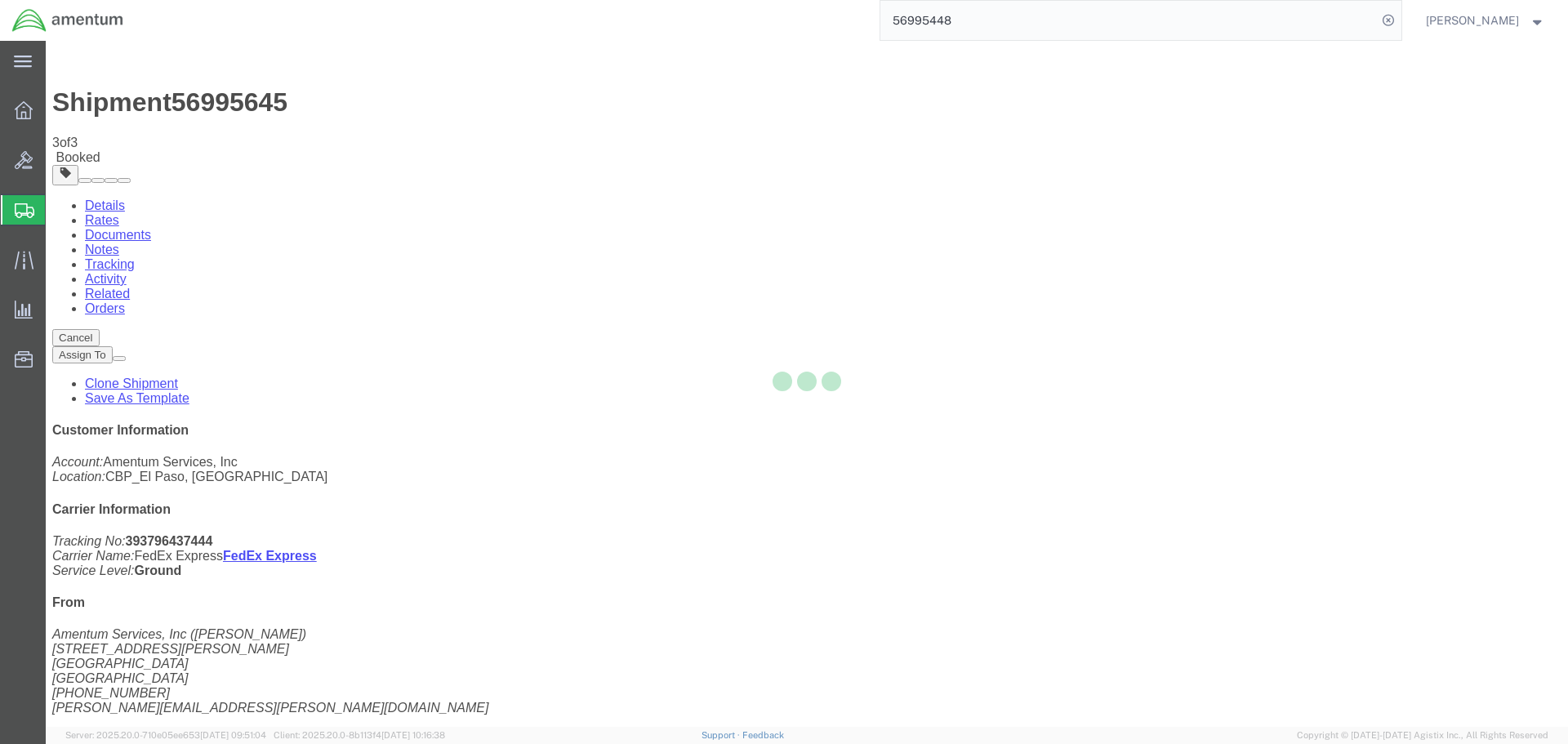
select select "49831"
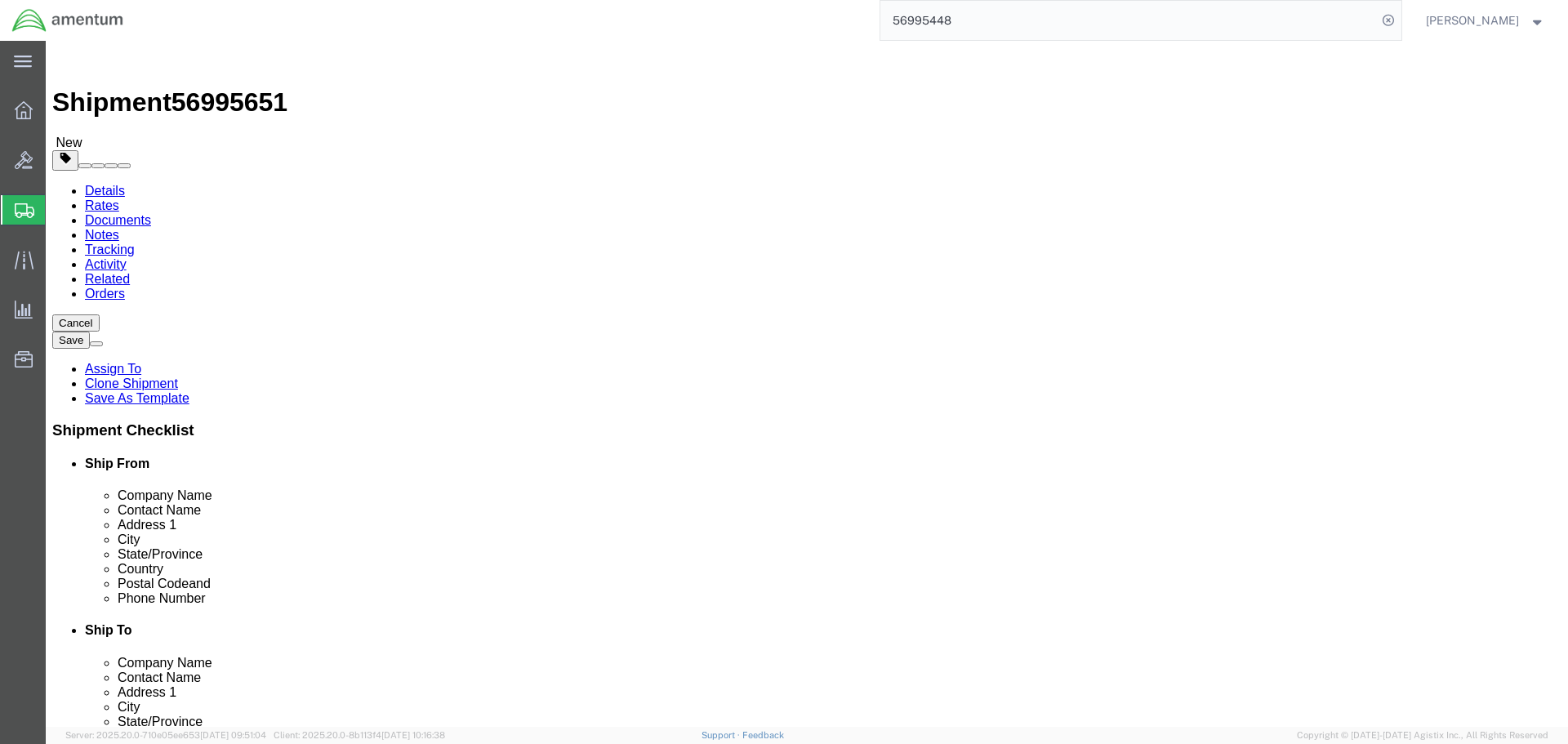
click input "CBP0044687"
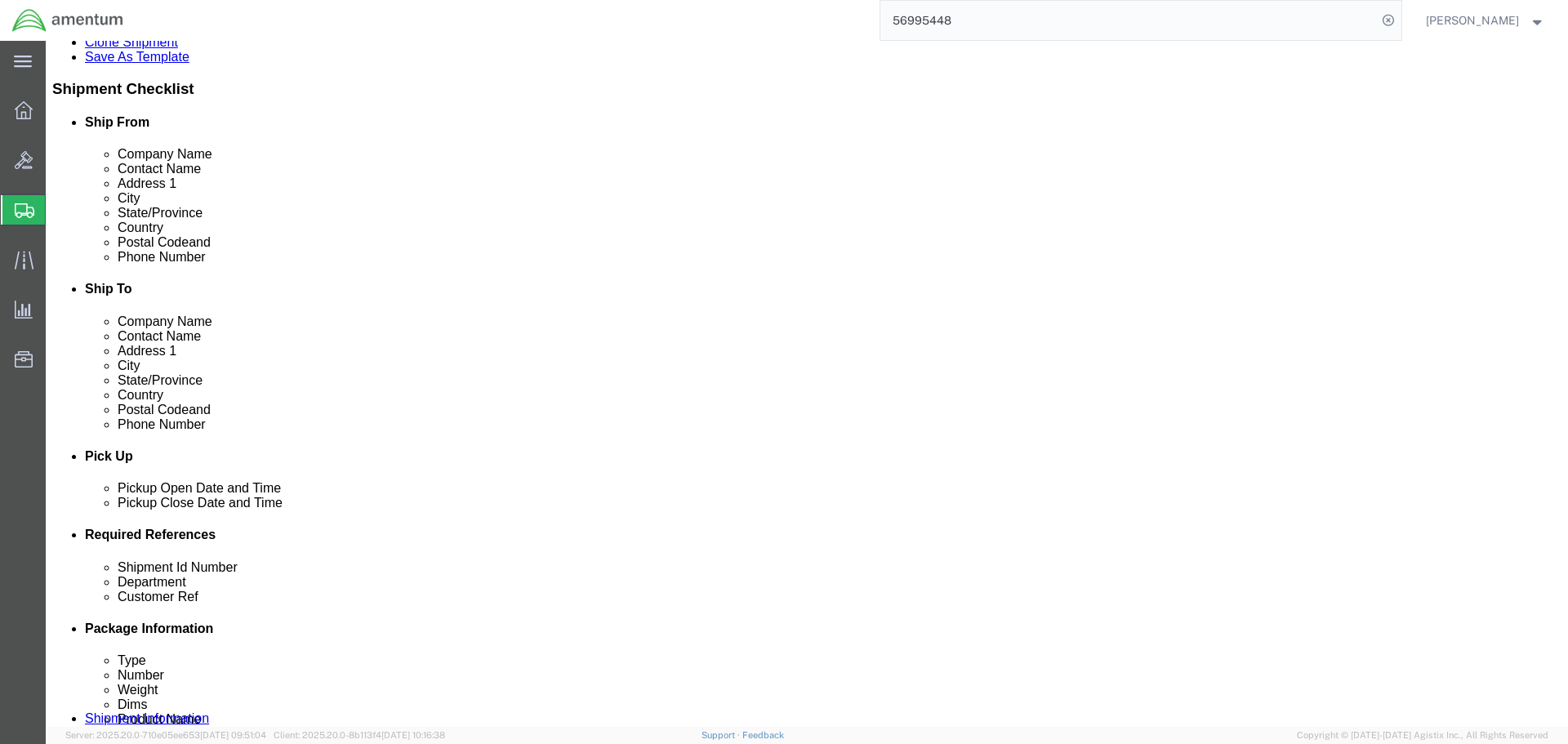
scroll to position [490, 0]
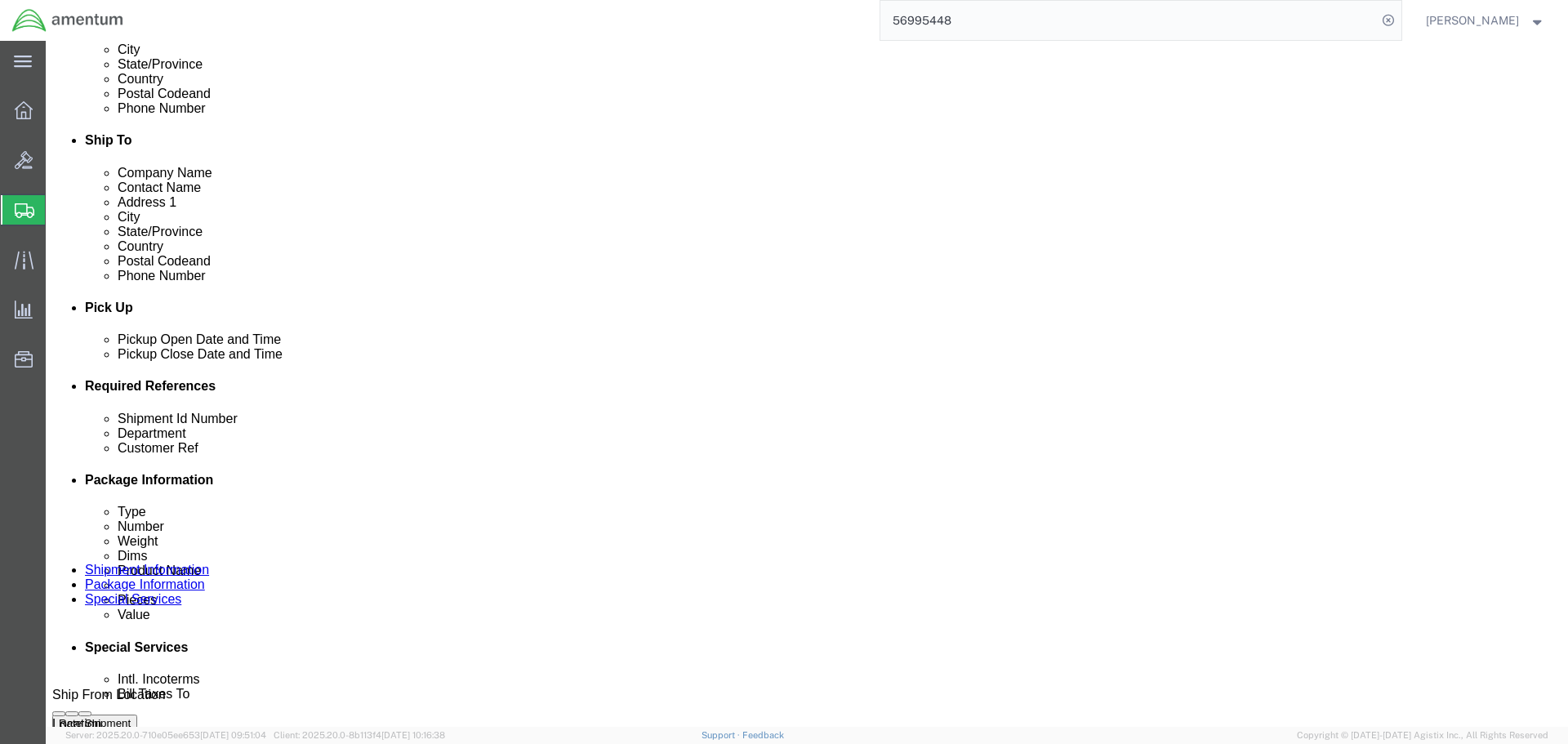
type input "CBP0044686"
click input "CBP0044687"
type input "CBP0044686"
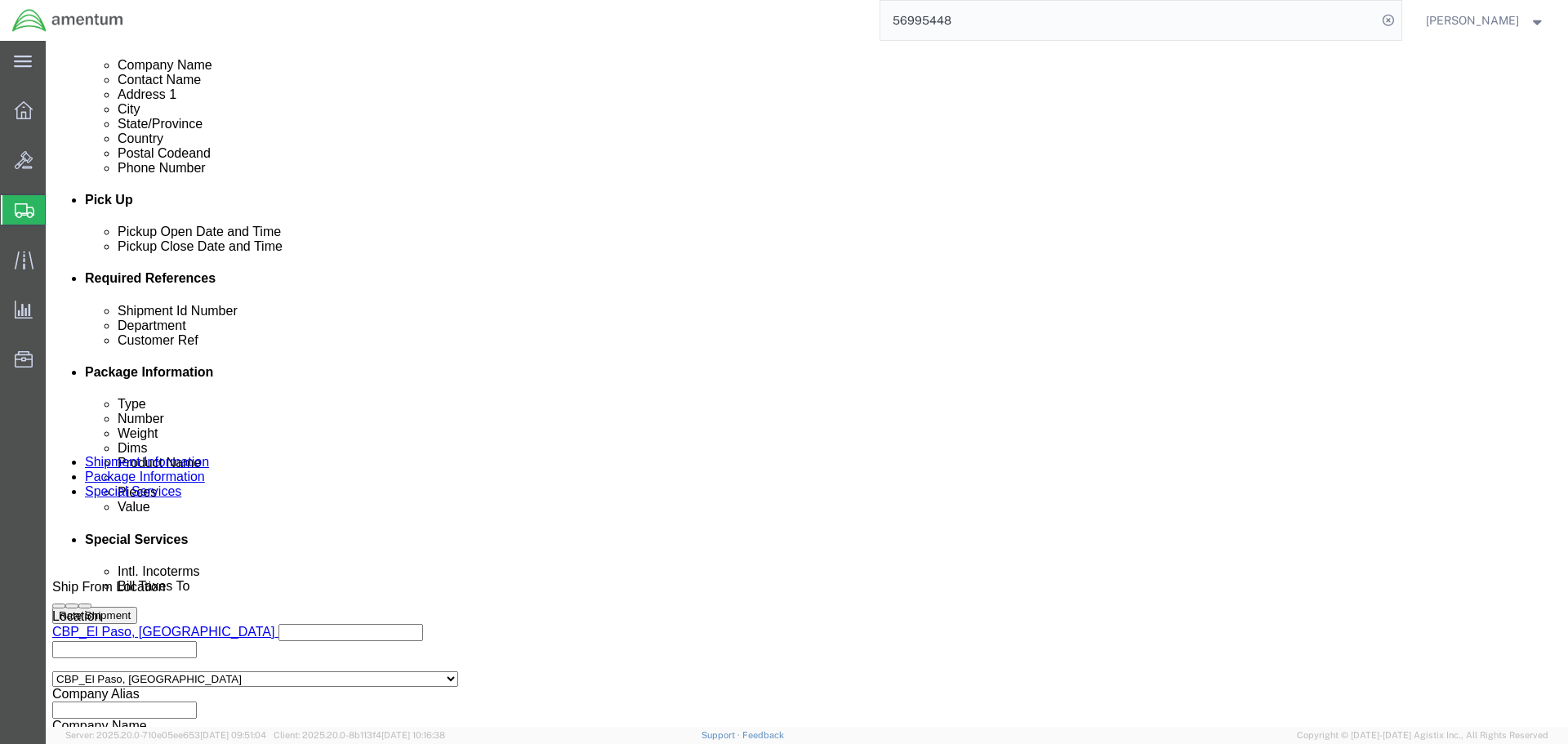
scroll to position [748, 0]
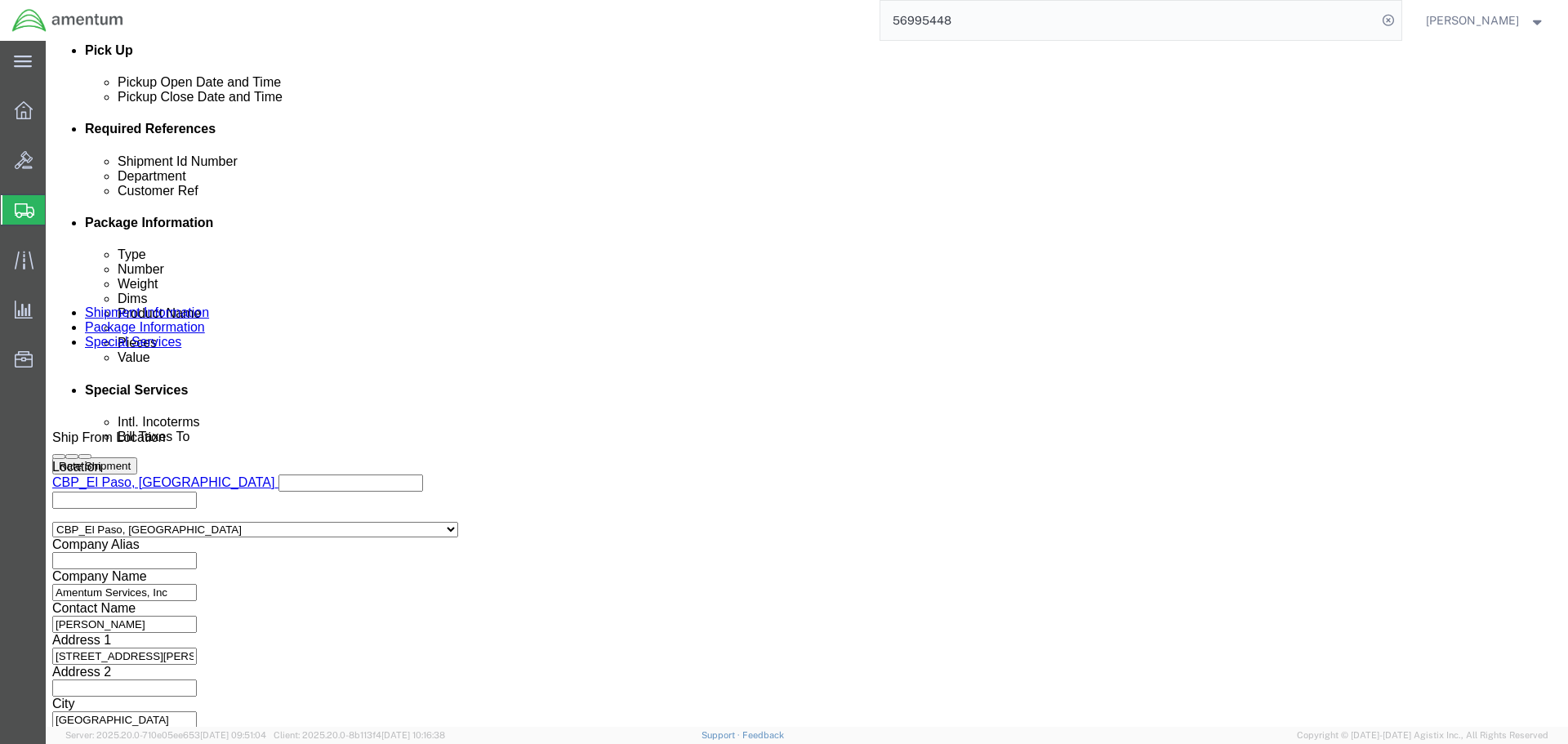
type input "CBP0044686"
click button "Continue"
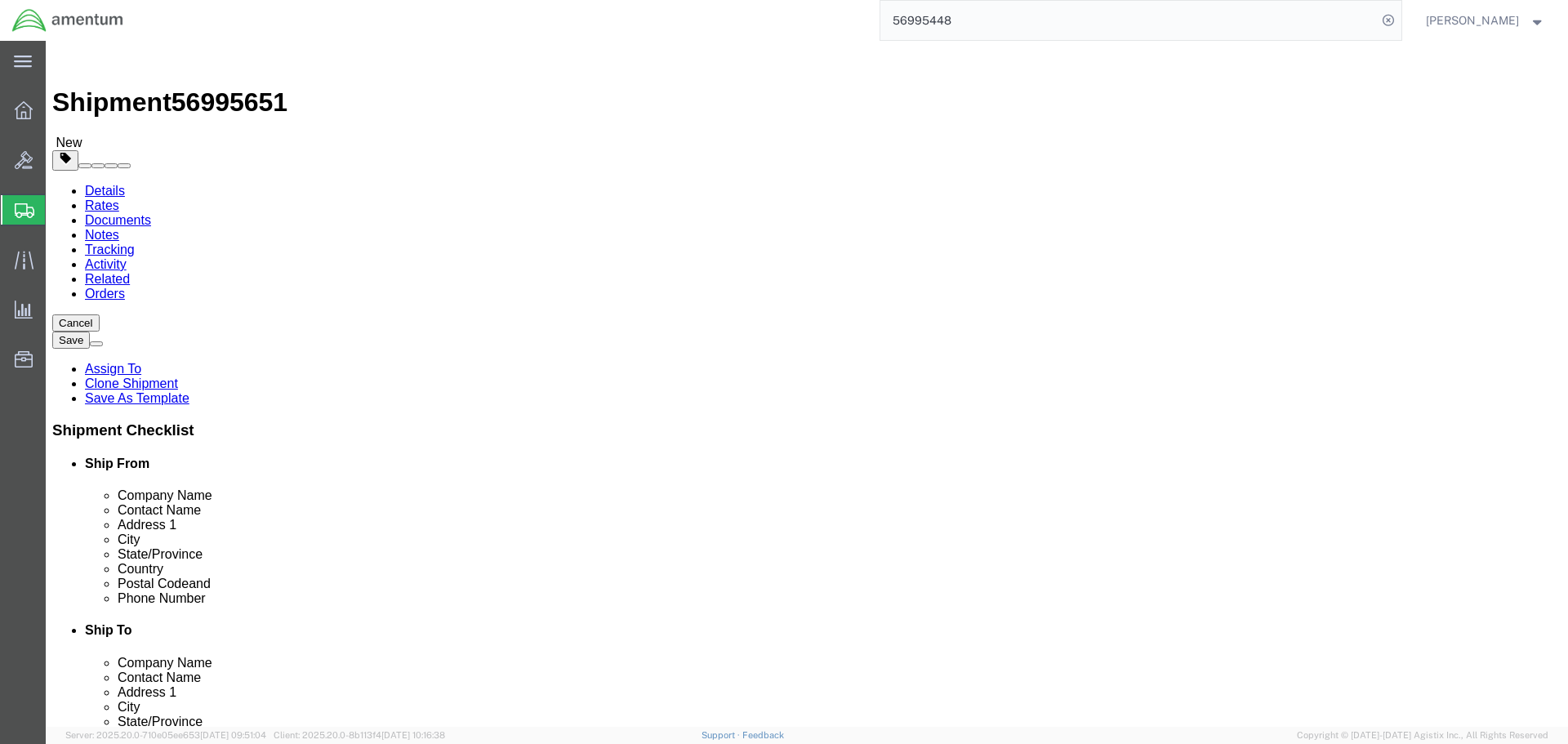
click input "1"
type input "16"
type input "10"
click button "Rate Shipment"
